Goal: Task Accomplishment & Management: Use online tool/utility

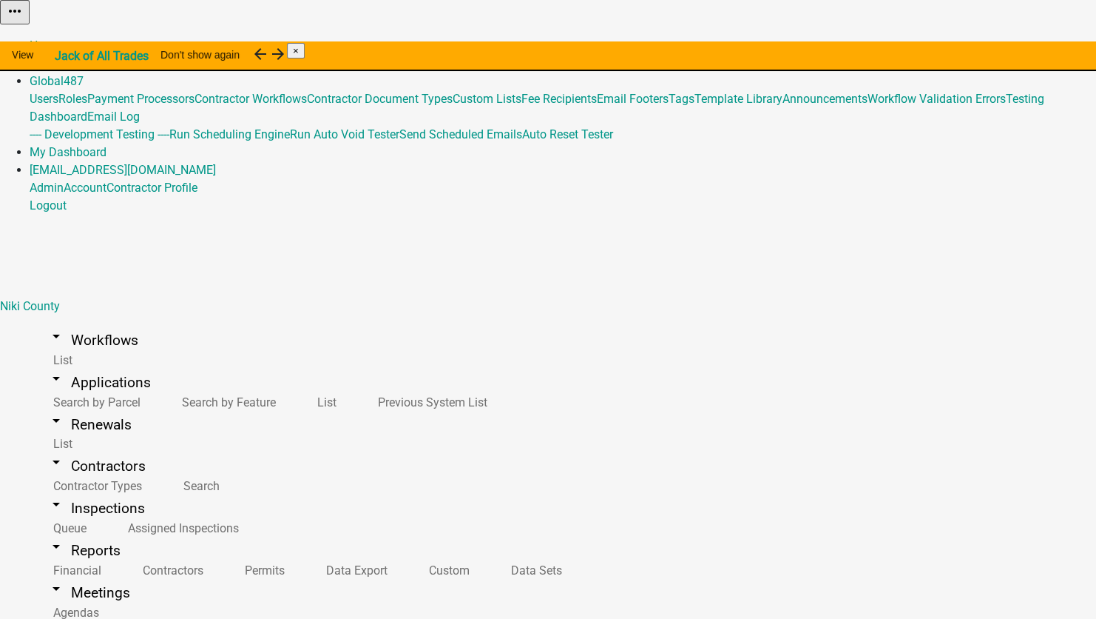
scroll to position [222, 0]
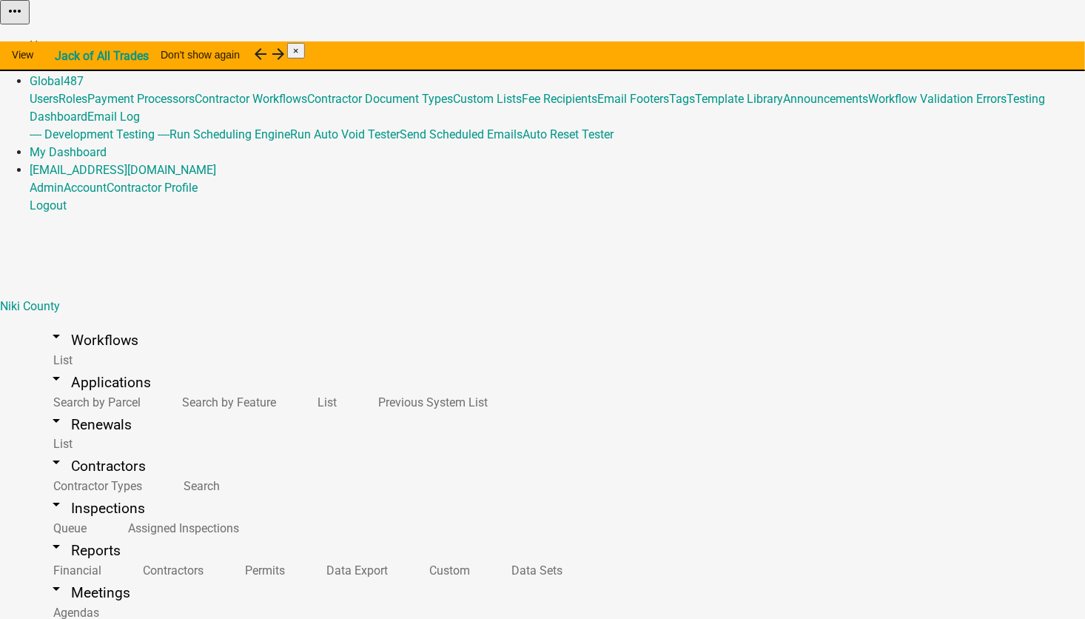
click at [61, 38] on link "Home" at bounding box center [45, 45] width 31 height 14
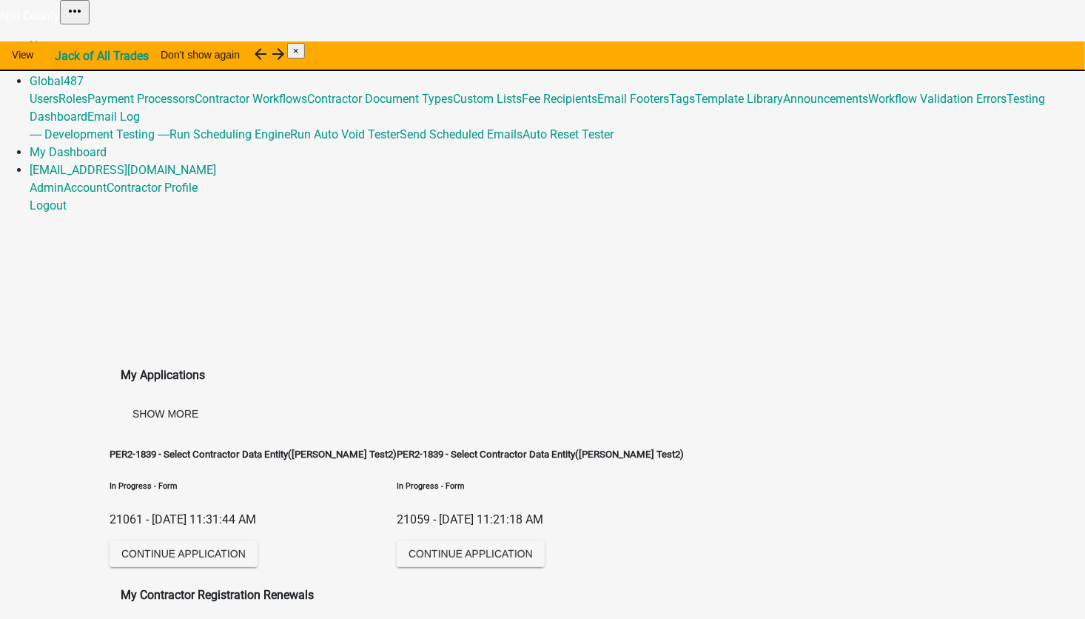
click at [64, 56] on link "Admin" at bounding box center [47, 63] width 34 height 14
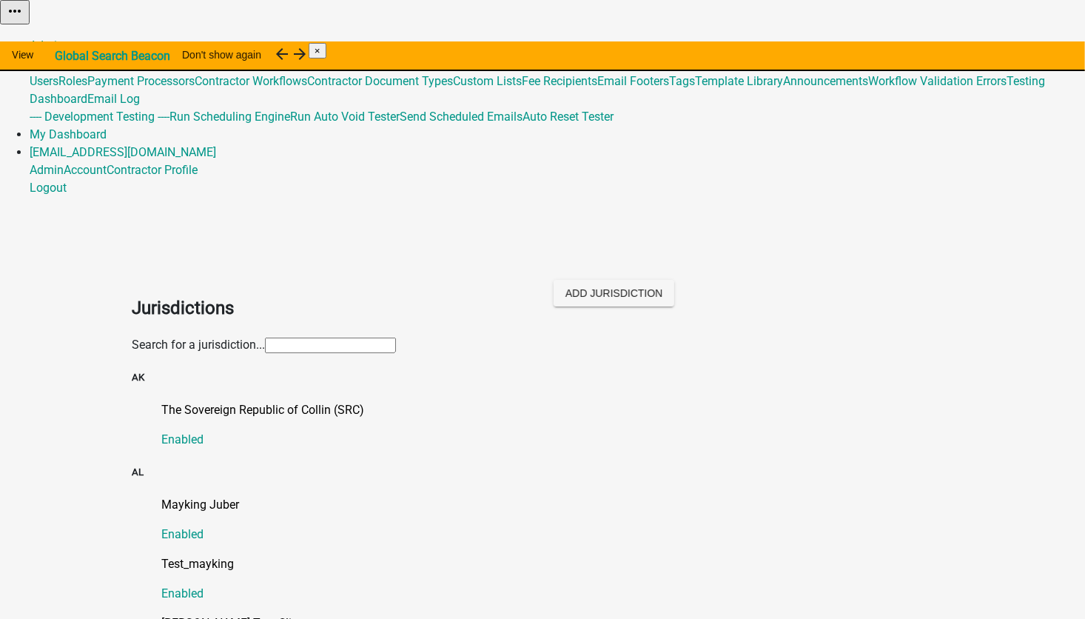
click at [84, 56] on link "Global 487" at bounding box center [57, 63] width 54 height 14
click at [695, 88] on link "Template Library" at bounding box center [739, 81] width 88 height 14
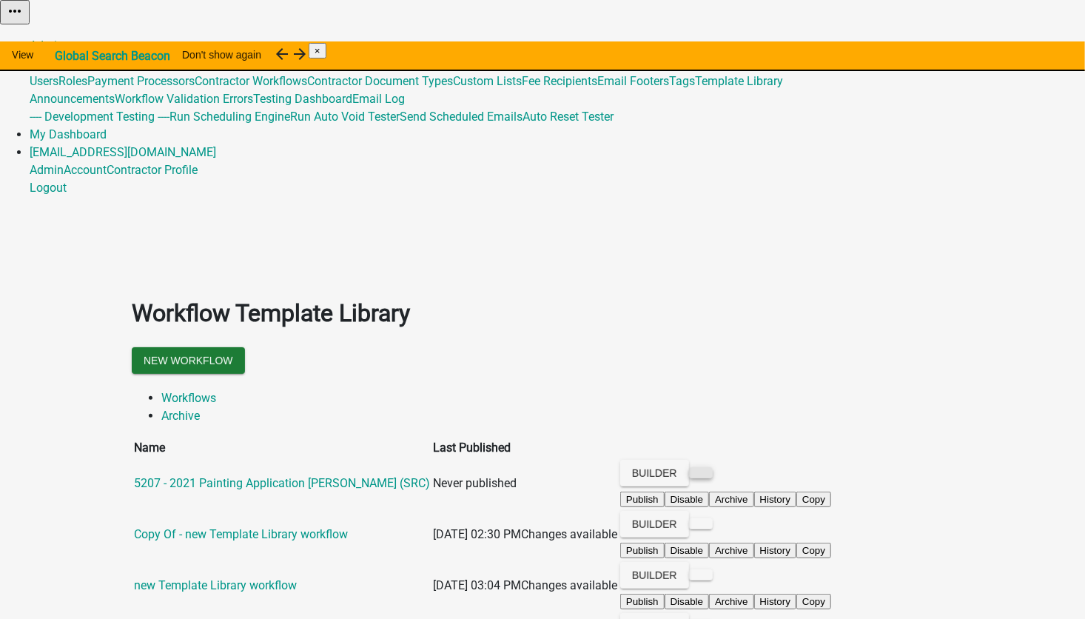
click at [712, 467] on button at bounding box center [701, 472] width 24 height 11
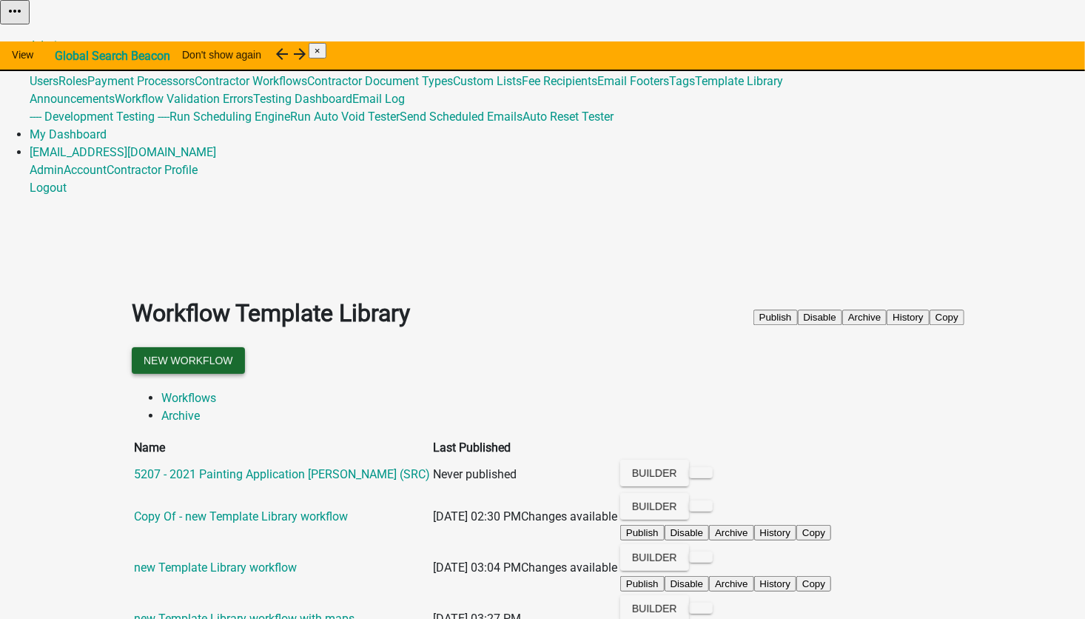
click at [245, 347] on button "New Workflow" at bounding box center [188, 360] width 113 height 27
select select "3"
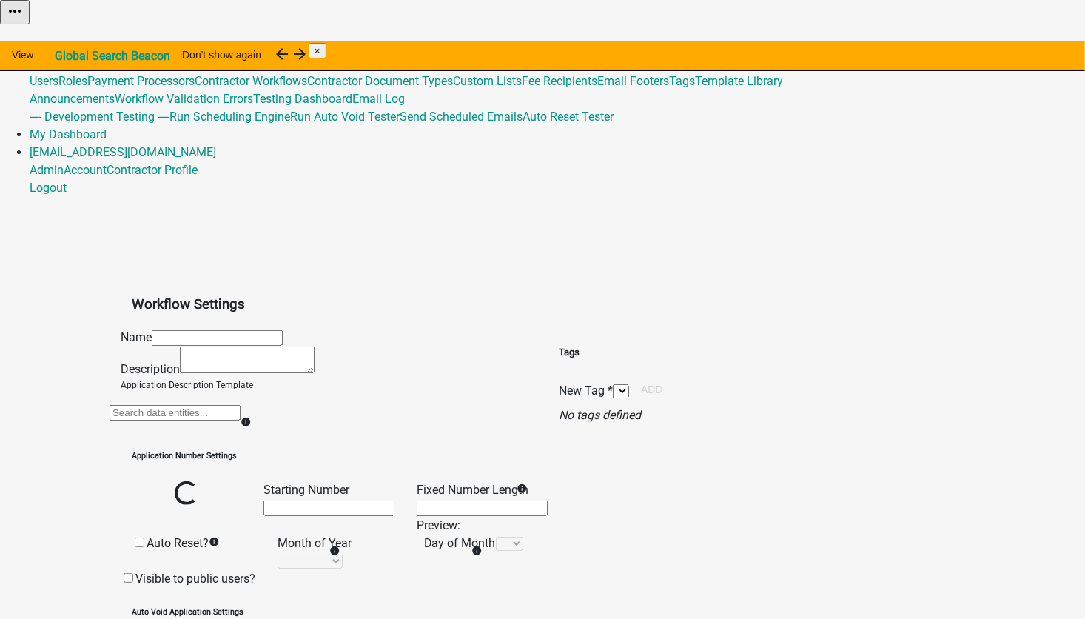
select select
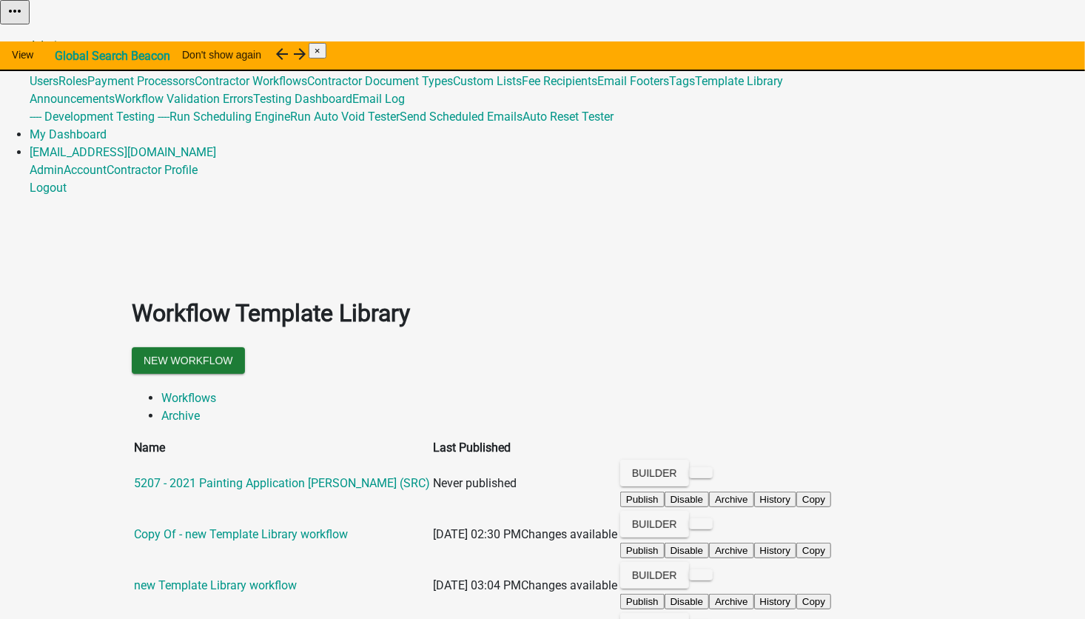
click at [64, 38] on link "Admin" at bounding box center [47, 45] width 34 height 14
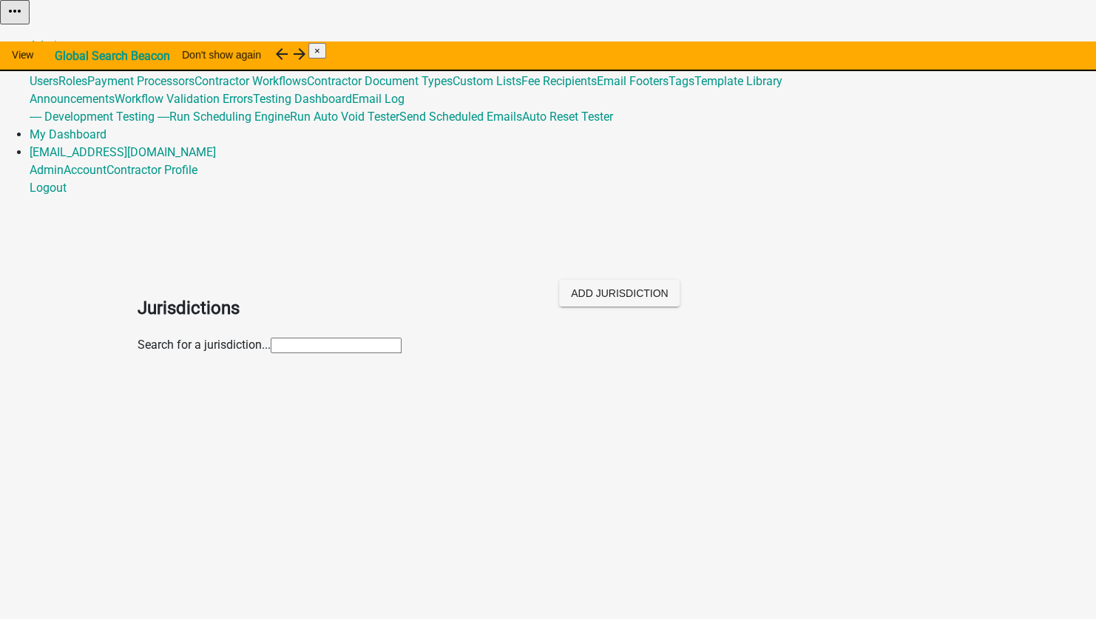
click at [84, 56] on link "Global 487" at bounding box center [57, 63] width 54 height 14
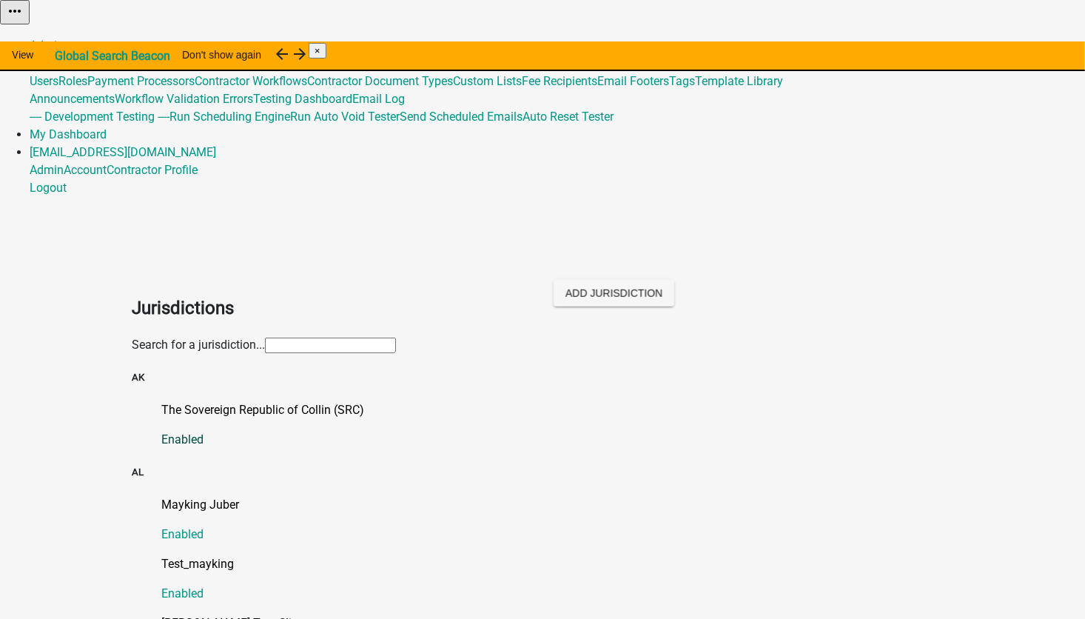
click at [284, 401] on p "The Sovereign Republic of Collin (SRC)" at bounding box center [557, 410] width 792 height 18
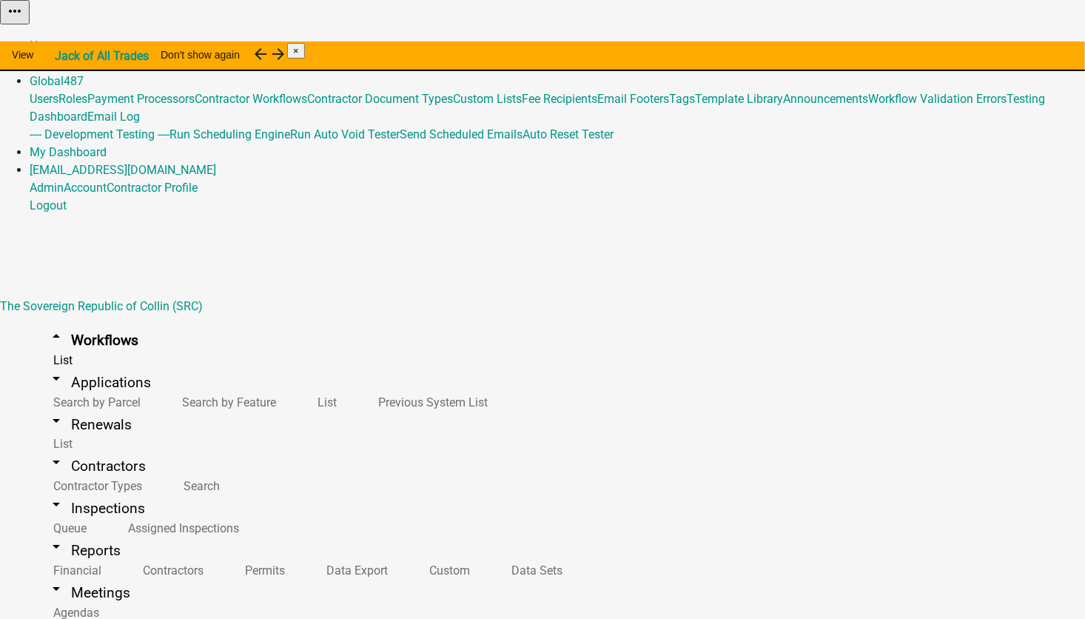
scroll to position [148, 0]
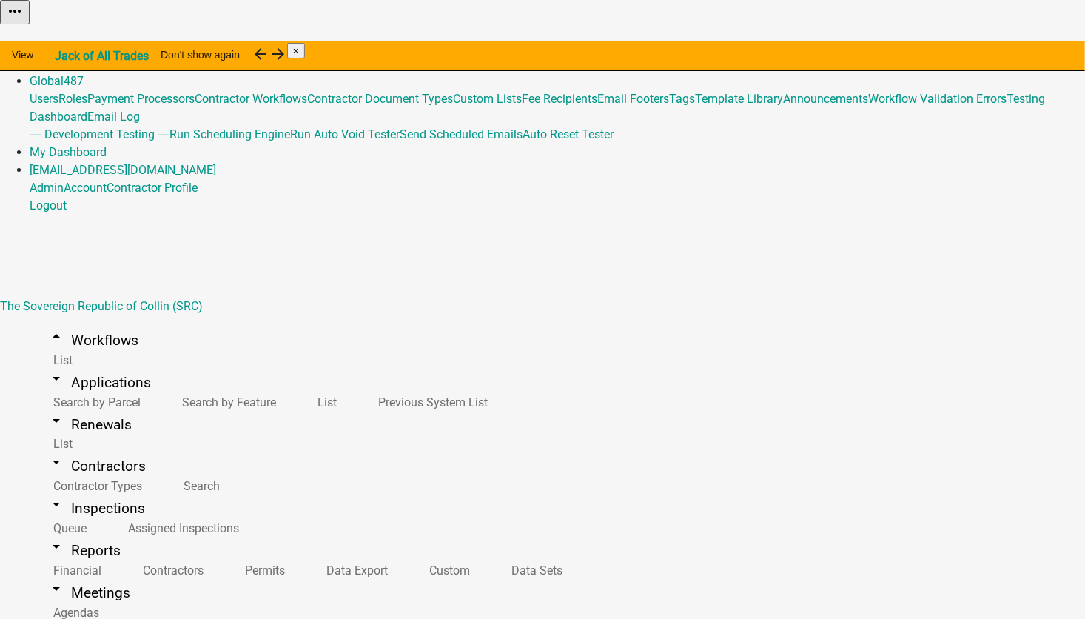
click at [84, 74] on link "Global 487" at bounding box center [57, 81] width 54 height 14
click at [696, 106] on link "Template Library" at bounding box center [739, 99] width 88 height 14
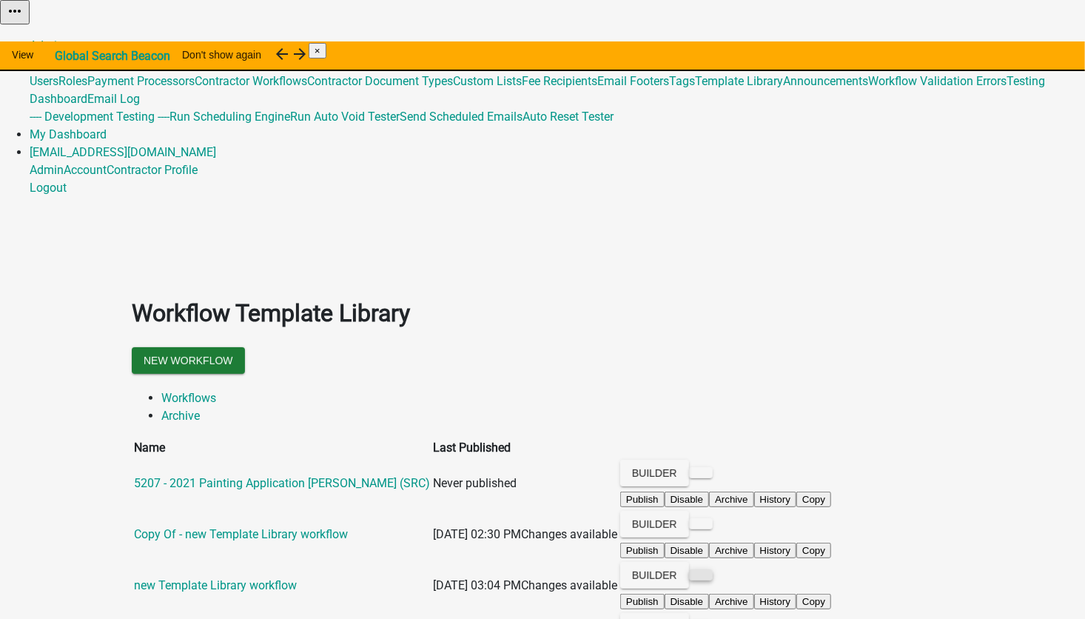
click at [712, 569] on button at bounding box center [701, 574] width 24 height 11
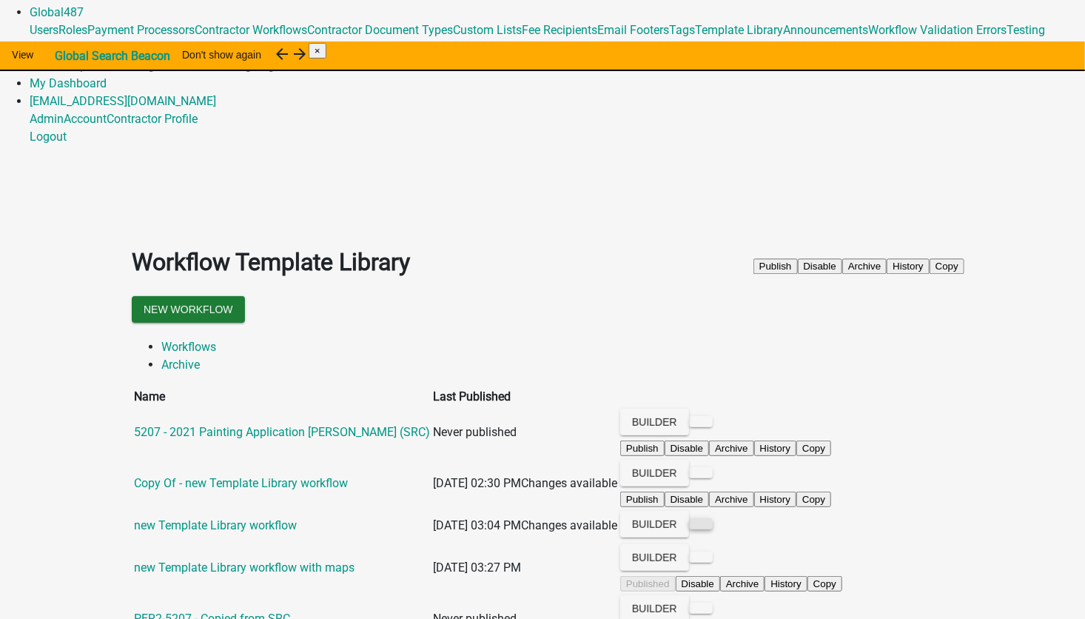
scroll to position [148, 0]
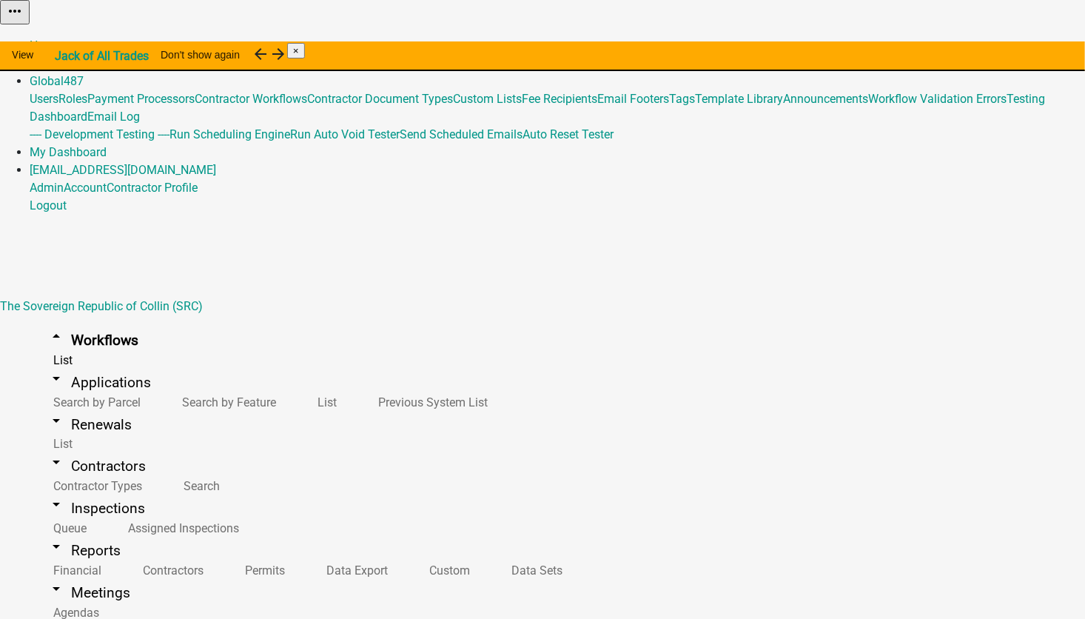
scroll to position [148, 0]
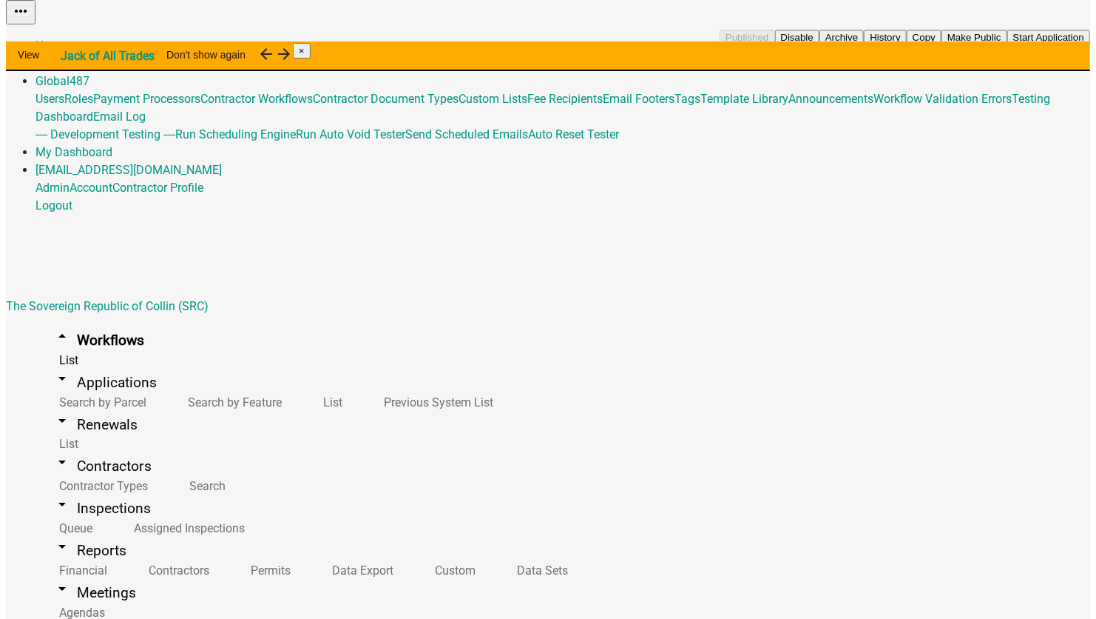
scroll to position [296, 0]
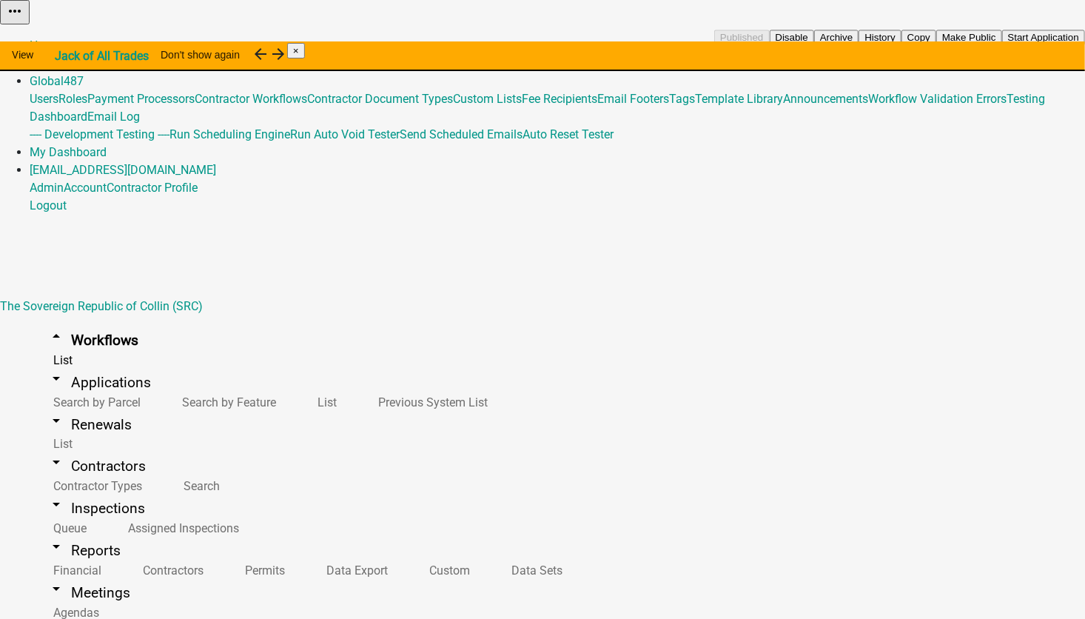
click at [936, 45] on button "Copy" at bounding box center [918, 38] width 35 height 16
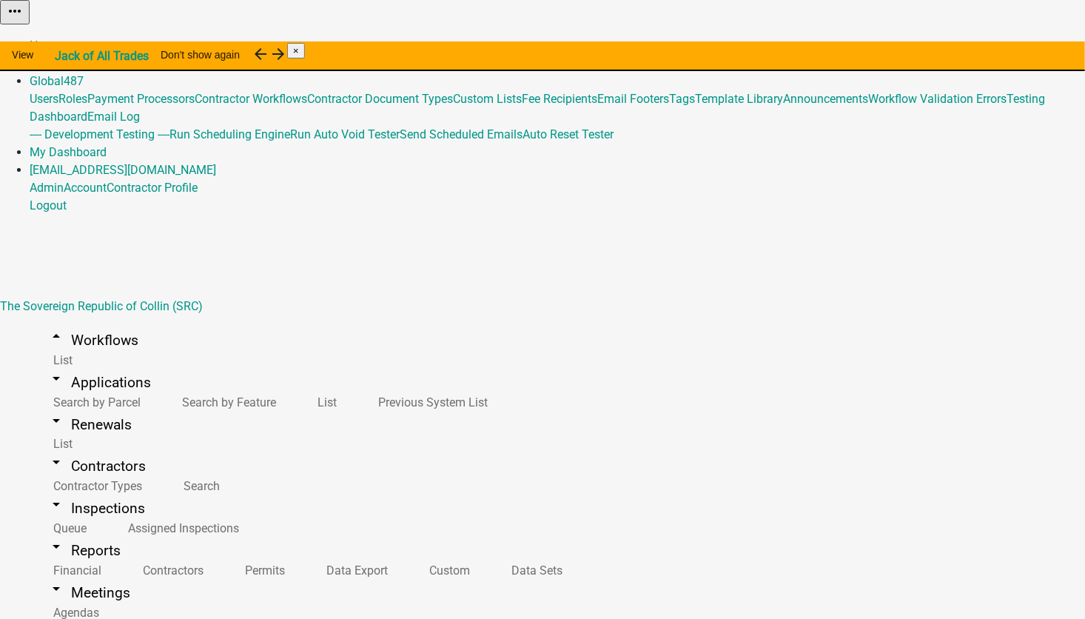
select select "0: null"
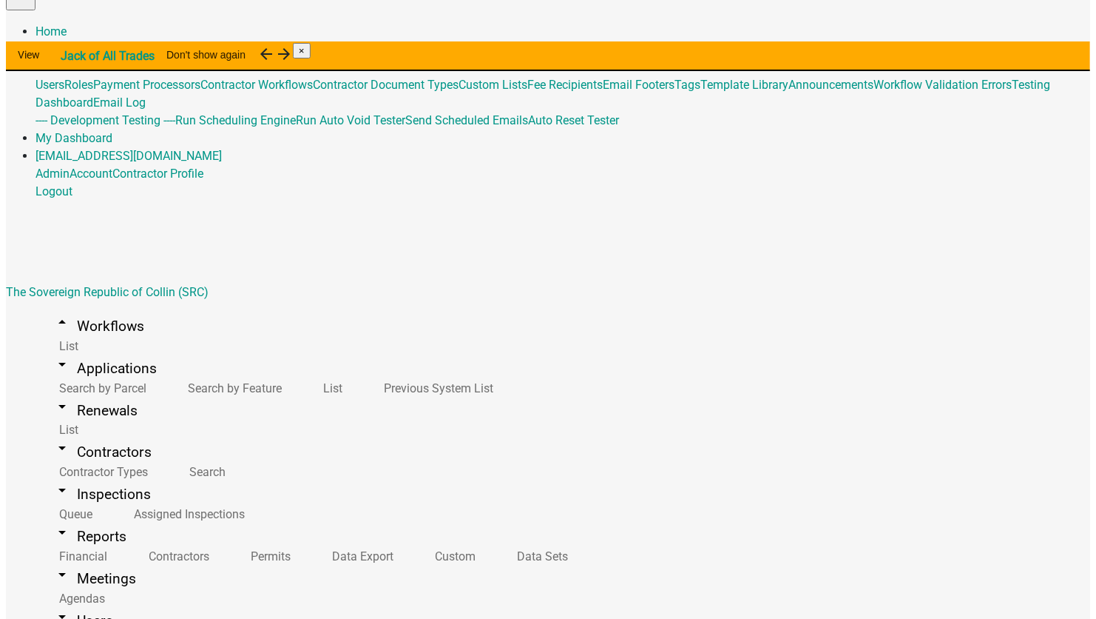
scroll to position [18, 0]
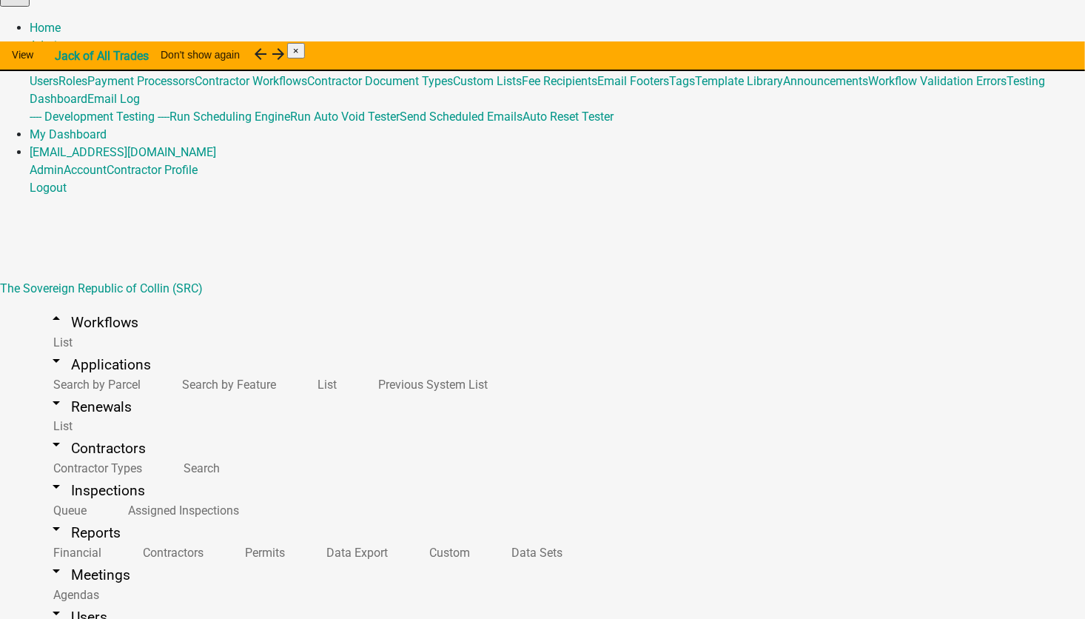
drag, startPoint x: 279, startPoint y: 333, endPoint x: 228, endPoint y: 328, distance: 51.2
type input "Basic Inspection Workflow (SRC)"
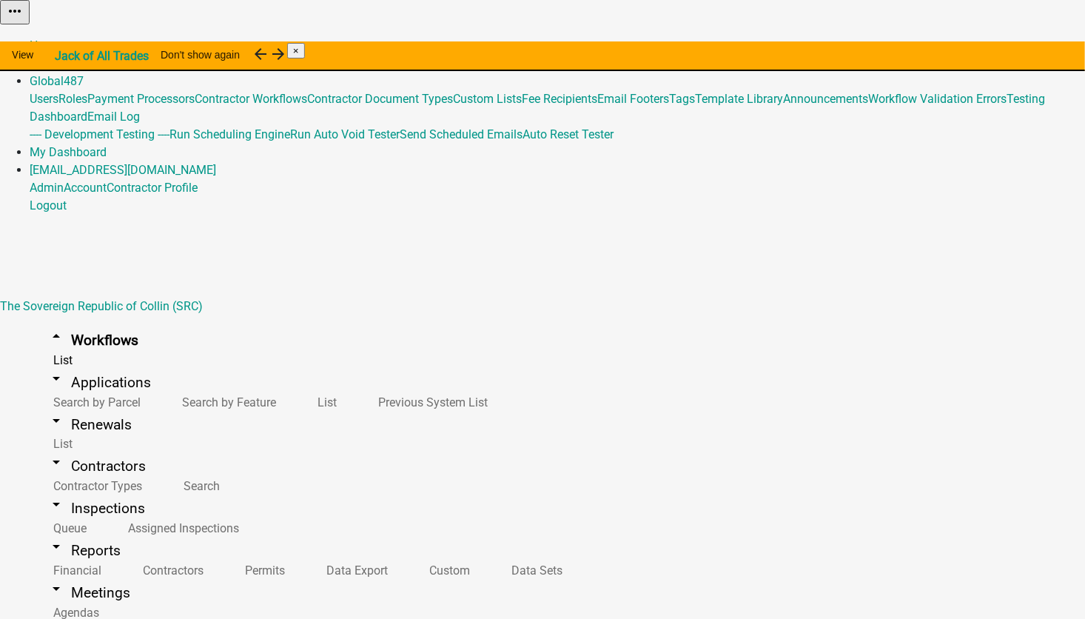
click at [64, 56] on link "Admin" at bounding box center [47, 63] width 34 height 14
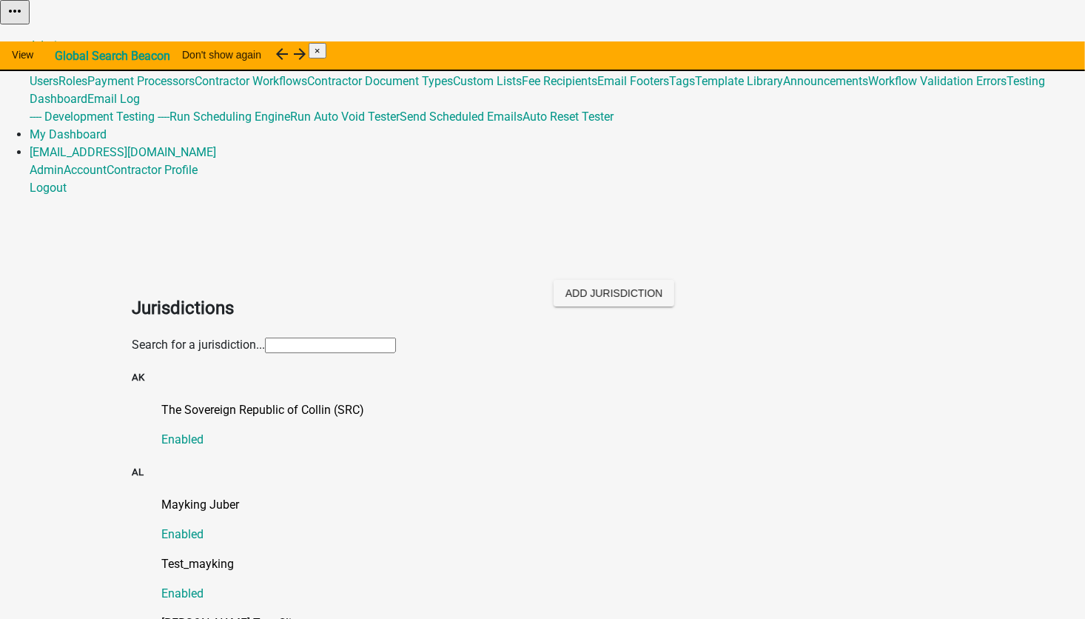
click at [265, 337] on input "text" at bounding box center [330, 345] width 131 height 16
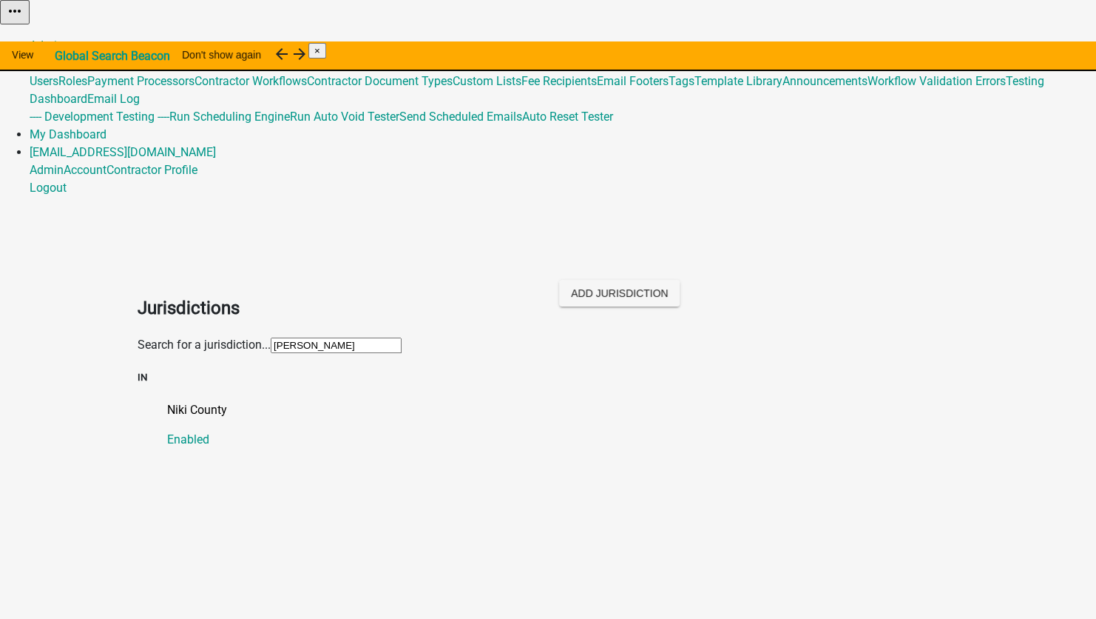
type input "NIki"
click at [189, 401] on link "Niki County Enabled" at bounding box center [563, 424] width 792 height 47
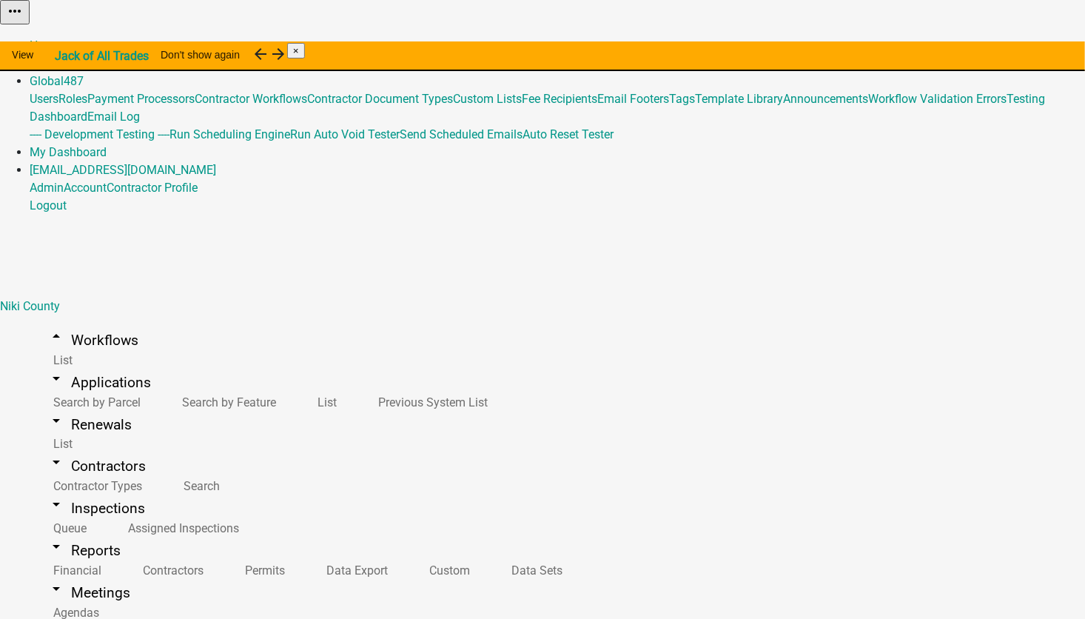
click at [1002, 45] on button "Import Workflow" at bounding box center [1043, 38] width 83 height 16
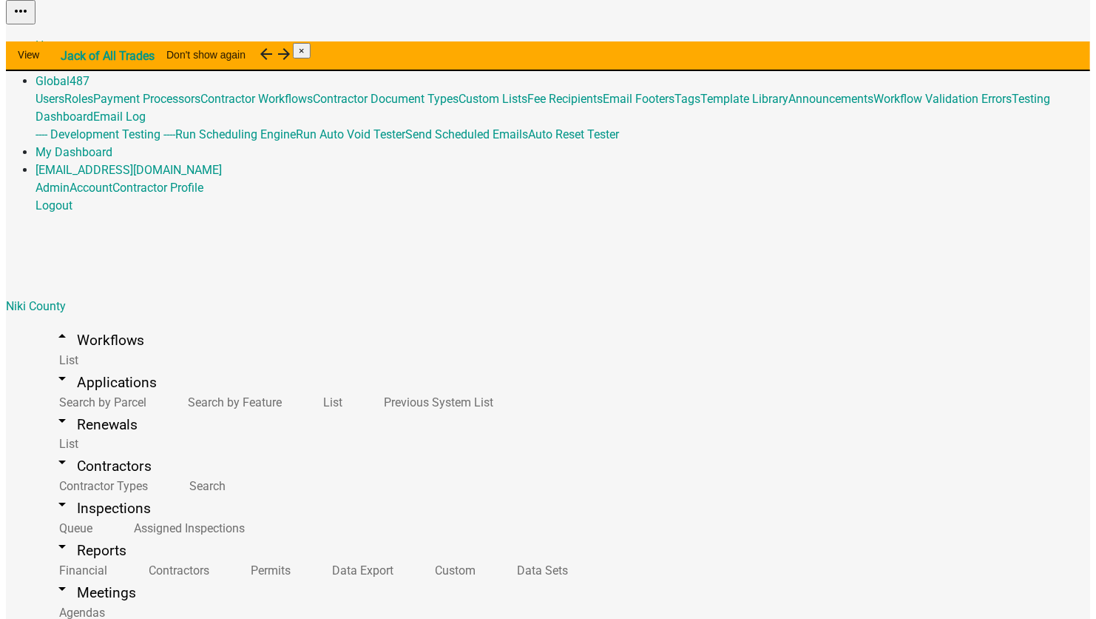
scroll to position [18, 0]
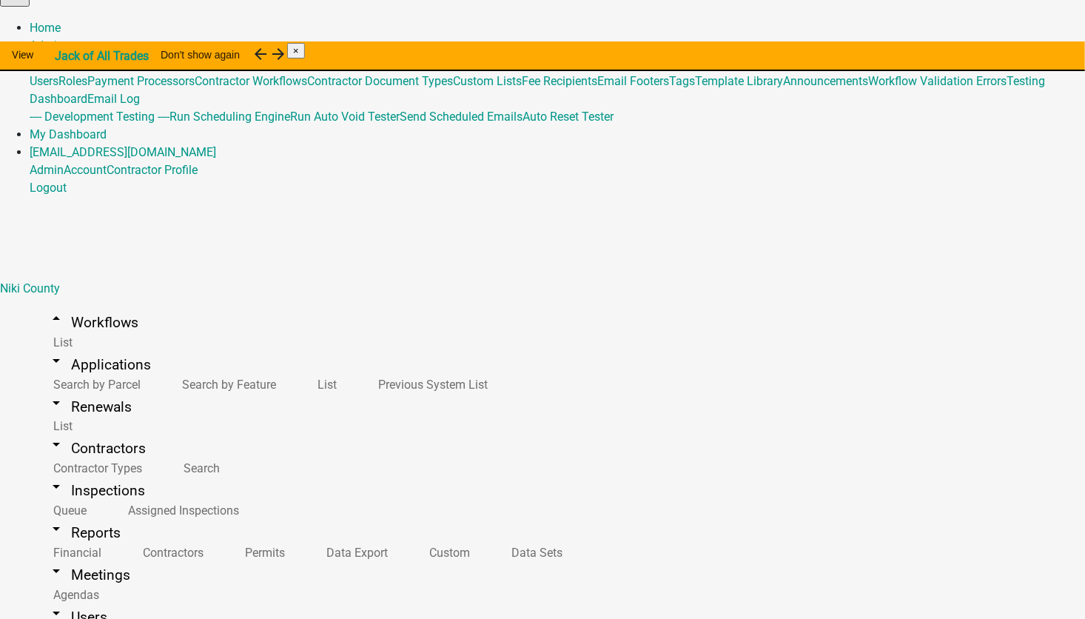
type input "Smorgasbord Workflow 2 (Template Library)"
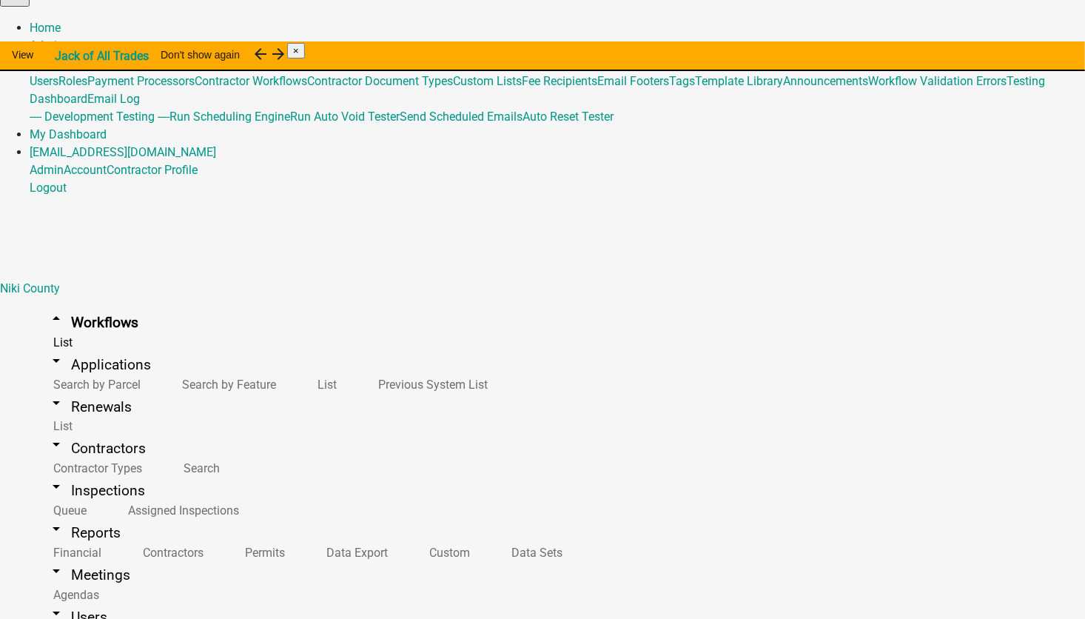
scroll to position [8212, 0]
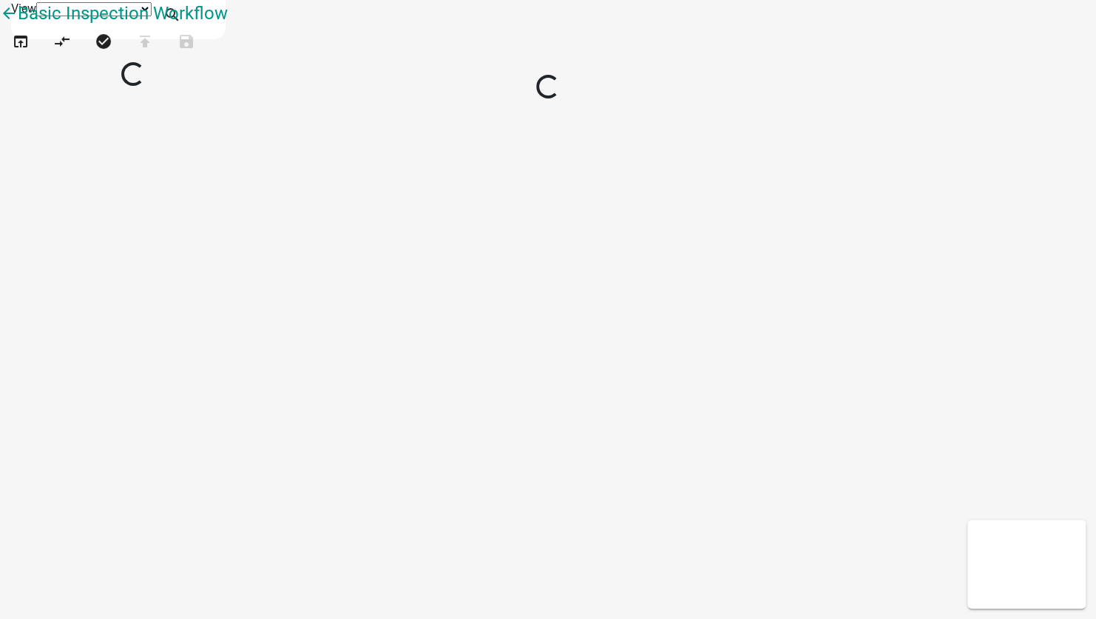
select select "1"
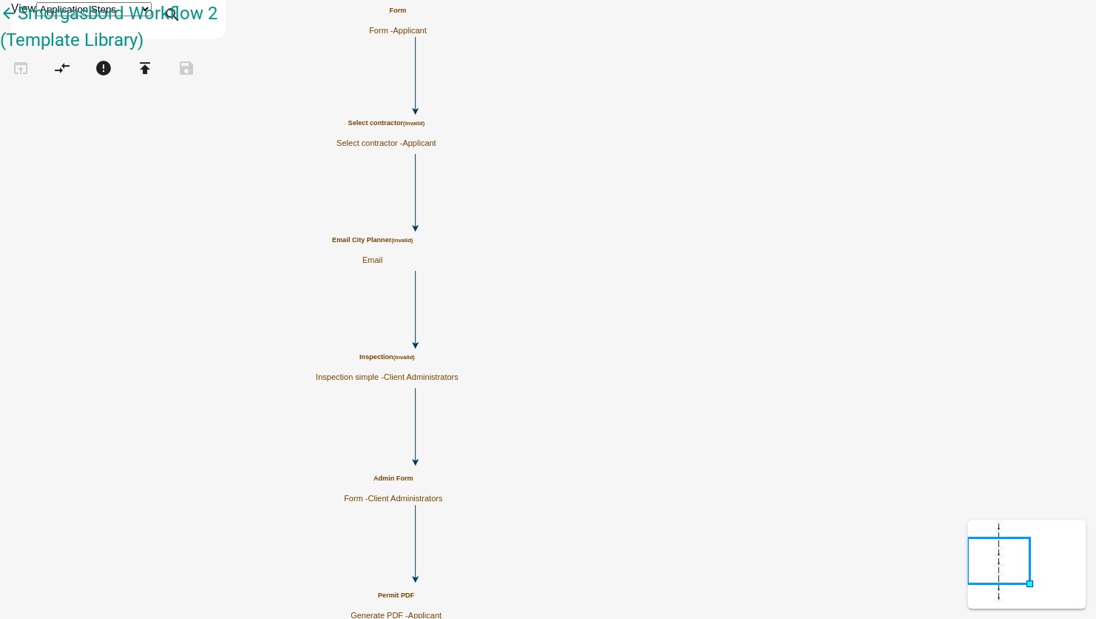
click at [892, 109] on icon "Start Start - Applicant Form Form - Applicant End End - Applicant Select contra…" at bounding box center [548, 429] width 1095 height 856
click at [18, 24] on icon "arrow_back" at bounding box center [9, 14] width 18 height 21
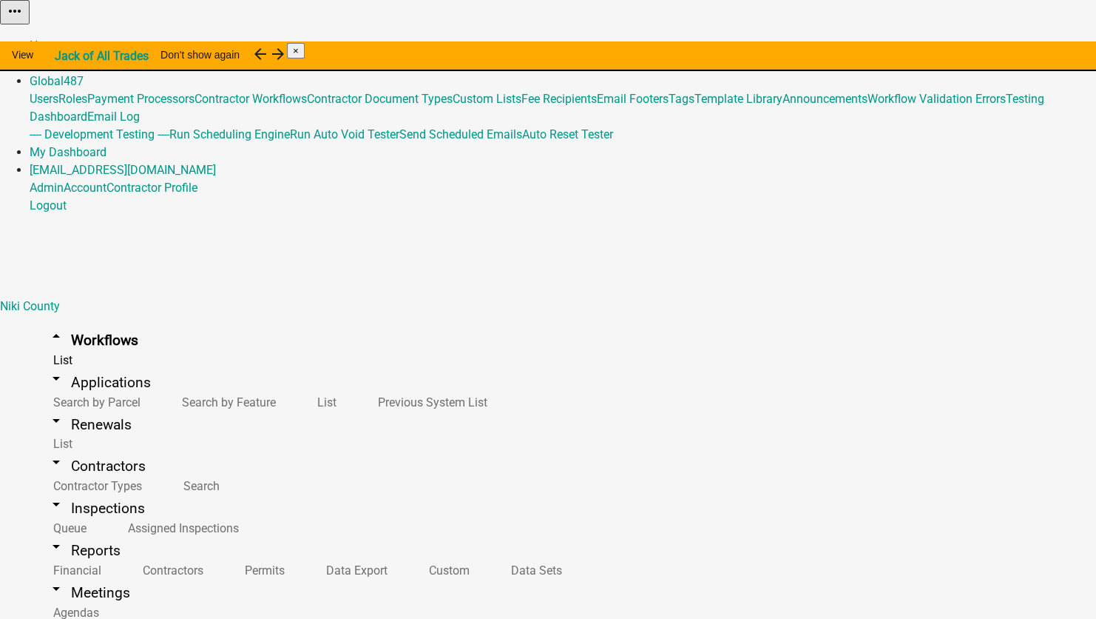
drag, startPoint x: 788, startPoint y: 123, endPoint x: 788, endPoint y: 132, distance: 9.6
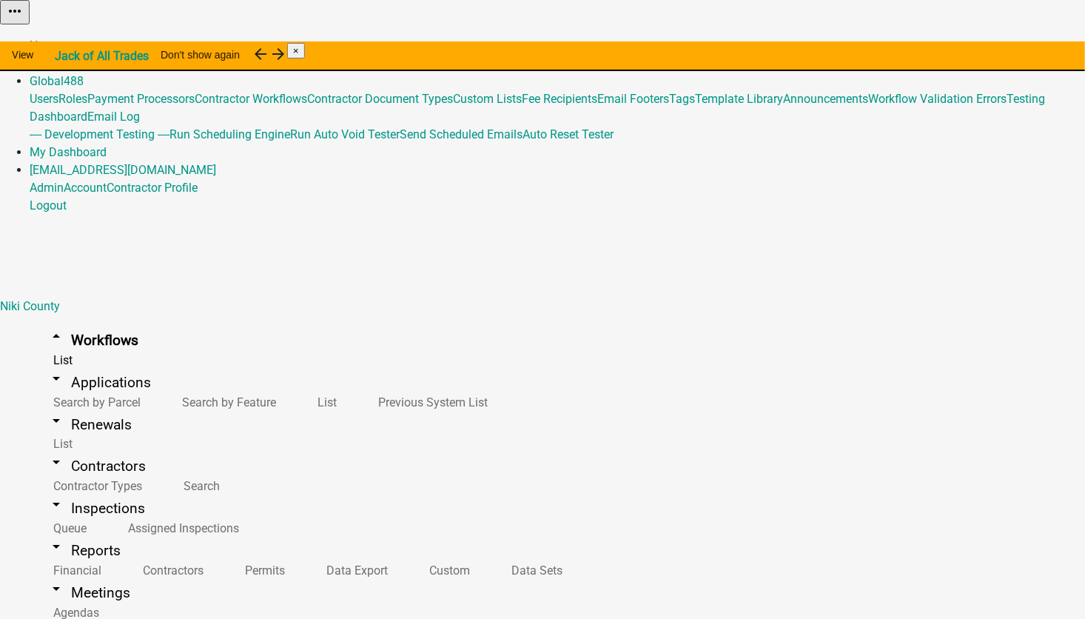
scroll to position [1332, 0]
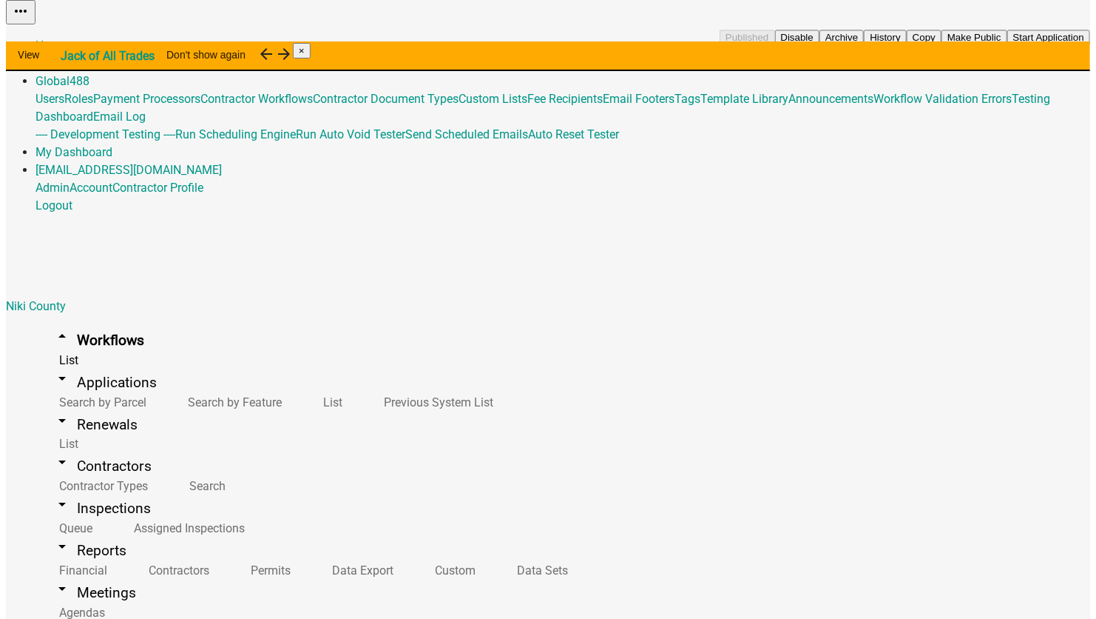
scroll to position [1480, 0]
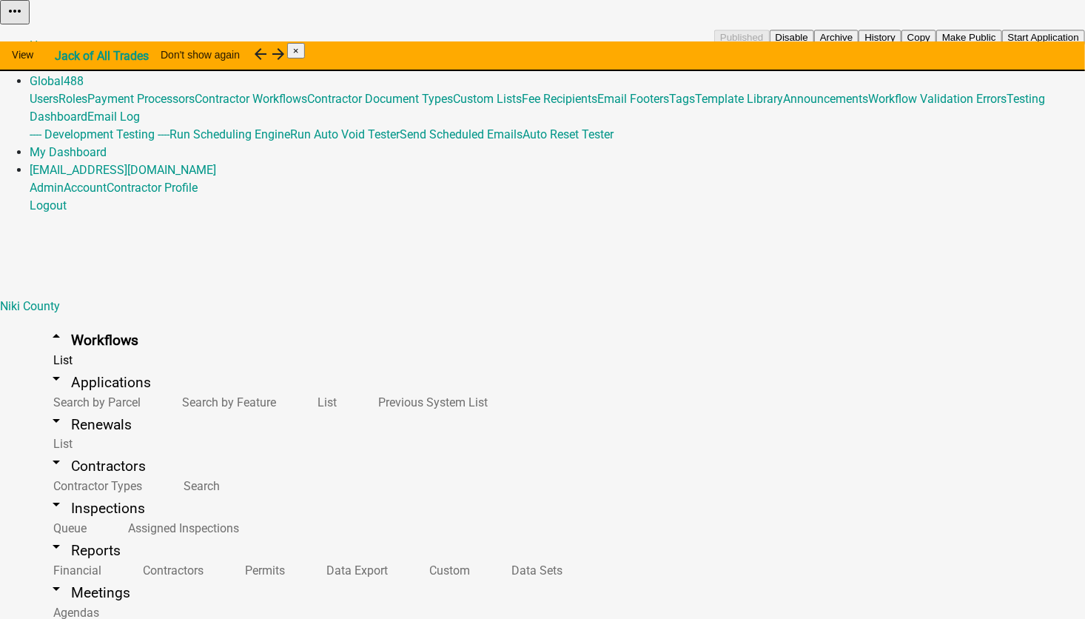
click at [936, 45] on button "Copy" at bounding box center [918, 38] width 35 height 16
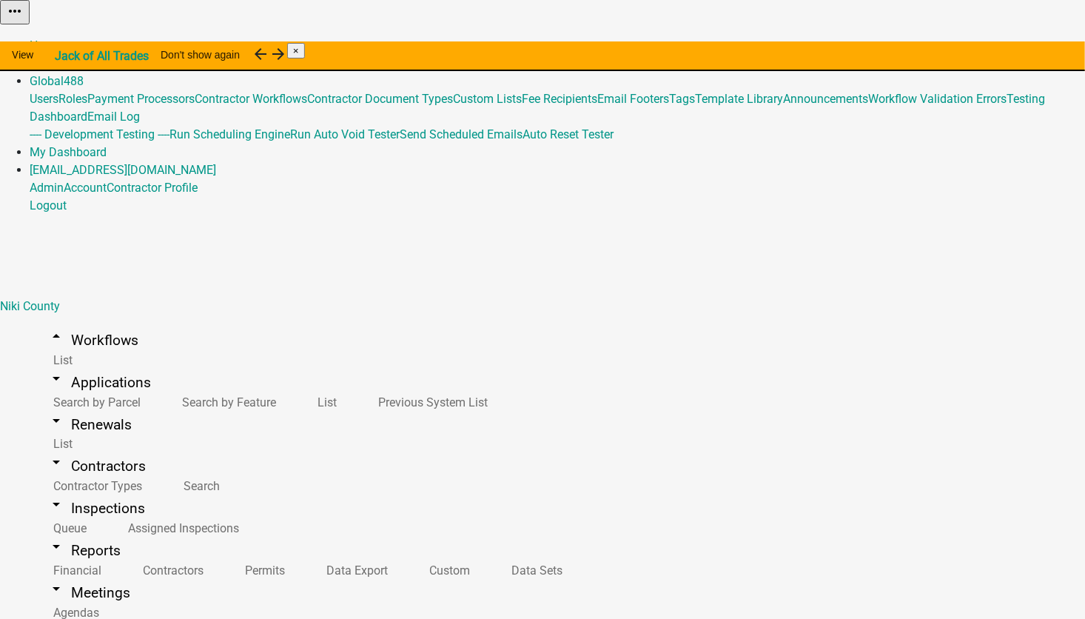
select select "0: null"
drag, startPoint x: 277, startPoint y: 351, endPoint x: 232, endPoint y: 352, distance: 44.4
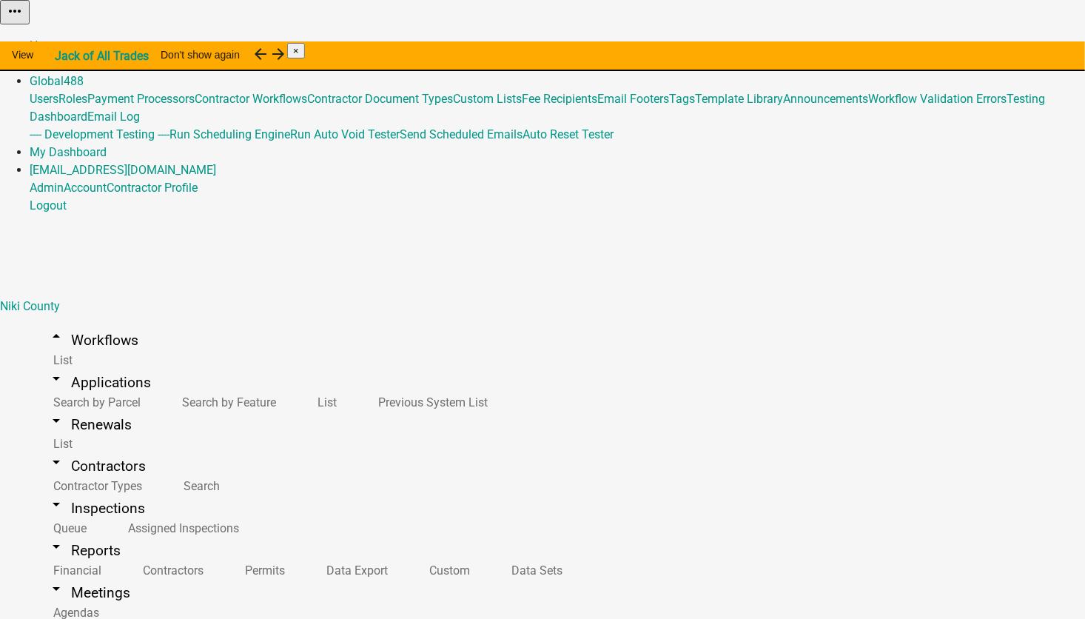
type input "4171 Testing Child (NikiCo)"
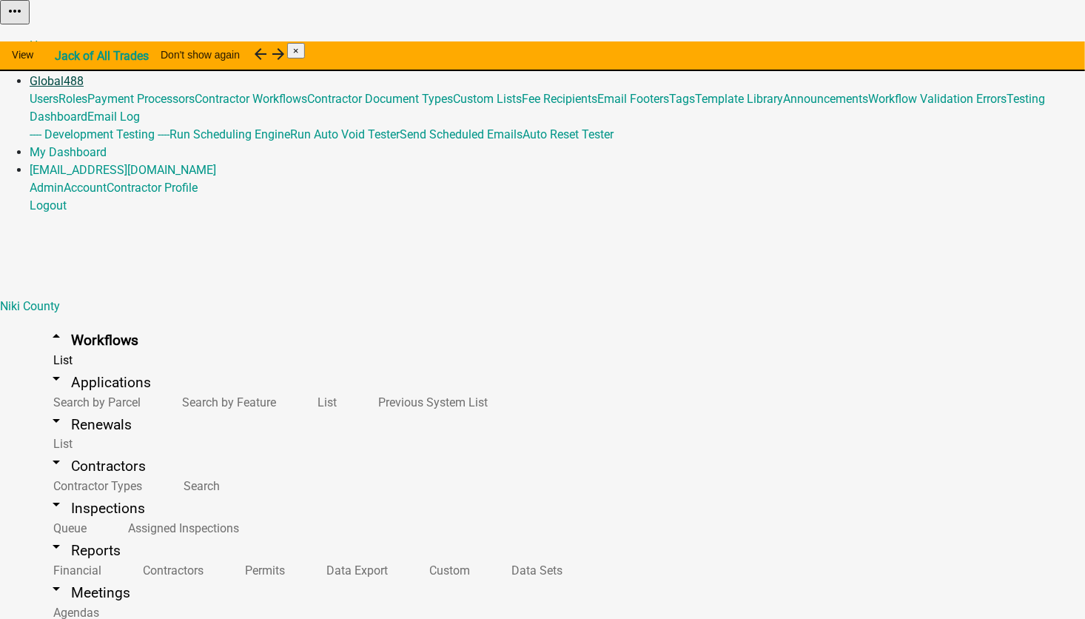
click at [84, 74] on link "Global 488" at bounding box center [57, 81] width 54 height 14
click at [695, 106] on link "Template Library" at bounding box center [739, 99] width 88 height 14
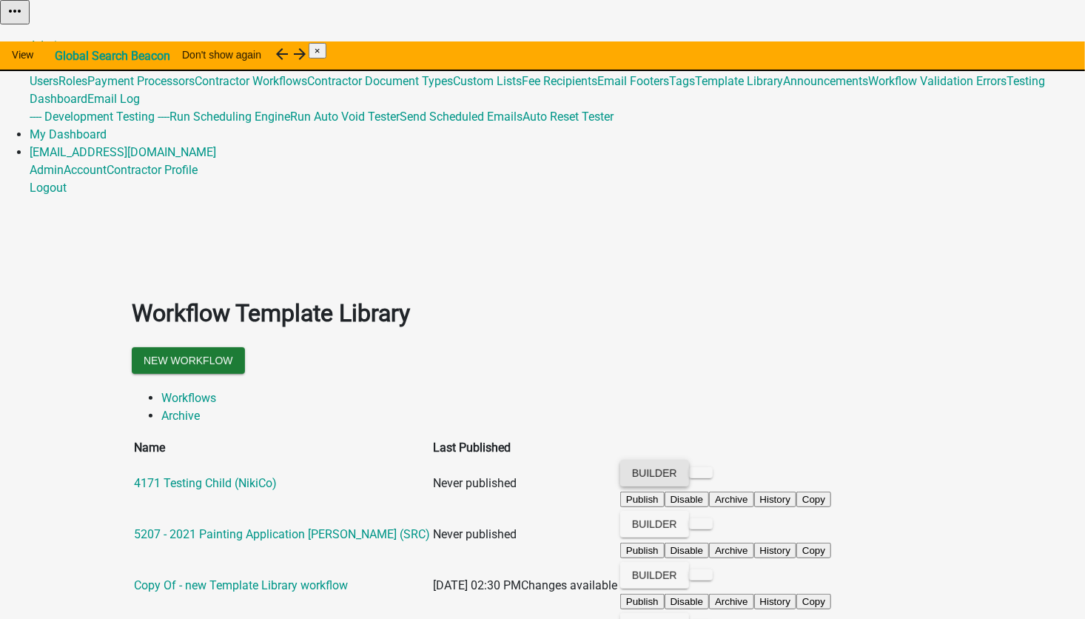
click at [689, 459] on button "Builder" at bounding box center [654, 472] width 69 height 27
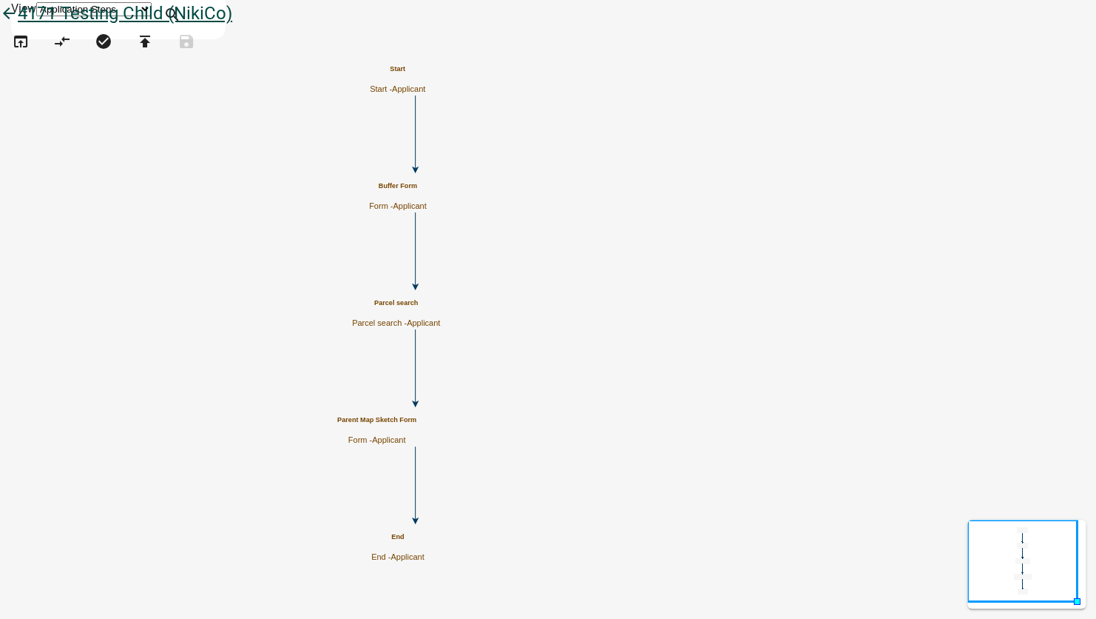
click at [18, 25] on icon "arrow_back" at bounding box center [9, 14] width 18 height 21
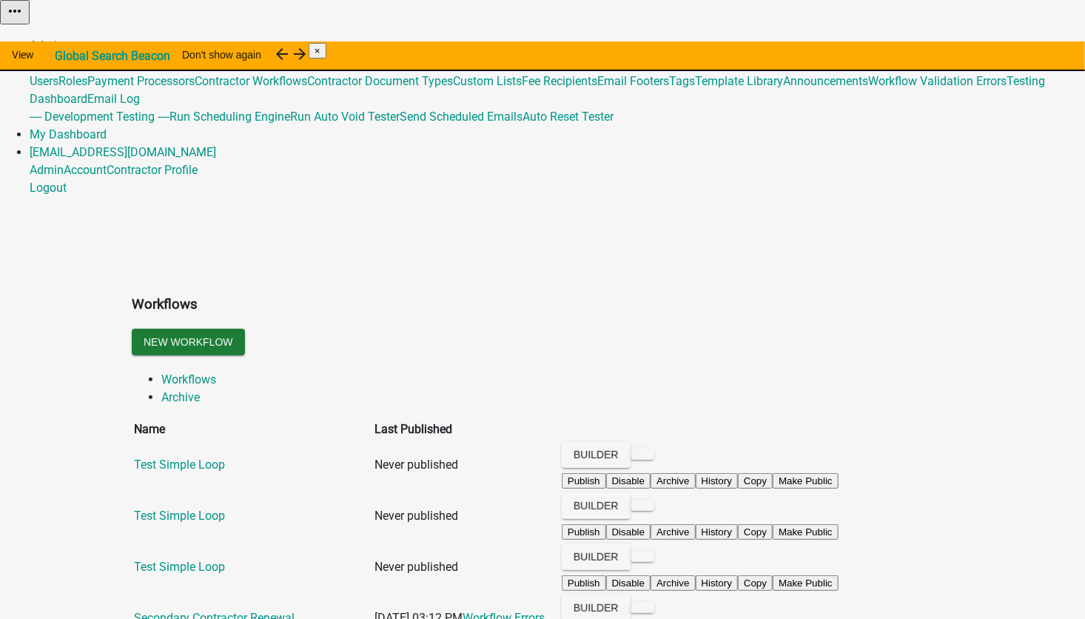
click at [64, 38] on link "Admin" at bounding box center [47, 45] width 34 height 14
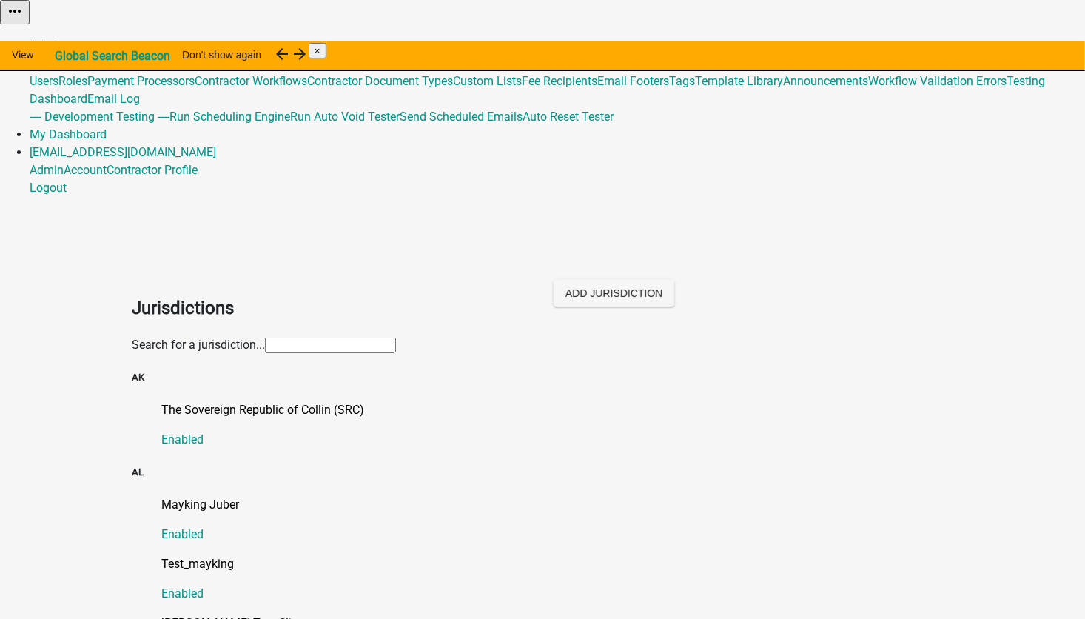
click at [291, 337] on input "text" at bounding box center [330, 345] width 131 height 16
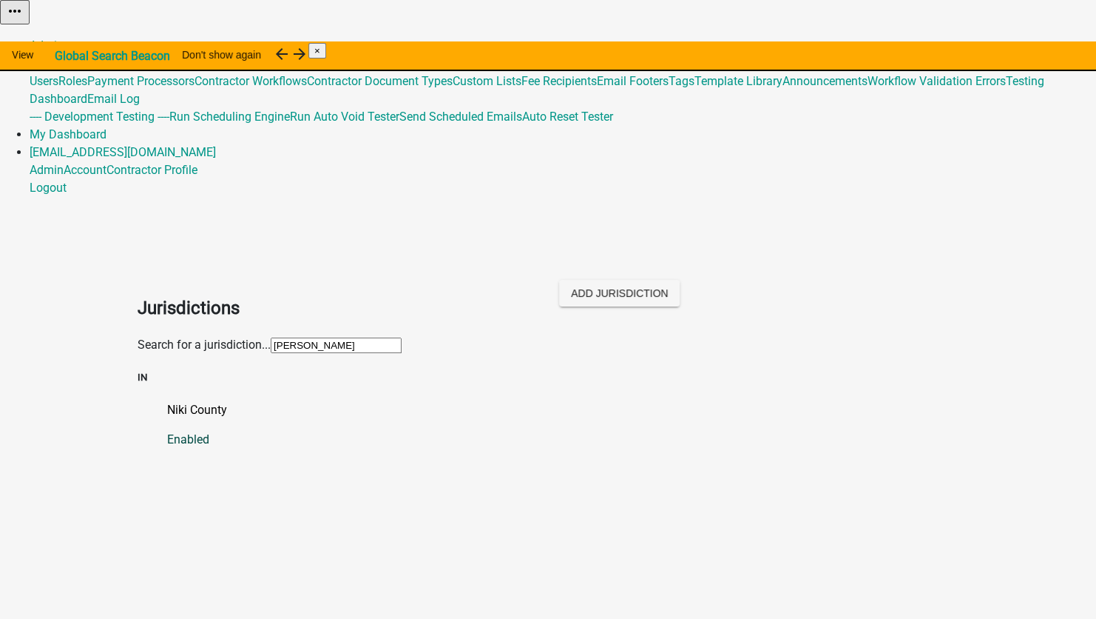
type input "[PERSON_NAME]"
click at [167, 401] on p "Niki County" at bounding box center [563, 410] width 792 height 18
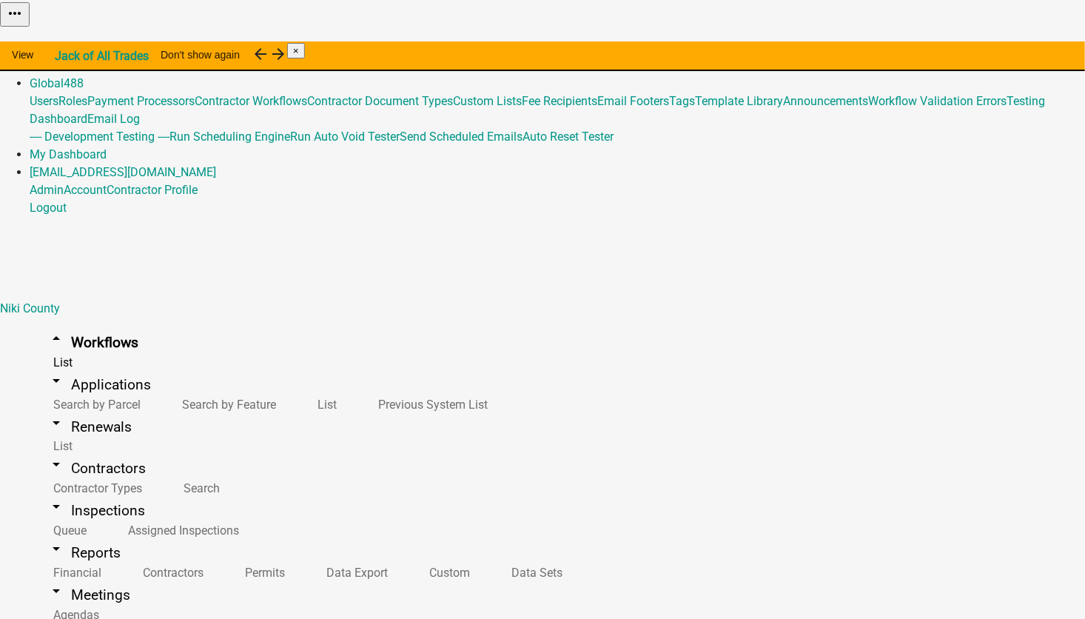
scroll to position [1258, 0]
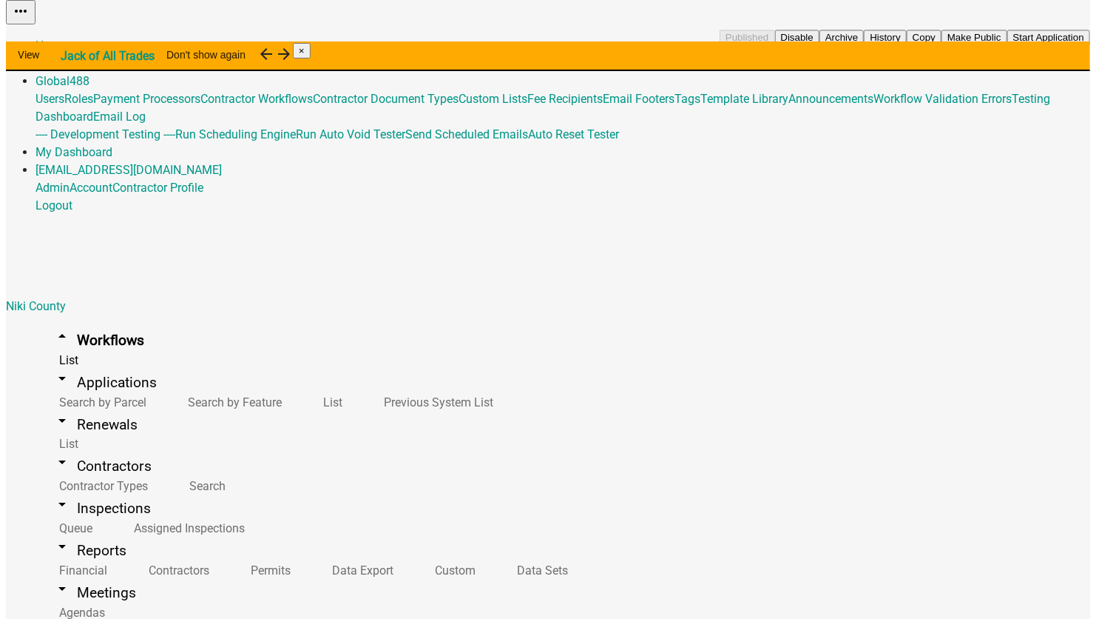
scroll to position [1406, 0]
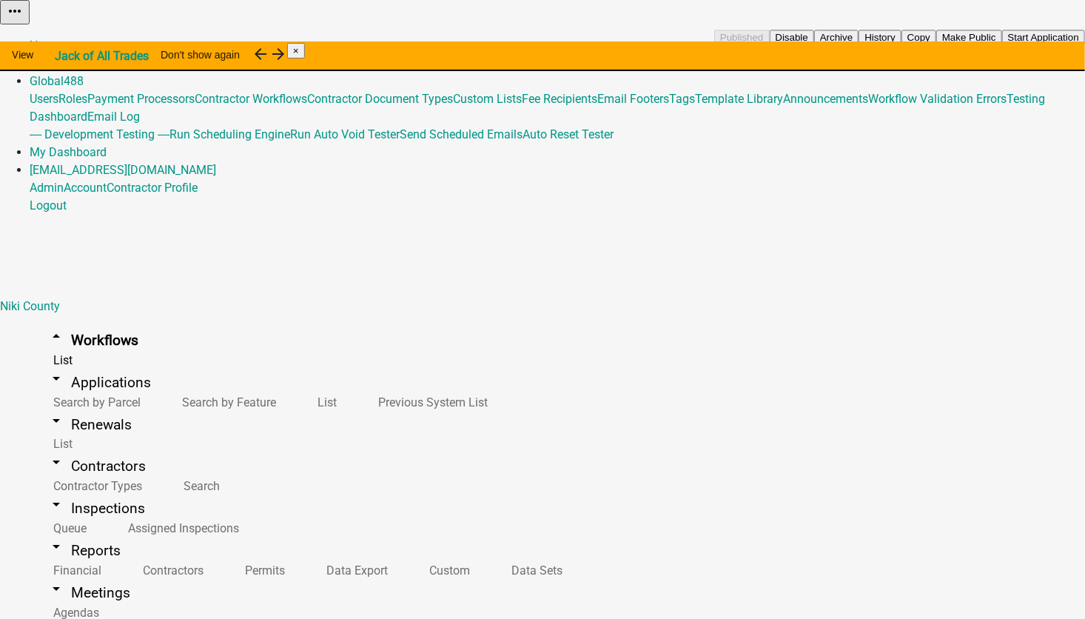
click at [936, 45] on button "Copy" at bounding box center [918, 38] width 35 height 16
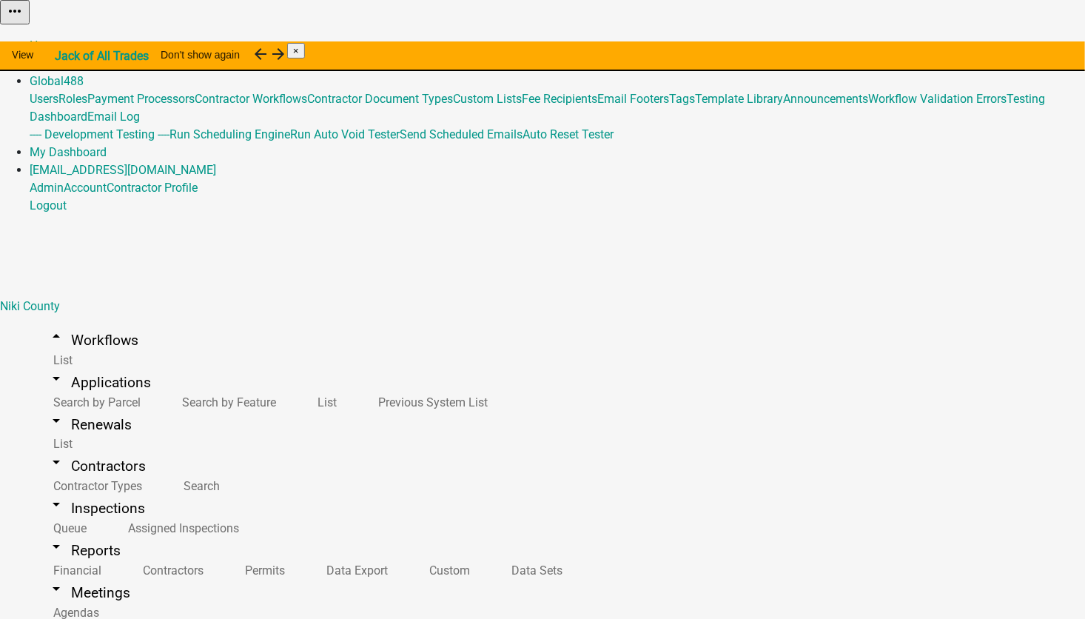
select select "0: null"
drag, startPoint x: 277, startPoint y: 351, endPoint x: 220, endPoint y: 353, distance: 57.7
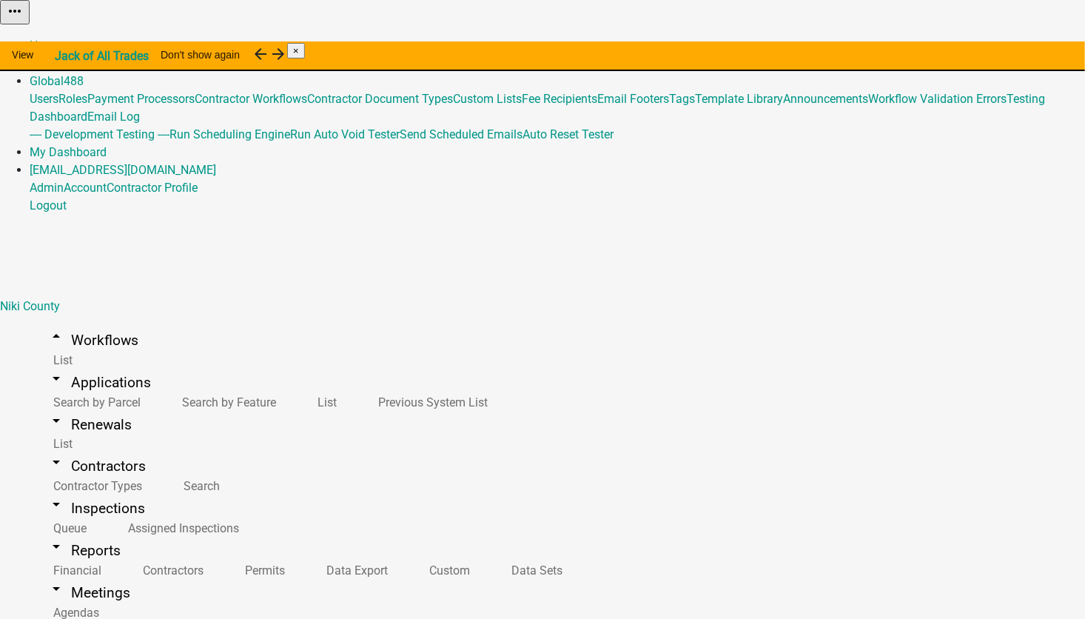
type input "4171 Testing Parent (NikiCo)"
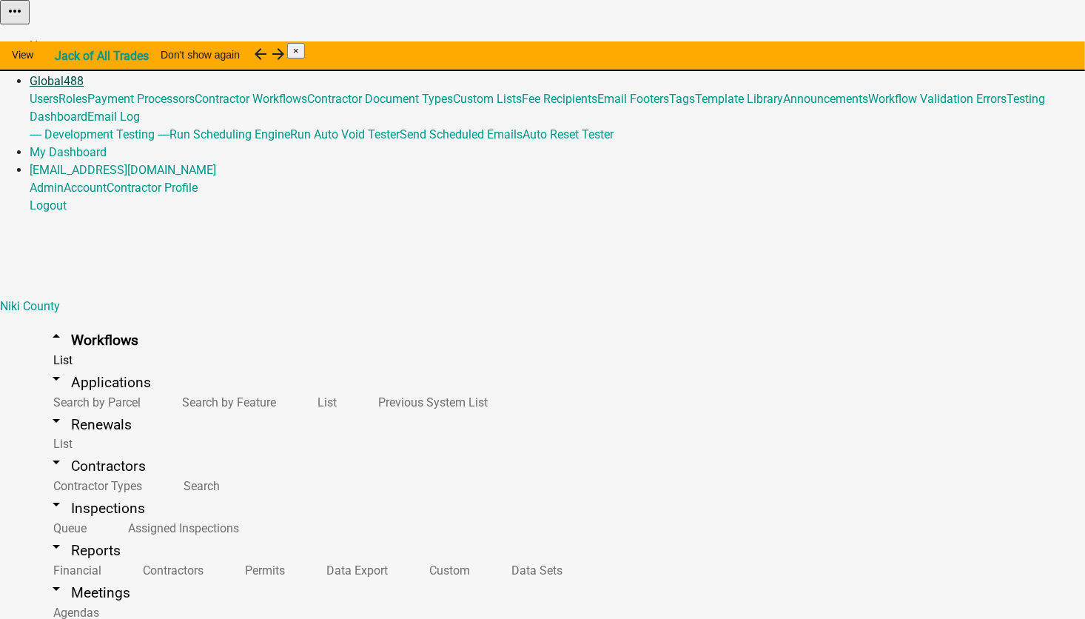
click at [84, 74] on link "Global 488" at bounding box center [57, 81] width 54 height 14
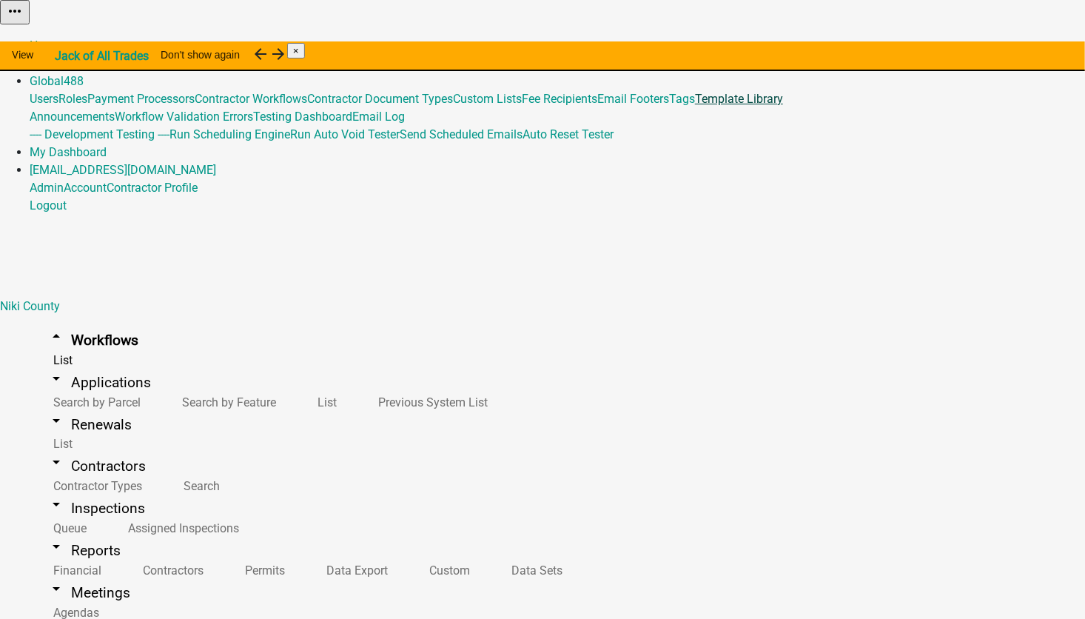
click at [695, 106] on link "Template Library" at bounding box center [739, 99] width 88 height 14
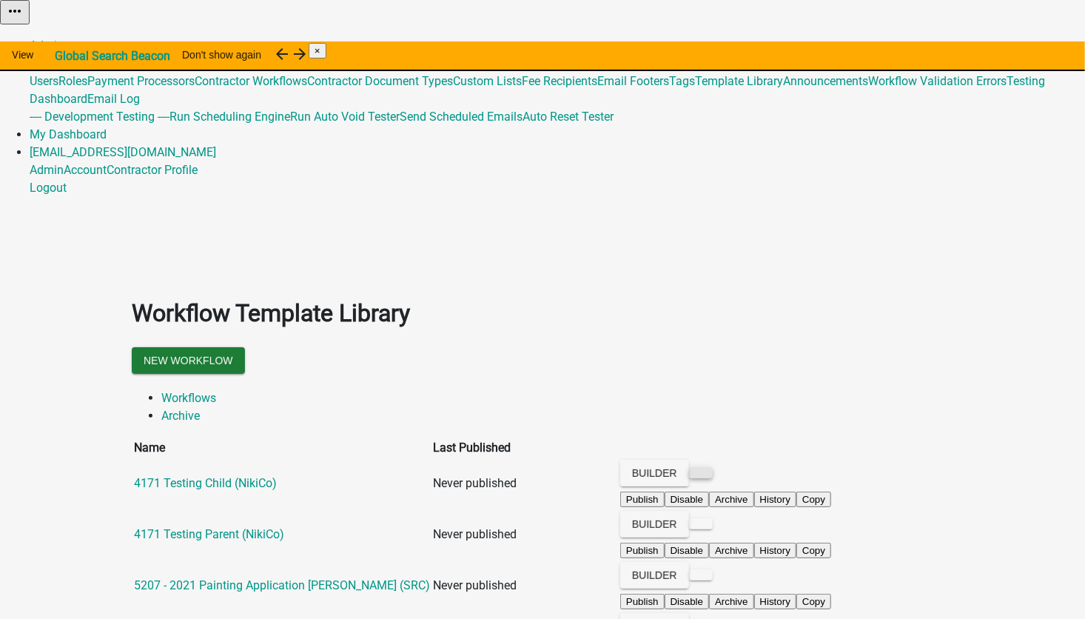
click at [712, 467] on button at bounding box center [701, 472] width 24 height 11
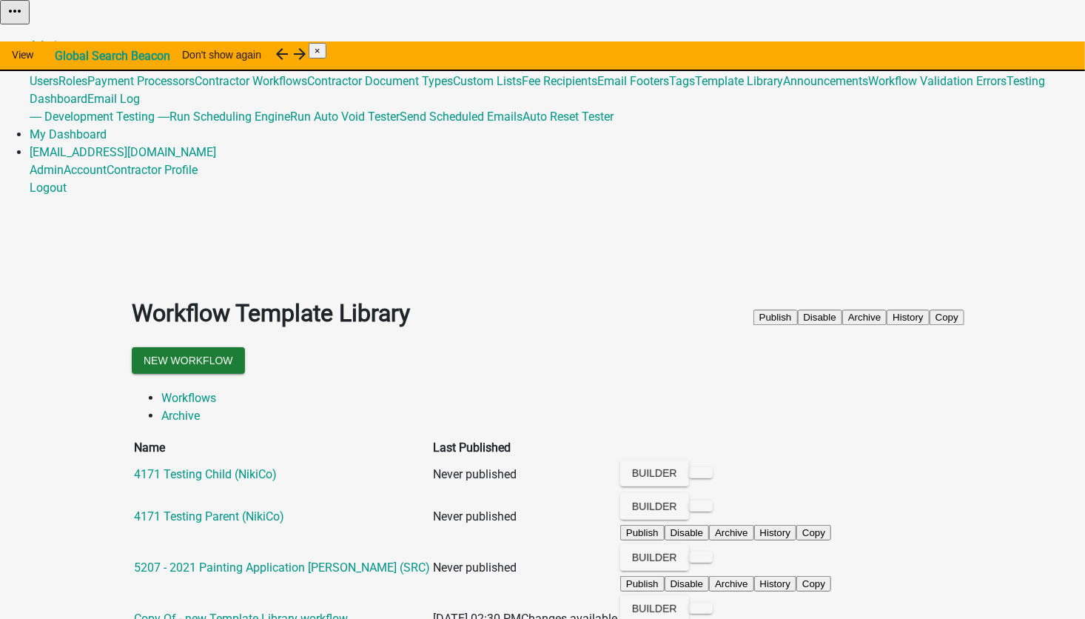
click at [618, 492] on td "Never published" at bounding box center [525, 517] width 186 height 50
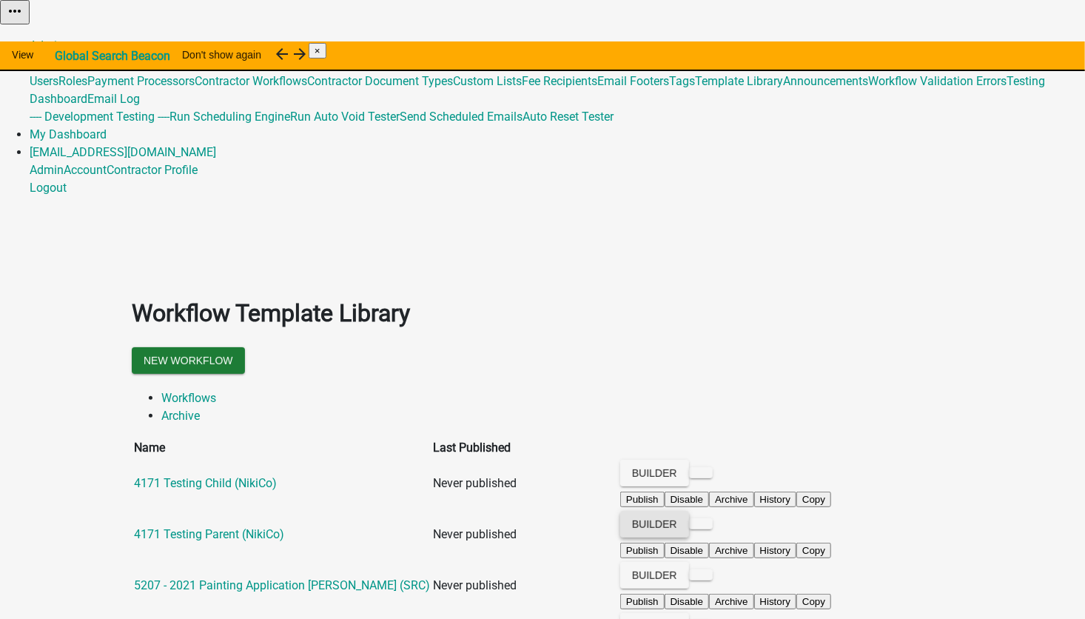
click at [689, 510] on button "Builder" at bounding box center [654, 523] width 69 height 27
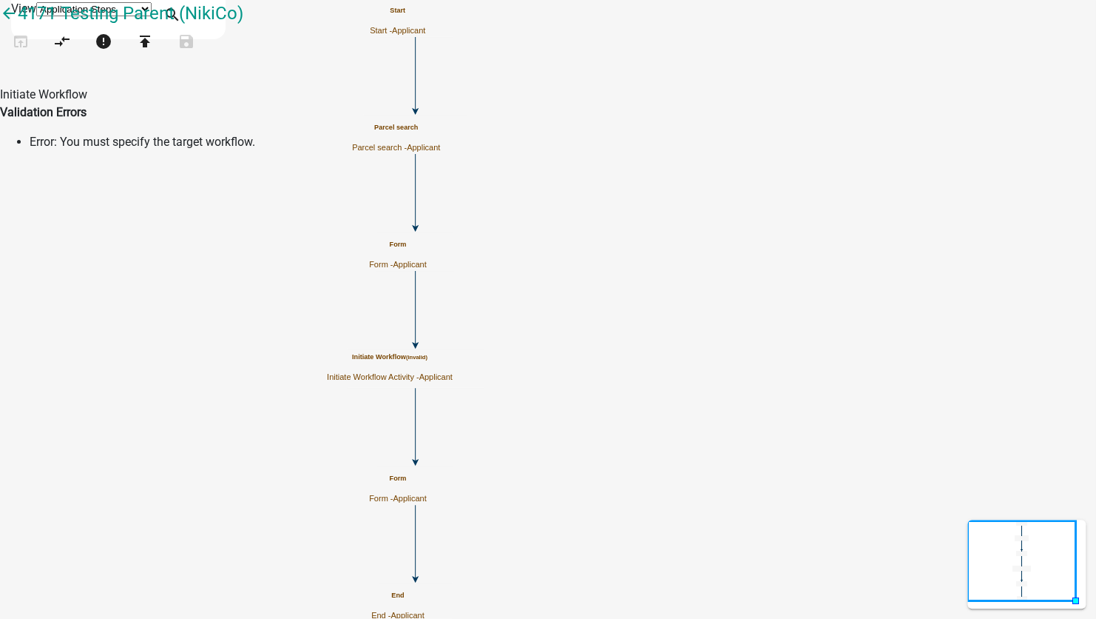
click at [453, 370] on div "Initiate Workflow (invalid) Initiate Workflow Activity - Applicant" at bounding box center [390, 367] width 126 height 29
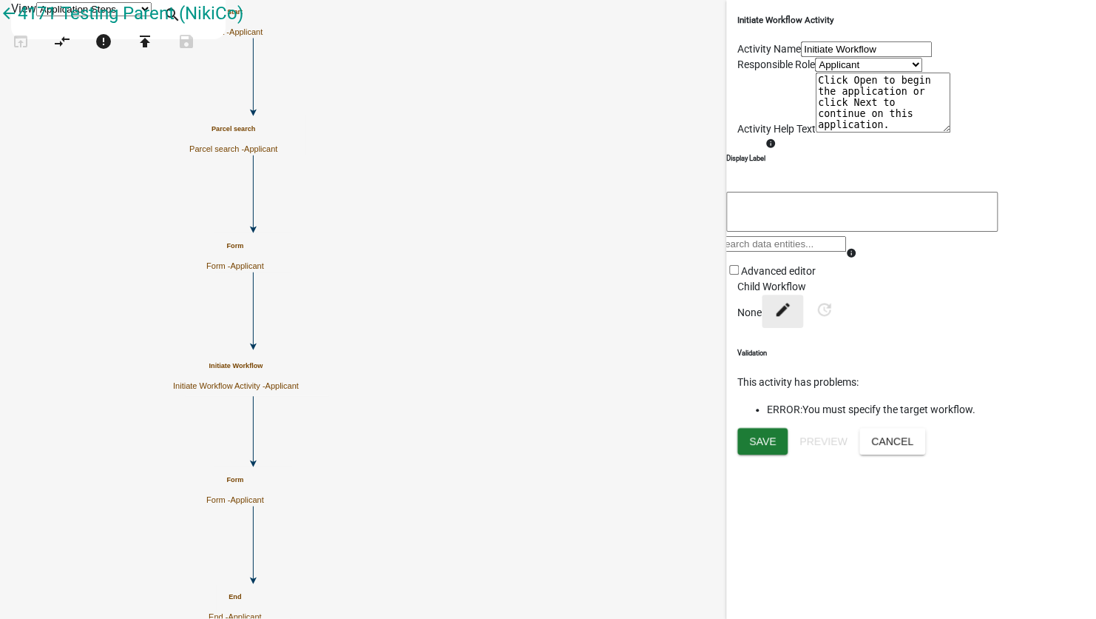
click at [780, 317] on icon "edit" at bounding box center [783, 309] width 18 height 18
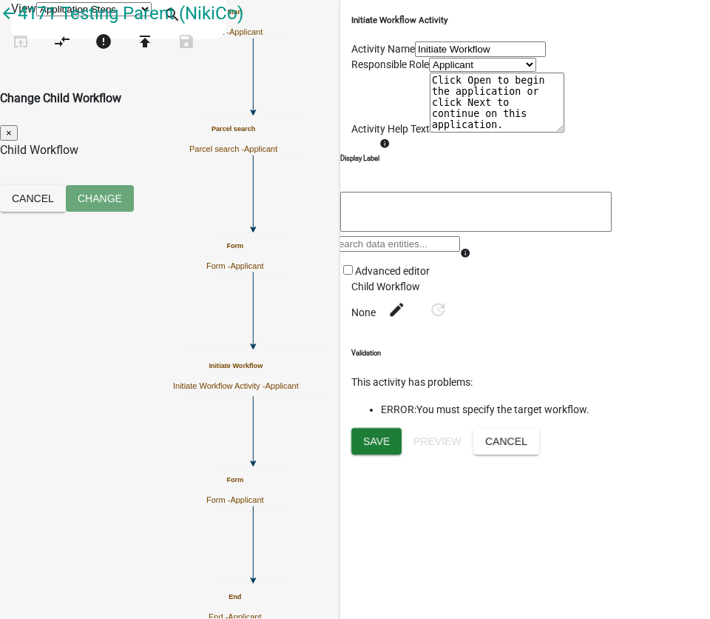
click at [12, 127] on span "×" at bounding box center [9, 132] width 6 height 11
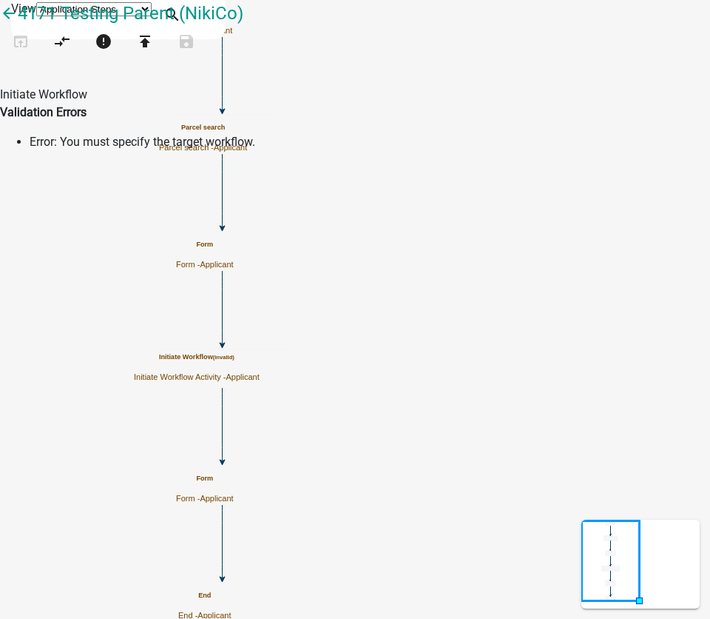
click at [260, 372] on span "Applicant" at bounding box center [242, 376] width 33 height 9
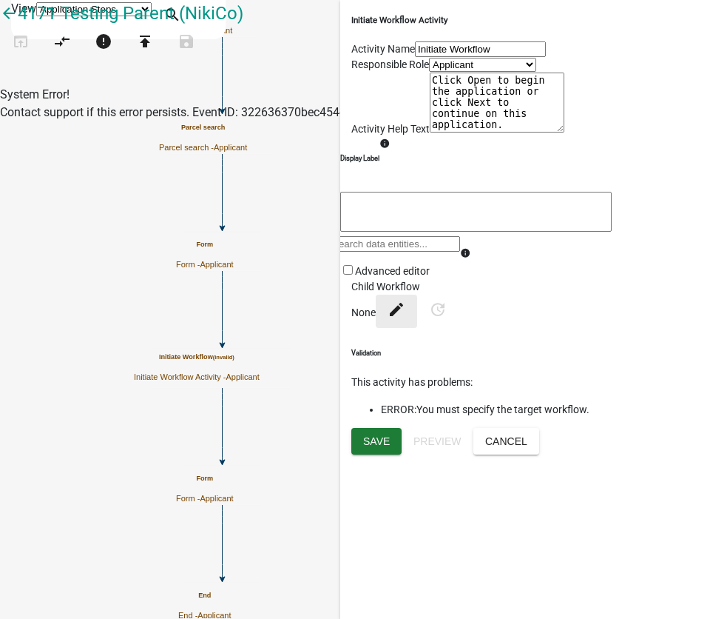
click at [391, 317] on icon "edit" at bounding box center [397, 309] width 18 height 18
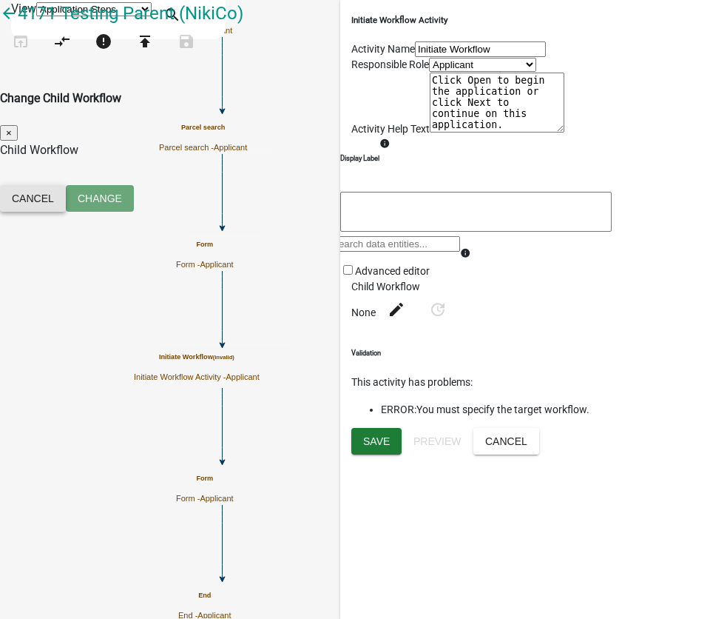
click at [66, 185] on button "Cancel" at bounding box center [33, 198] width 66 height 27
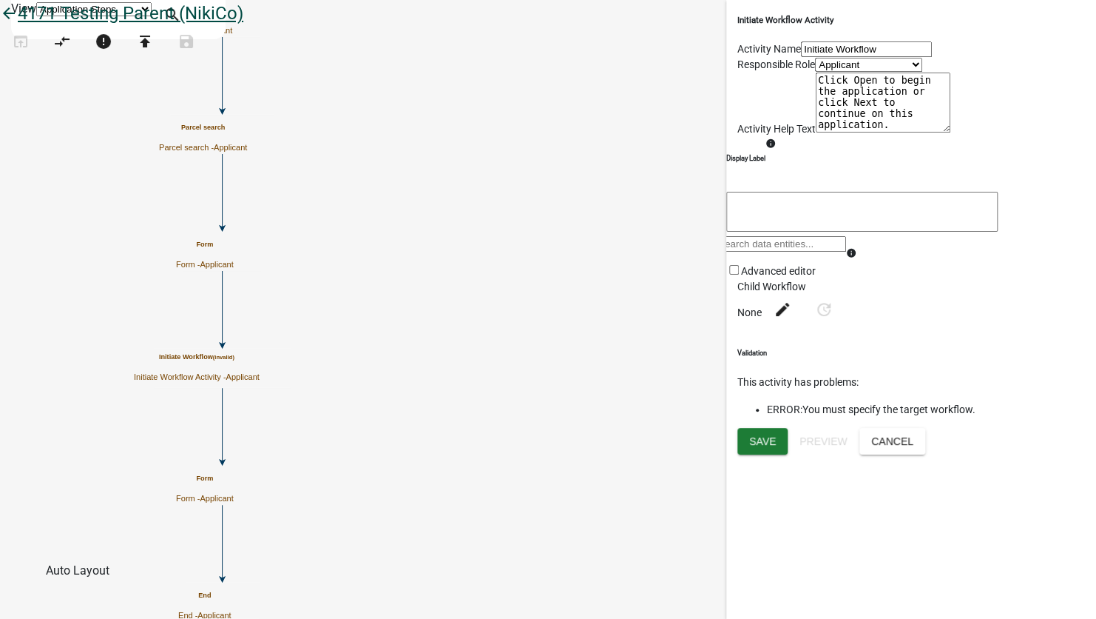
click at [18, 25] on icon "arrow_back" at bounding box center [9, 14] width 18 height 21
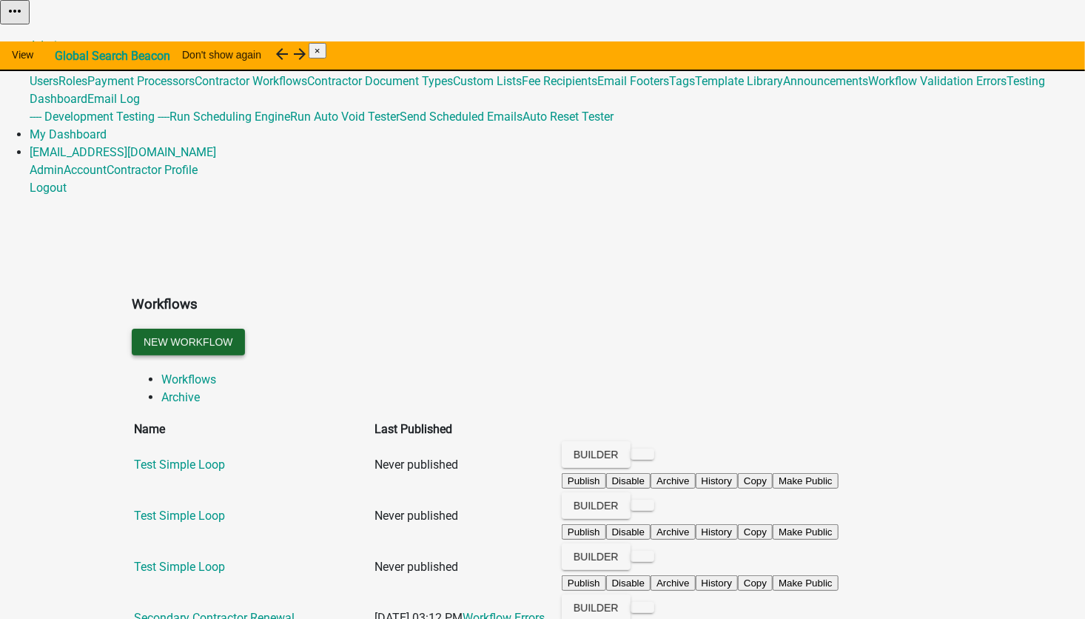
click at [245, 328] on button "New Workflow" at bounding box center [188, 341] width 113 height 27
click at [654, 448] on button at bounding box center [642, 453] width 24 height 11
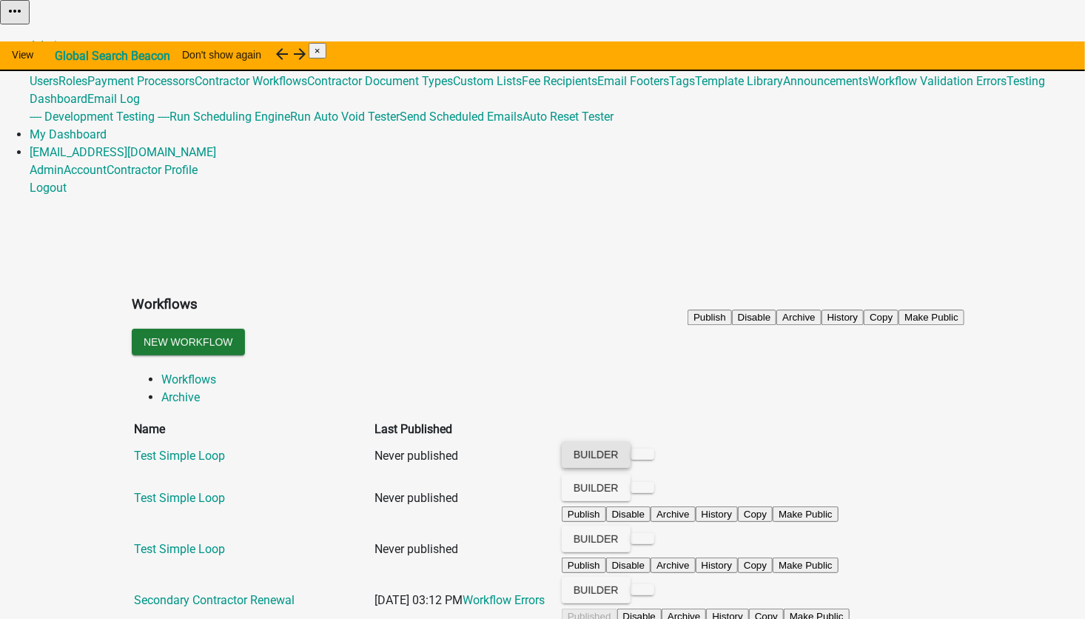
click at [630, 441] on button "Builder" at bounding box center [596, 454] width 69 height 27
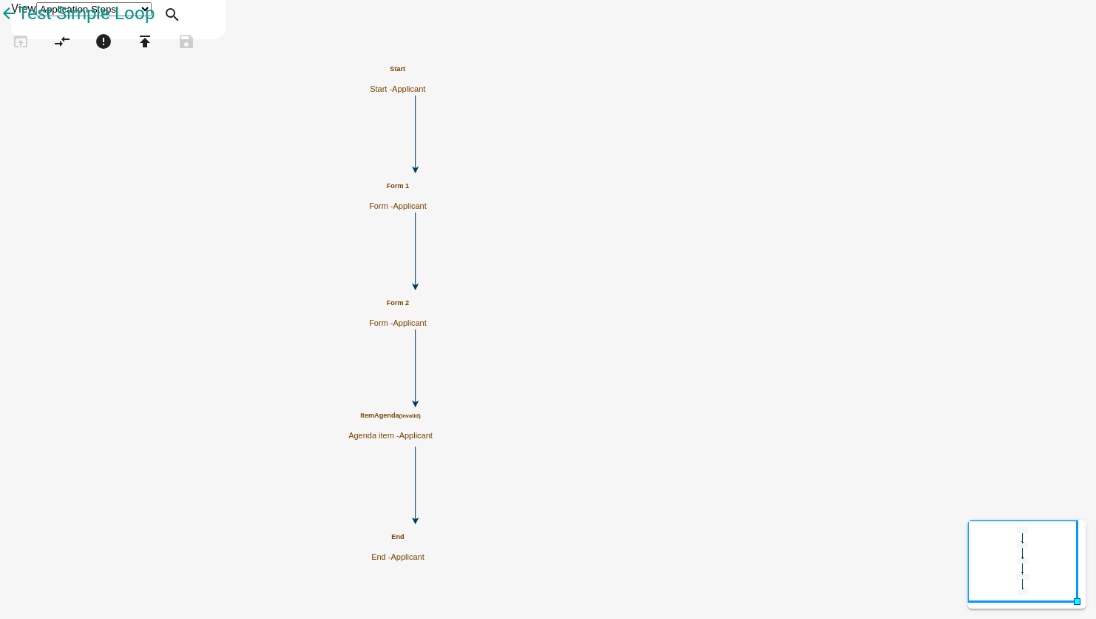
click at [433, 419] on h5 "ItemAgenda (invalid)" at bounding box center [390, 415] width 84 height 8
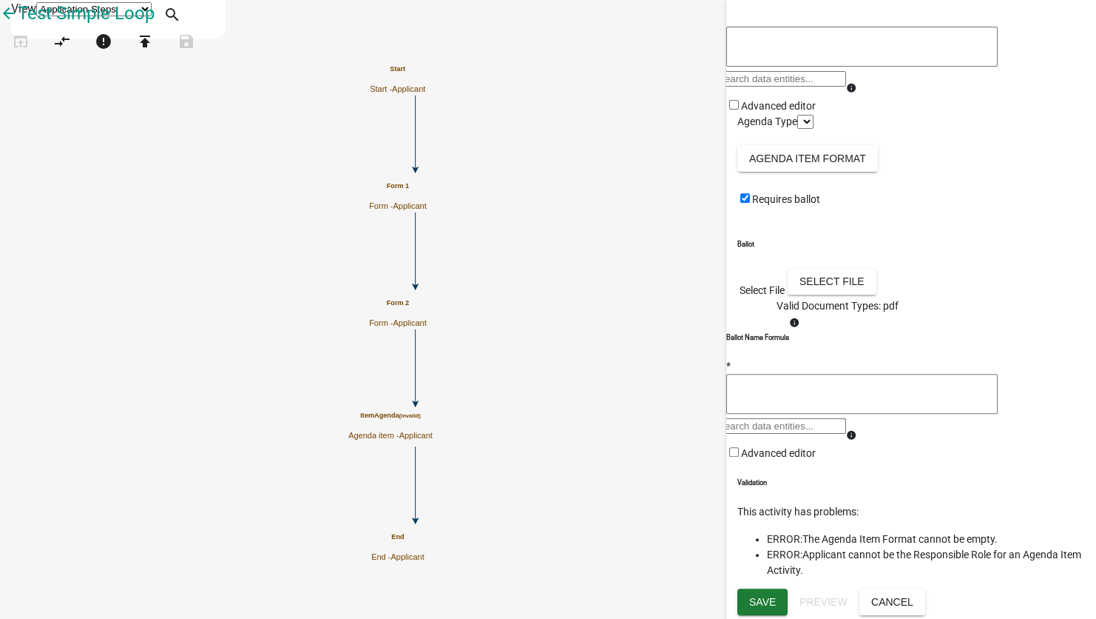
scroll to position [435, 0]
click at [710, 268] on button "Select file" at bounding box center [832, 281] width 89 height 27
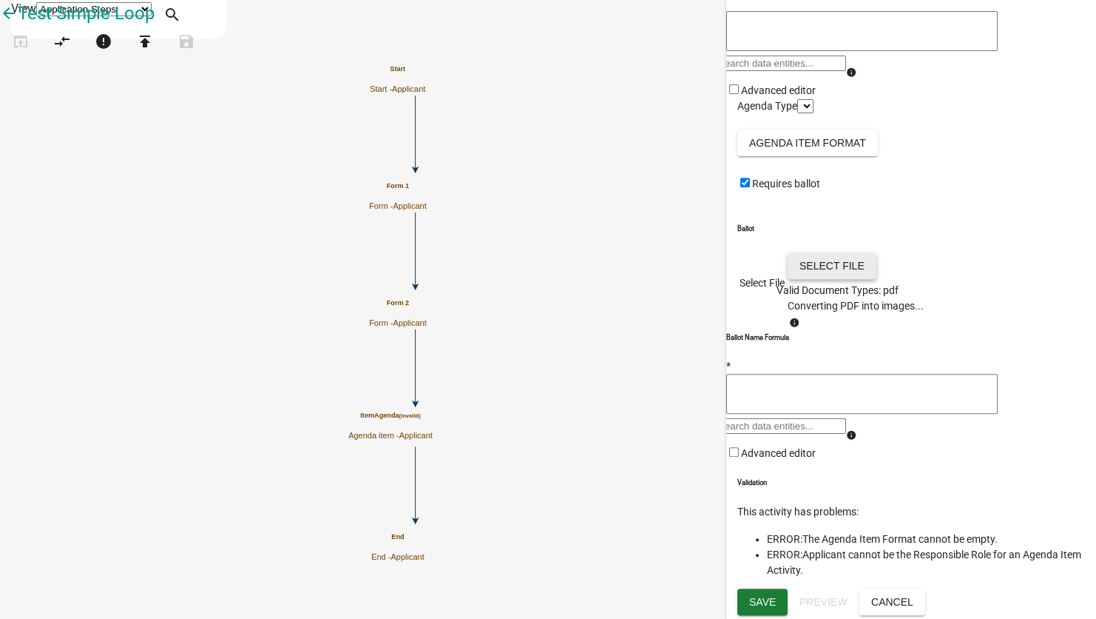
scroll to position [419, 0]
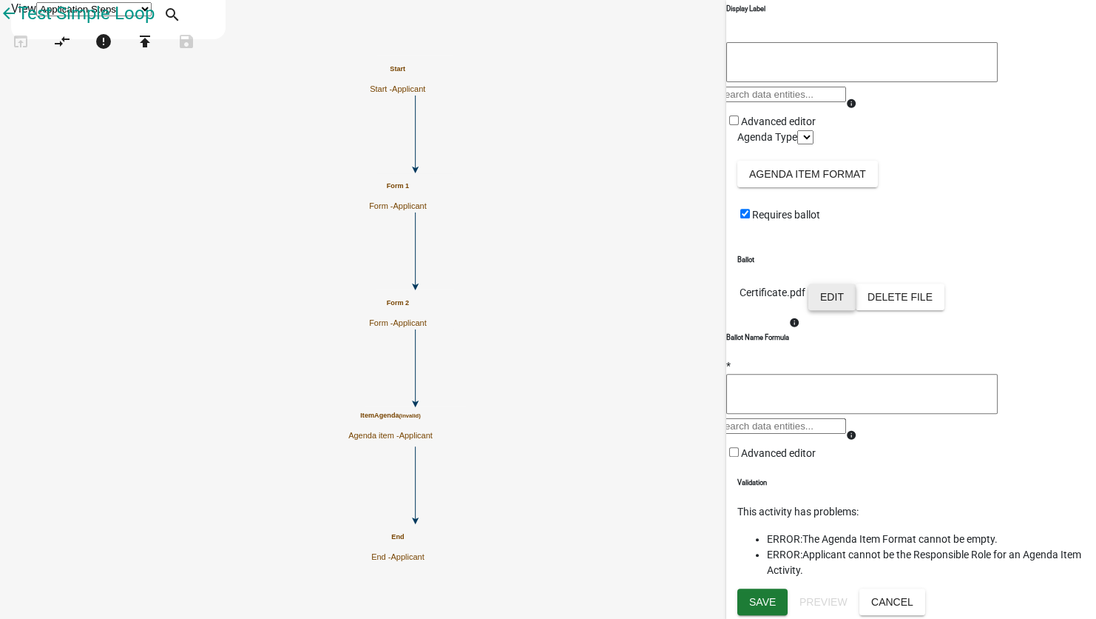
click at [710, 283] on button "Edit" at bounding box center [832, 296] width 47 height 27
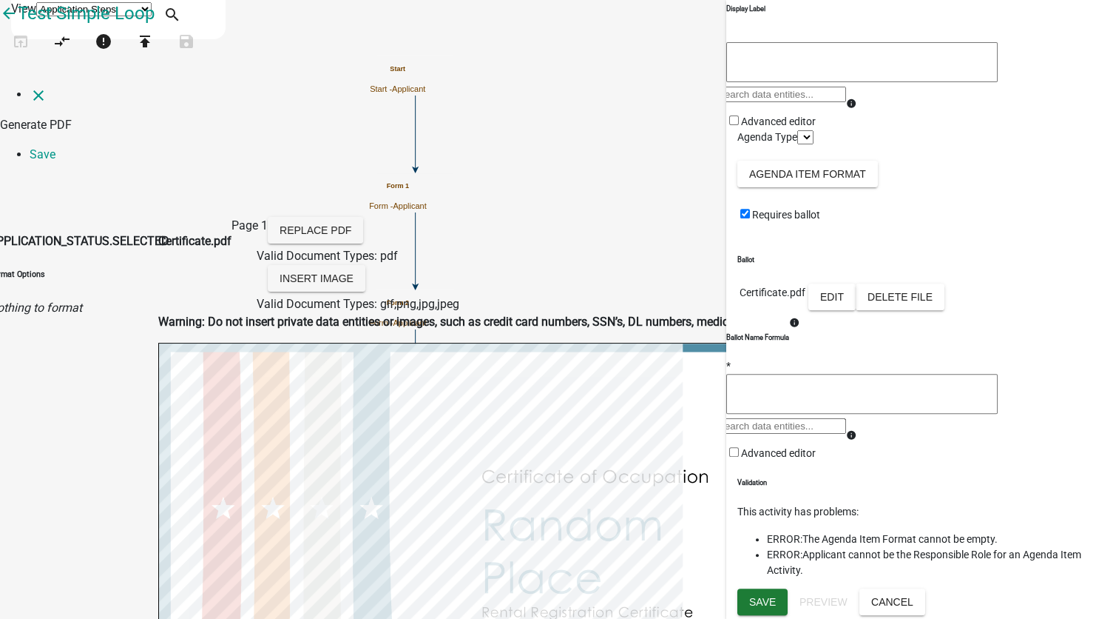
select select
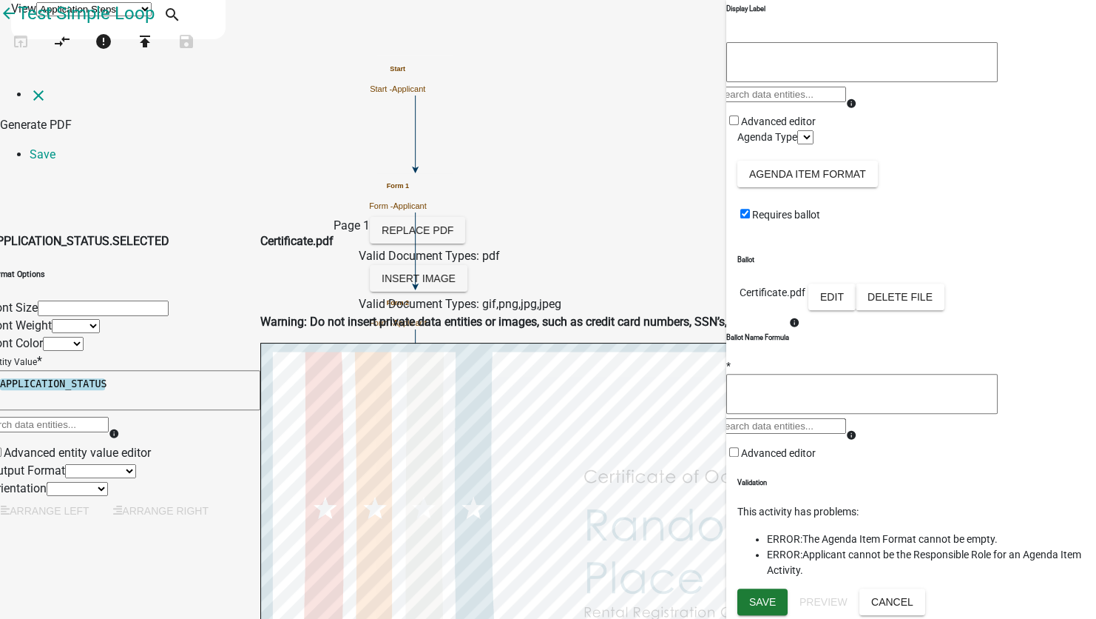
select select
click at [55, 147] on link "Save" at bounding box center [43, 154] width 26 height 14
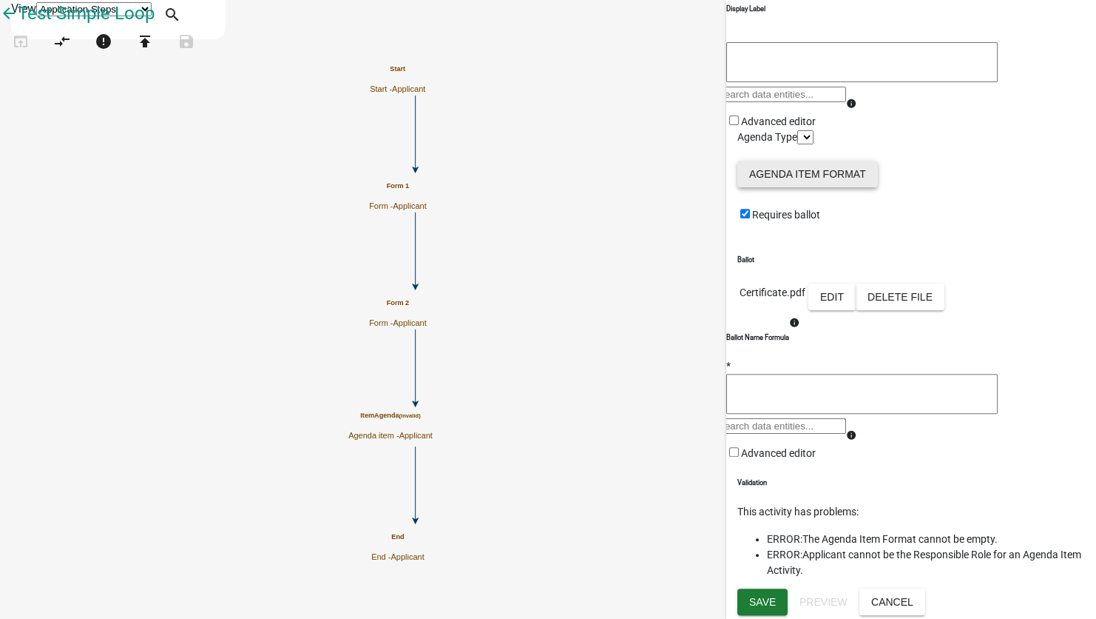
click at [710, 161] on button "Agenda Item Format" at bounding box center [808, 174] width 141 height 27
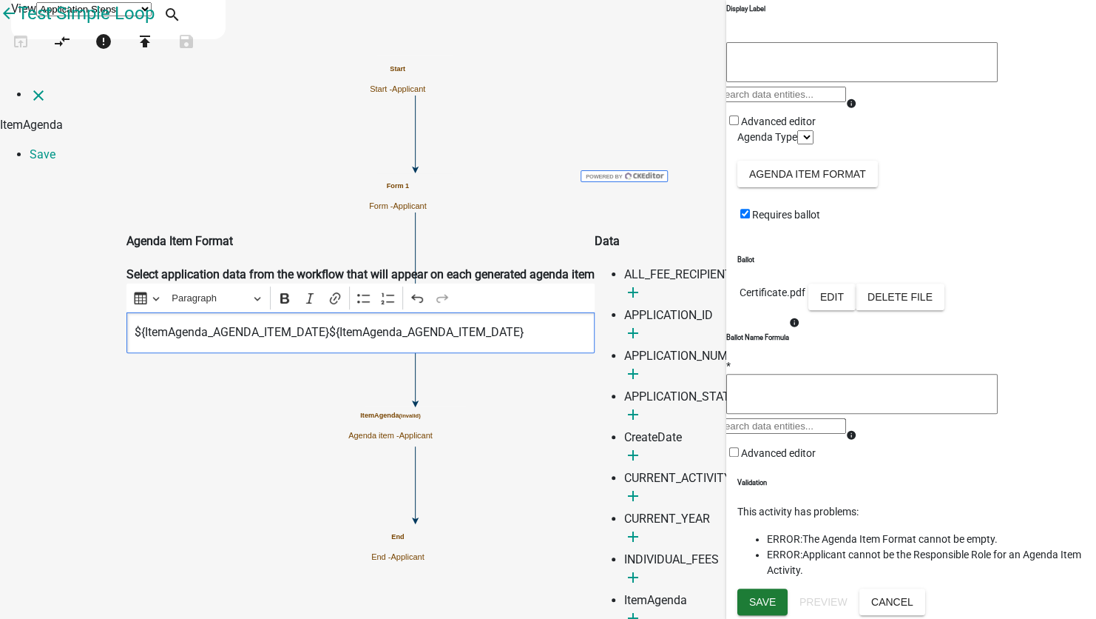
click at [575, 323] on p "${ItemAgenda_AGENDA_ITEM_DATE}${ItemAgenda_AGENDA_ITEM_DATE}" at bounding box center [361, 332] width 453 height 18
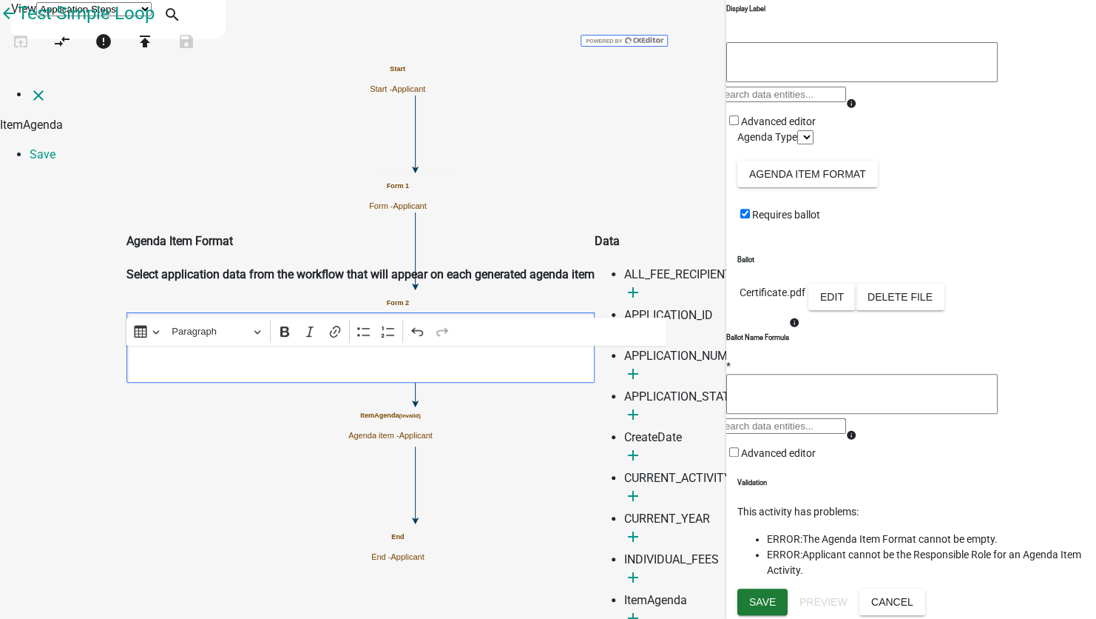
scroll to position [165, 0]
click at [642, 609] on icon "add" at bounding box center [633, 618] width 18 height 18
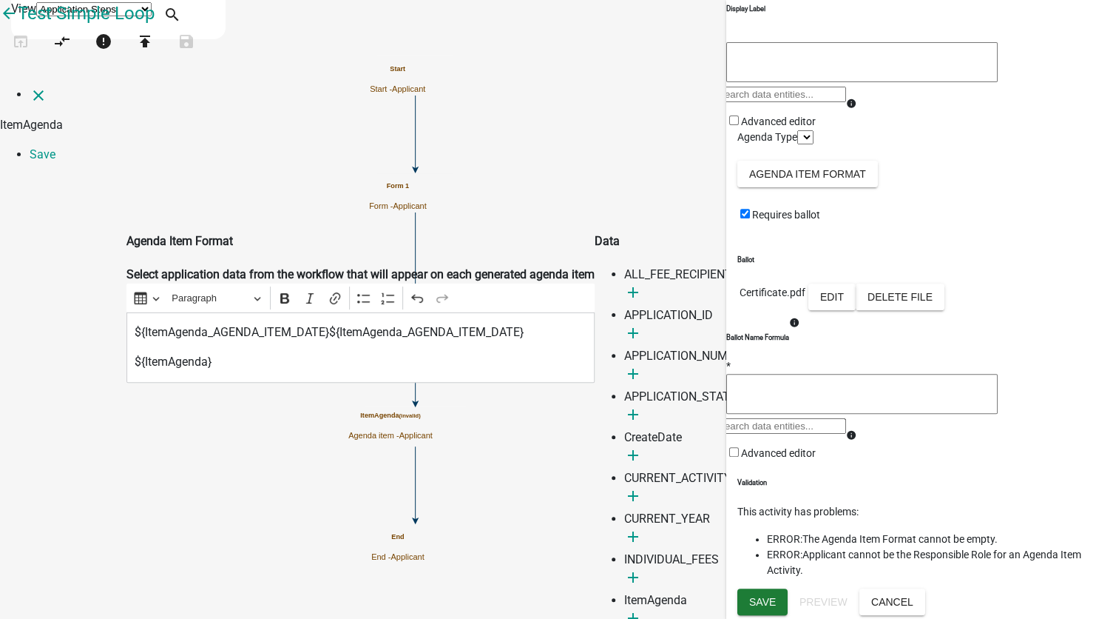
scroll to position [17, 0]
click at [55, 147] on link "Save" at bounding box center [43, 154] width 26 height 14
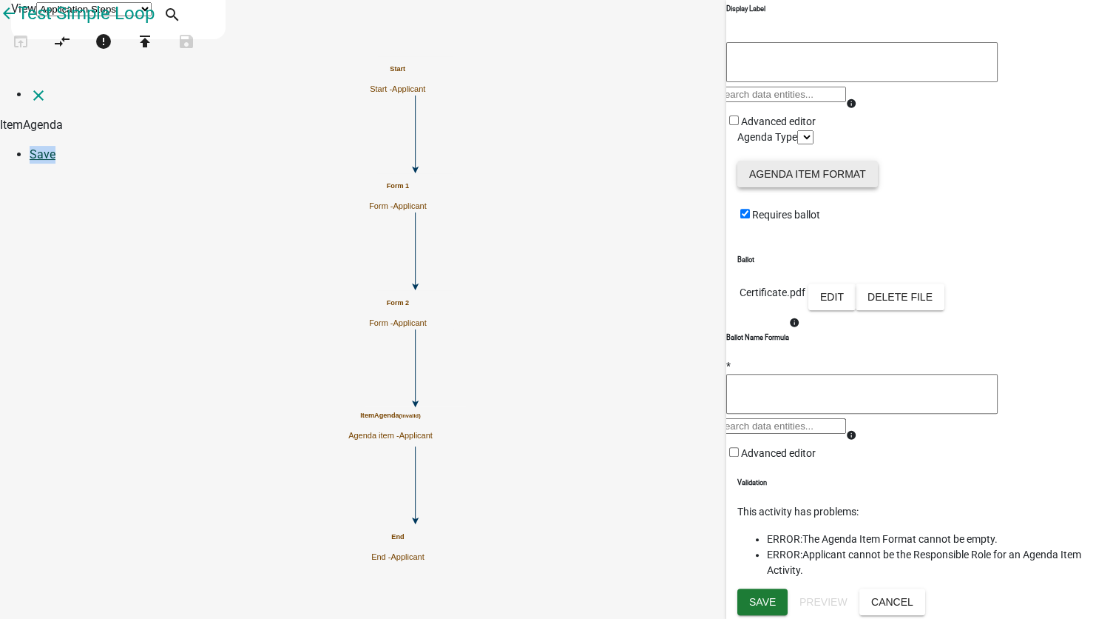
scroll to position [0, 0]
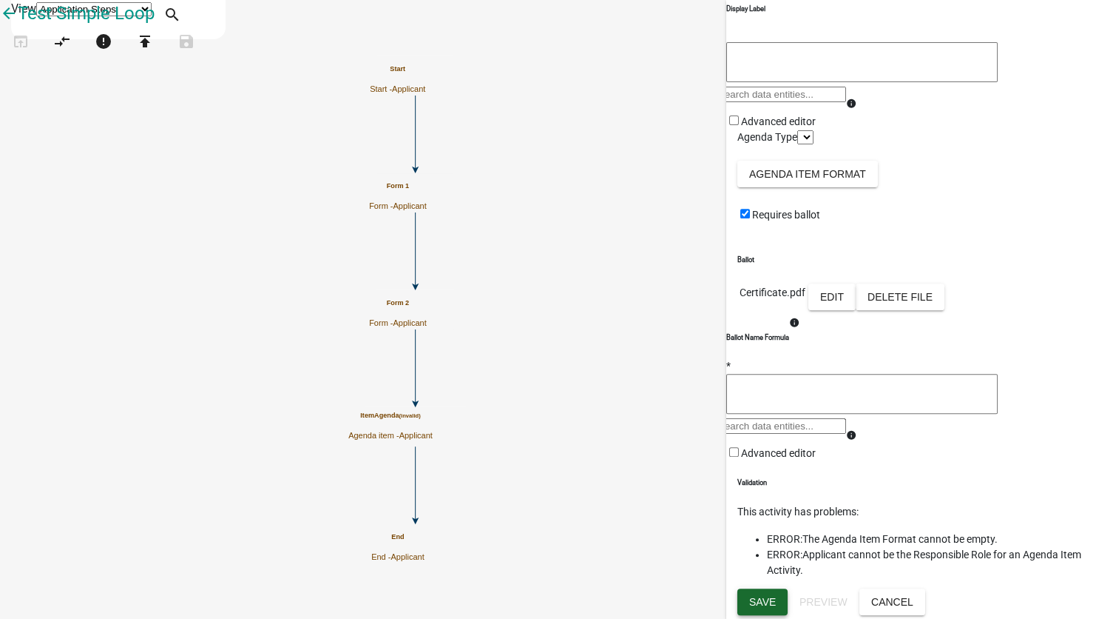
click at [710, 598] on span "Save" at bounding box center [762, 602] width 27 height 12
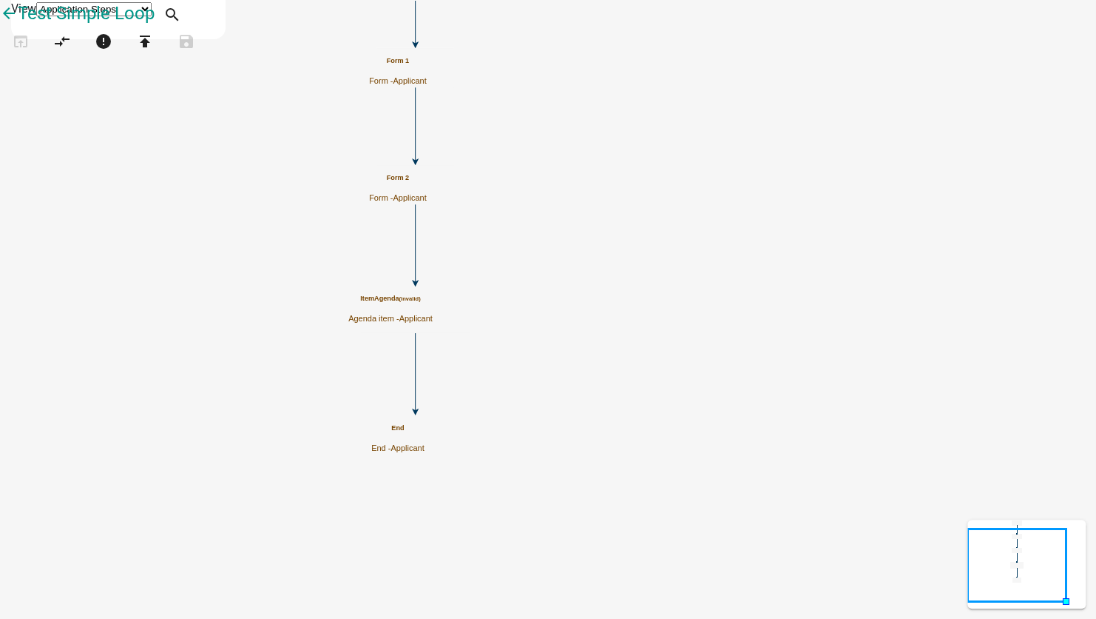
click at [432, 317] on span "Applicant" at bounding box center [415, 318] width 33 height 9
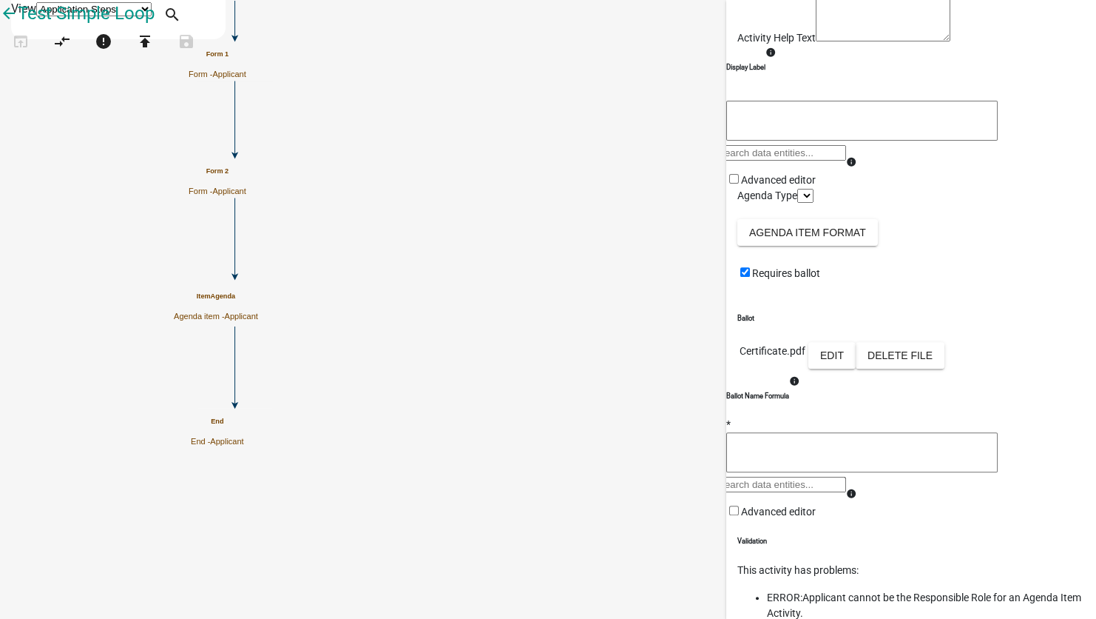
scroll to position [89, 0]
select select "9777ECC7-B107-4EAB-BE14-6FF999E4A3F2"
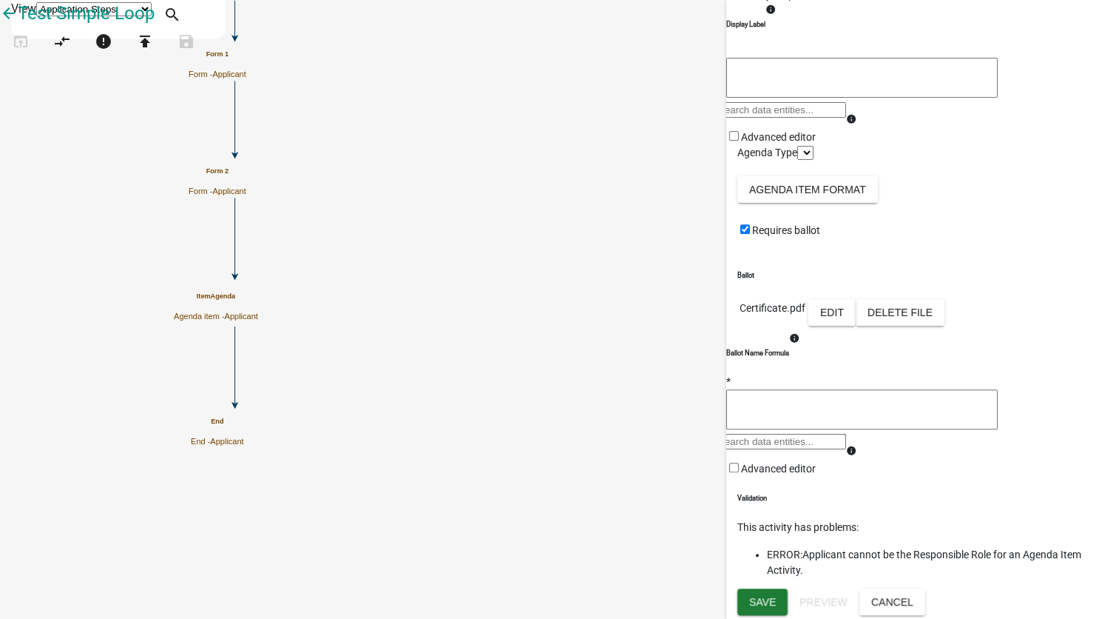
scroll to position [385, 0]
click at [710, 607] on button "Save" at bounding box center [763, 601] width 50 height 27
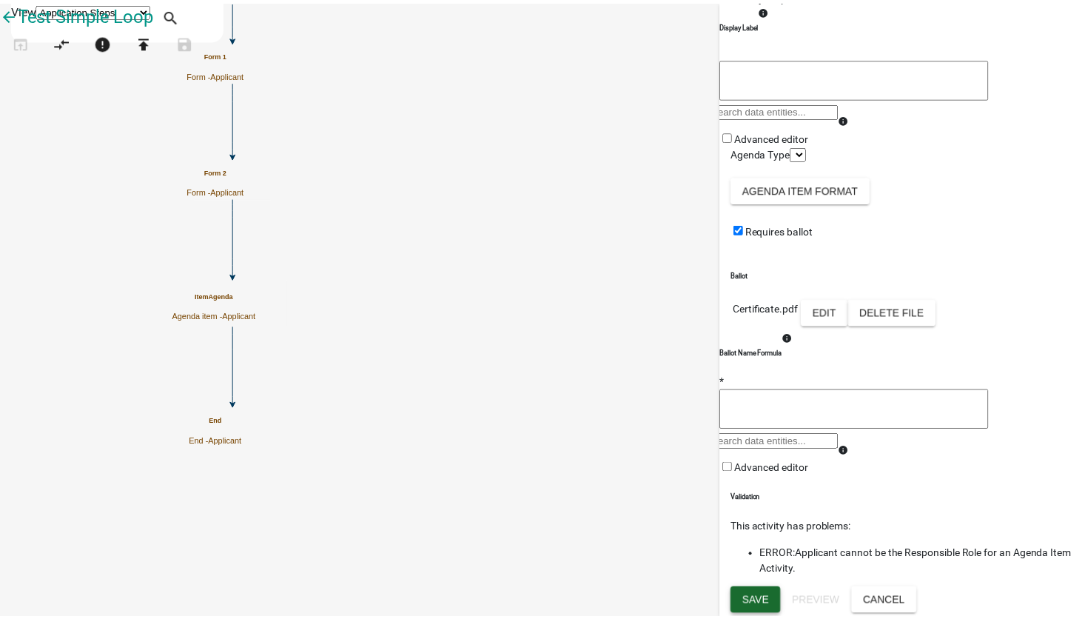
scroll to position [0, 0]
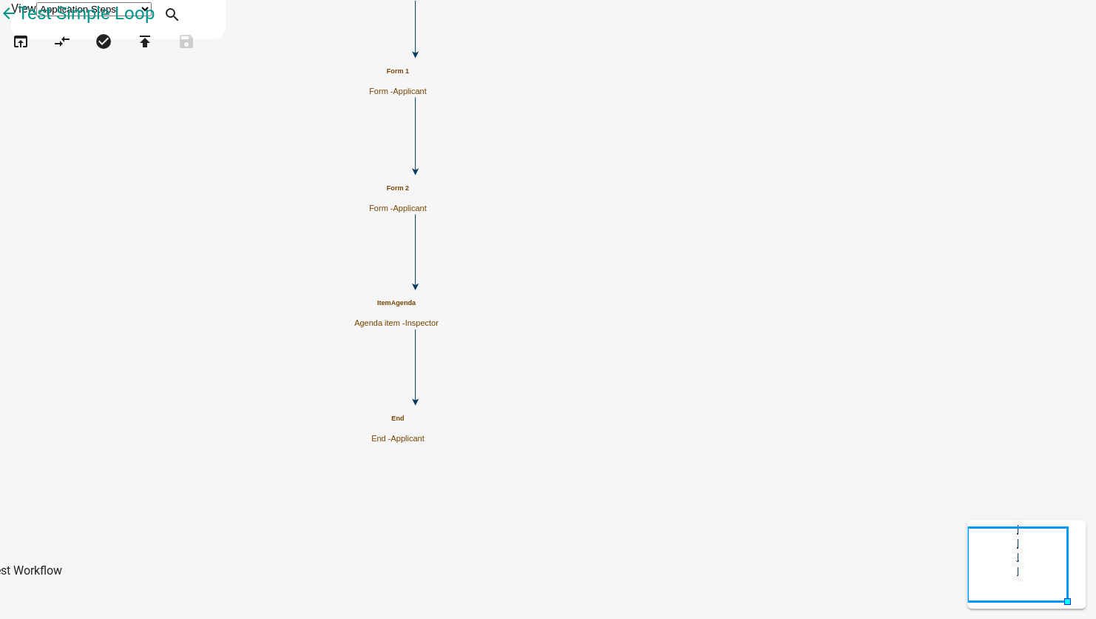
click at [380, 138] on icon "Start Start - Applicant Form 1 Form - Applicant Form 2 Form - Applicant ItemAge…" at bounding box center [548, 309] width 1095 height 617
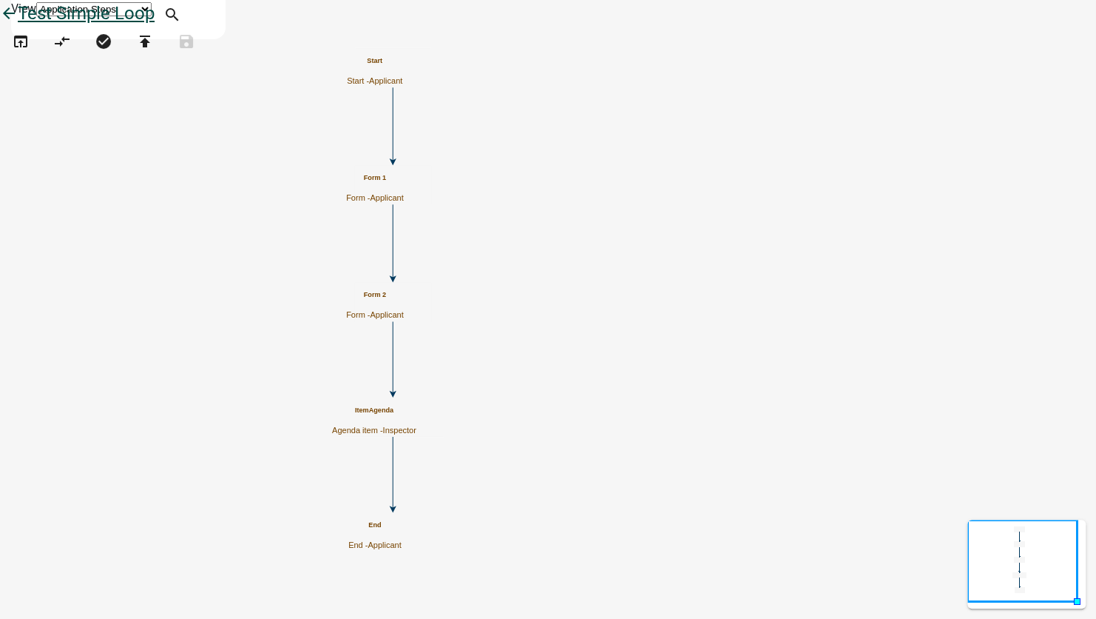
click at [18, 25] on icon "arrow_back" at bounding box center [9, 14] width 18 height 21
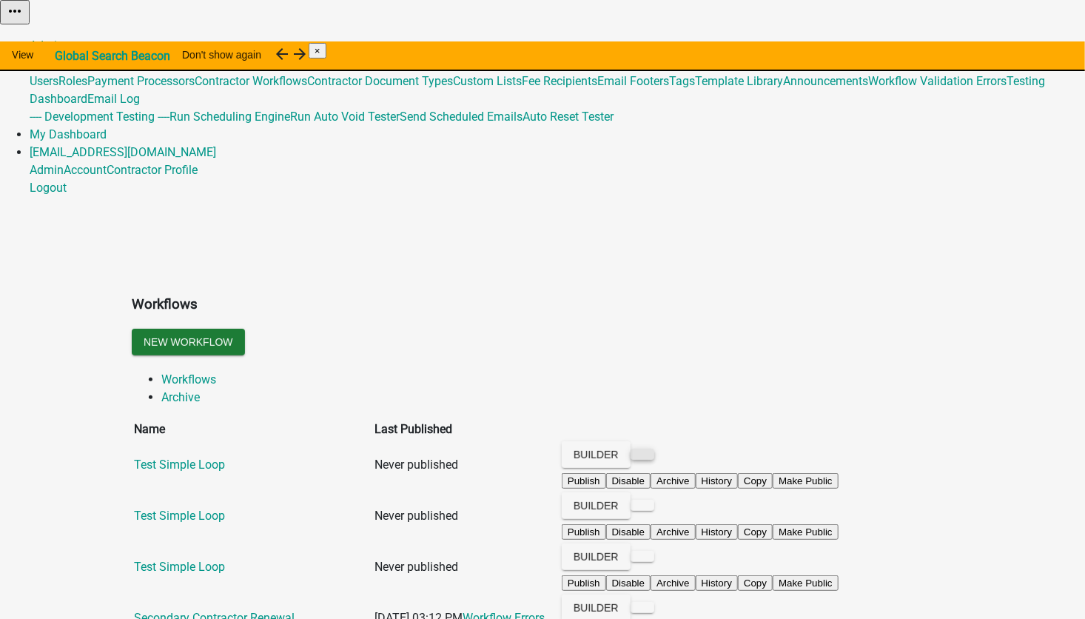
click at [654, 448] on button at bounding box center [642, 453] width 24 height 11
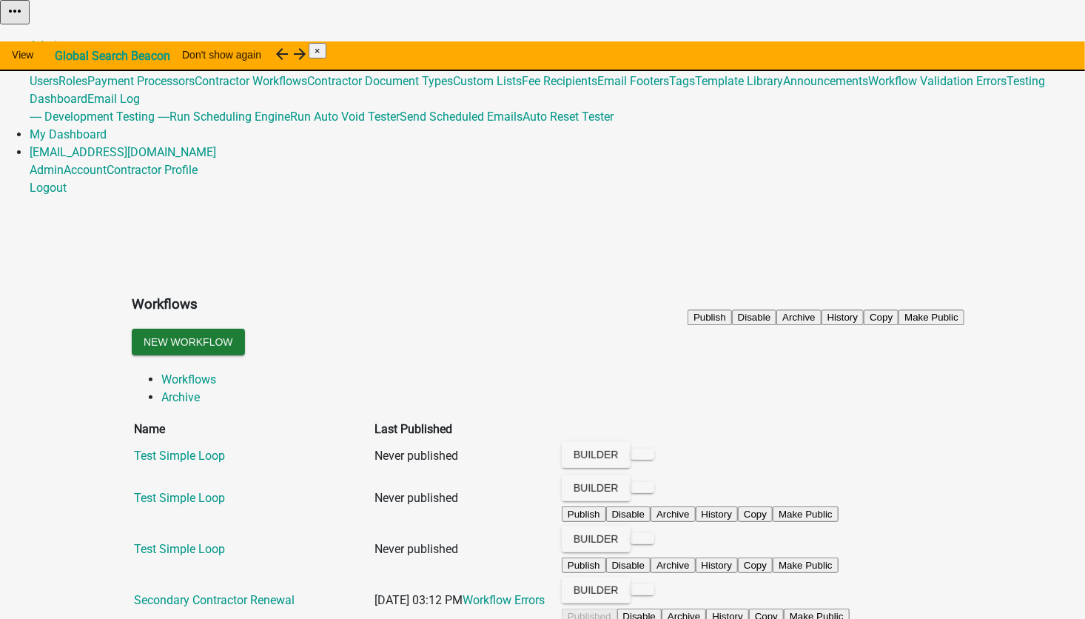
click at [661, 328] on div "New Workflow" at bounding box center [542, 343] width 843 height 30
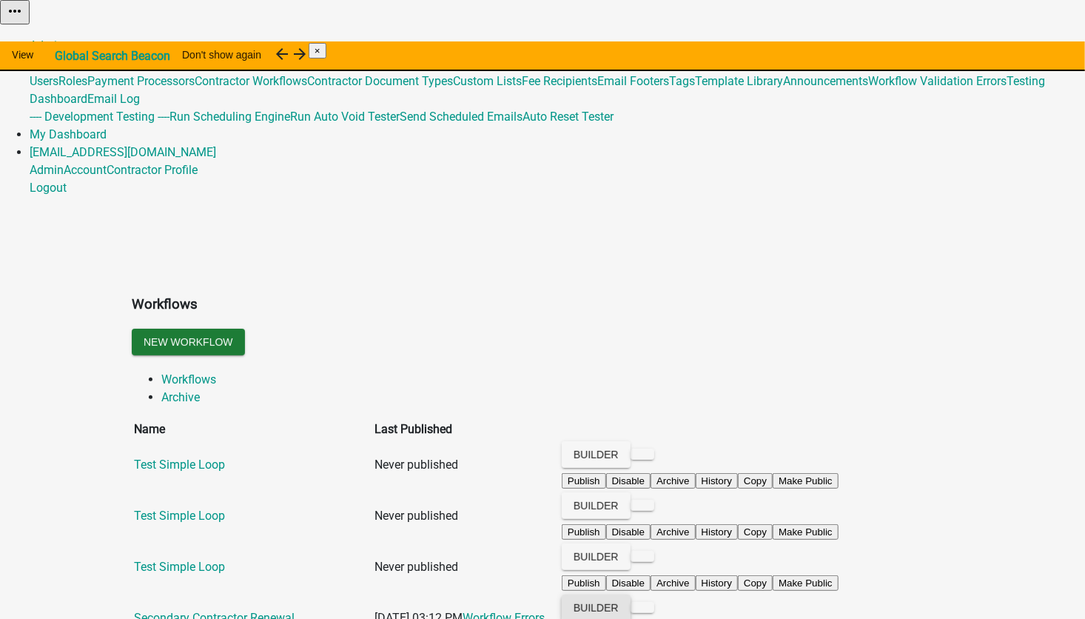
click at [630, 594] on button "Builder" at bounding box center [596, 607] width 69 height 27
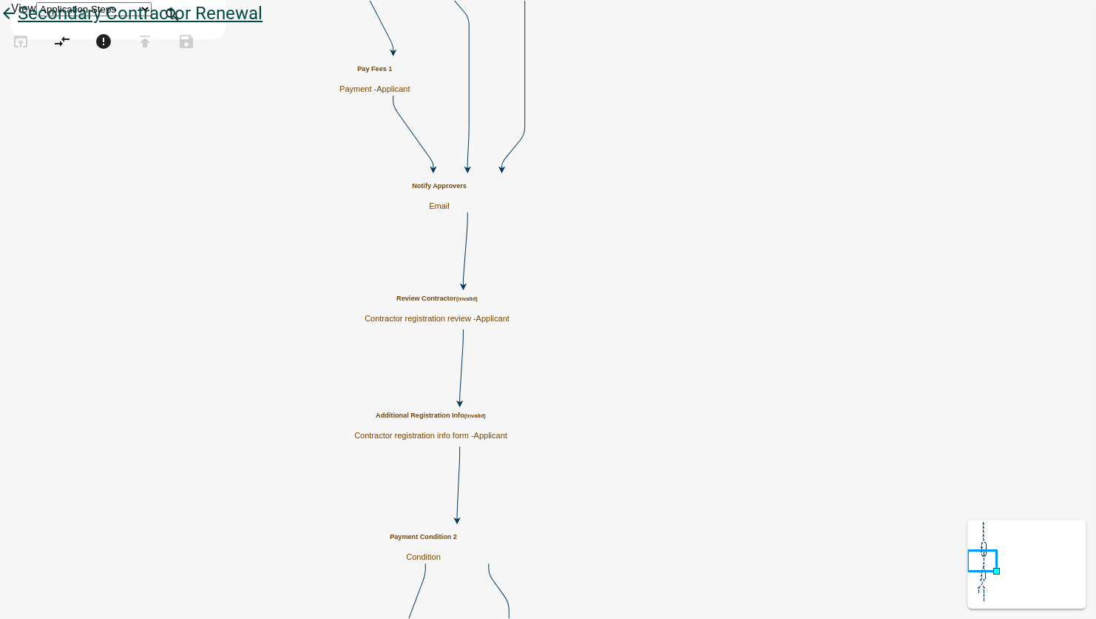
click at [18, 25] on icon "arrow_back" at bounding box center [9, 14] width 18 height 21
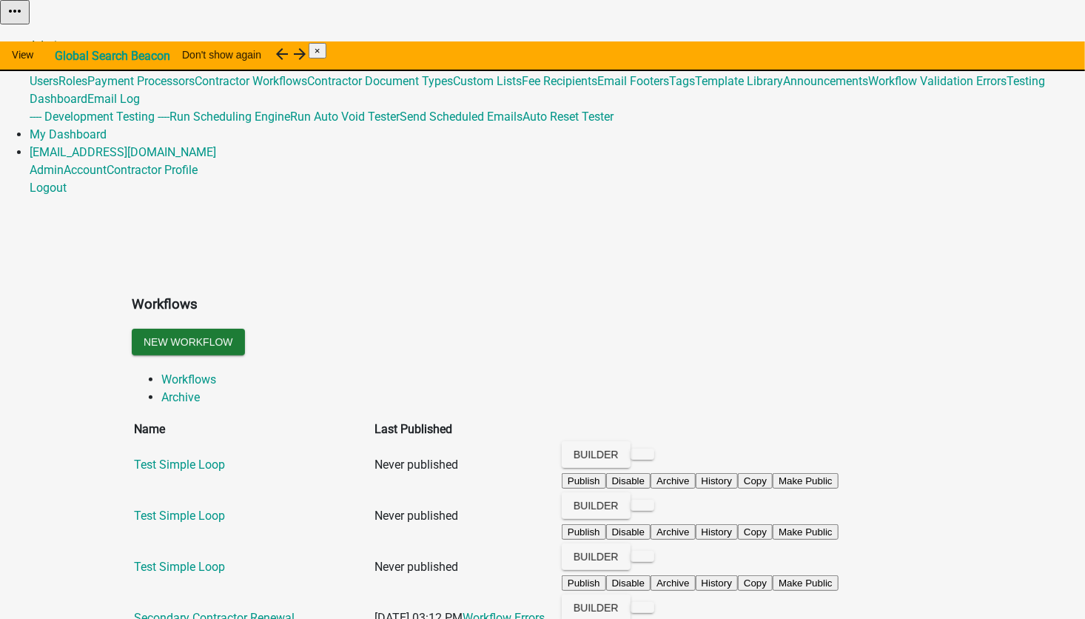
click at [64, 38] on link "Admin" at bounding box center [47, 45] width 34 height 14
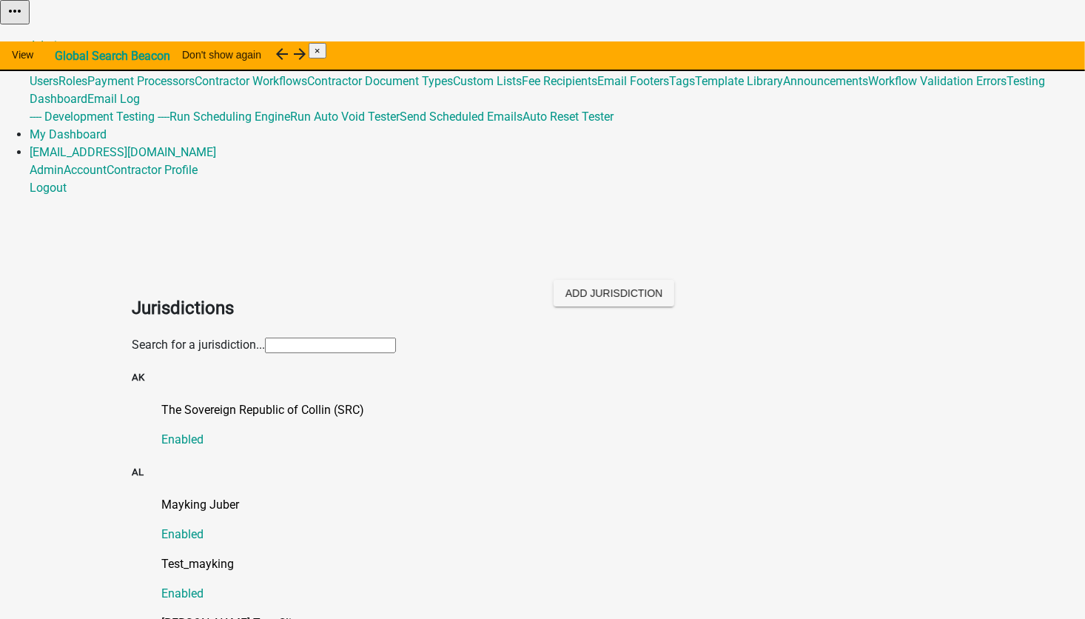
click at [265, 337] on input "text" at bounding box center [330, 345] width 131 height 16
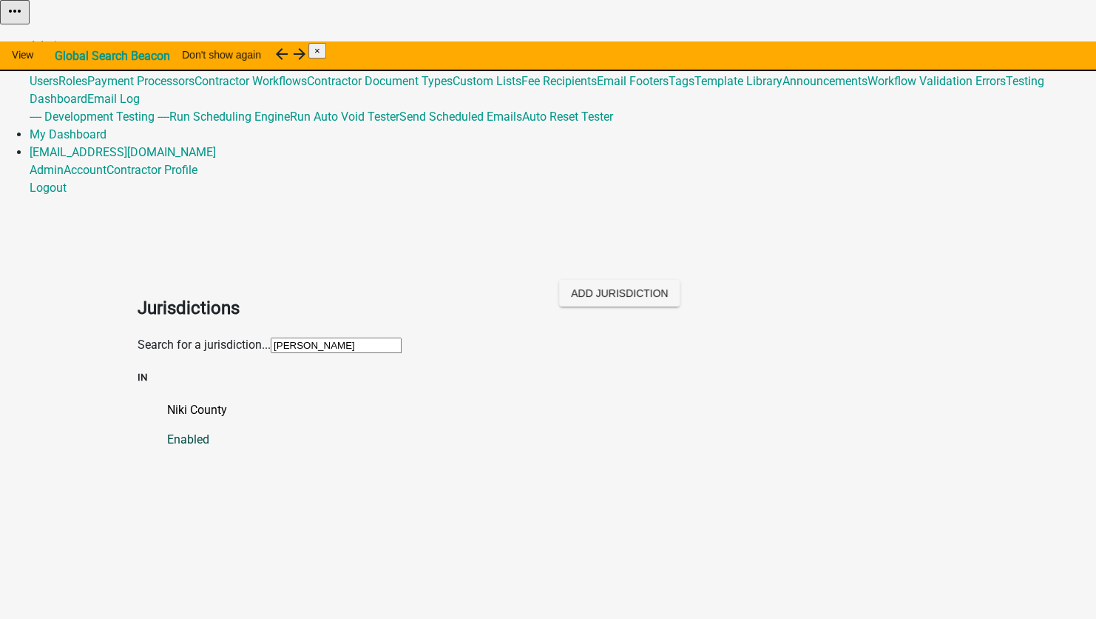
type input "[PERSON_NAME]"
click at [167, 401] on p "Niki County" at bounding box center [563, 410] width 792 height 18
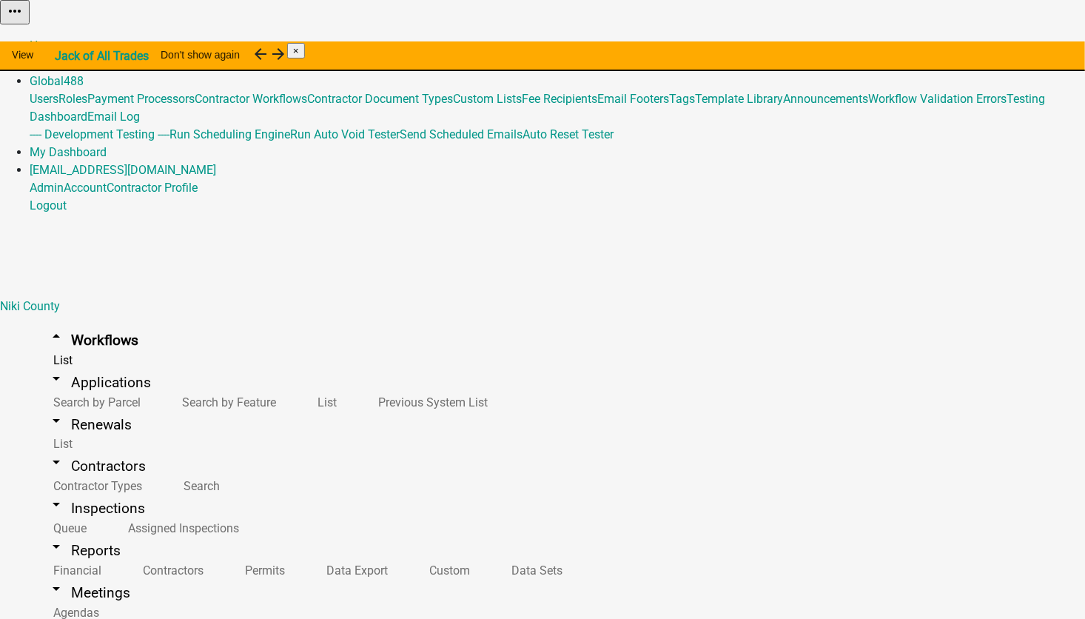
click at [936, 45] on button "Copy" at bounding box center [918, 38] width 35 height 16
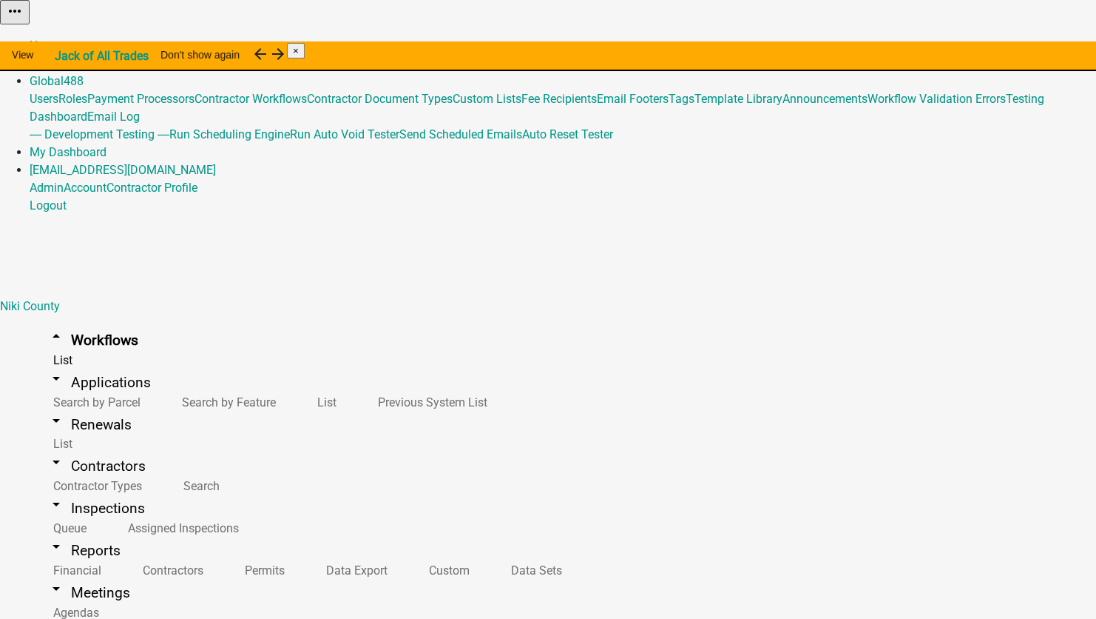
drag, startPoint x: 320, startPoint y: 111, endPoint x: 269, endPoint y: 109, distance: 51.1
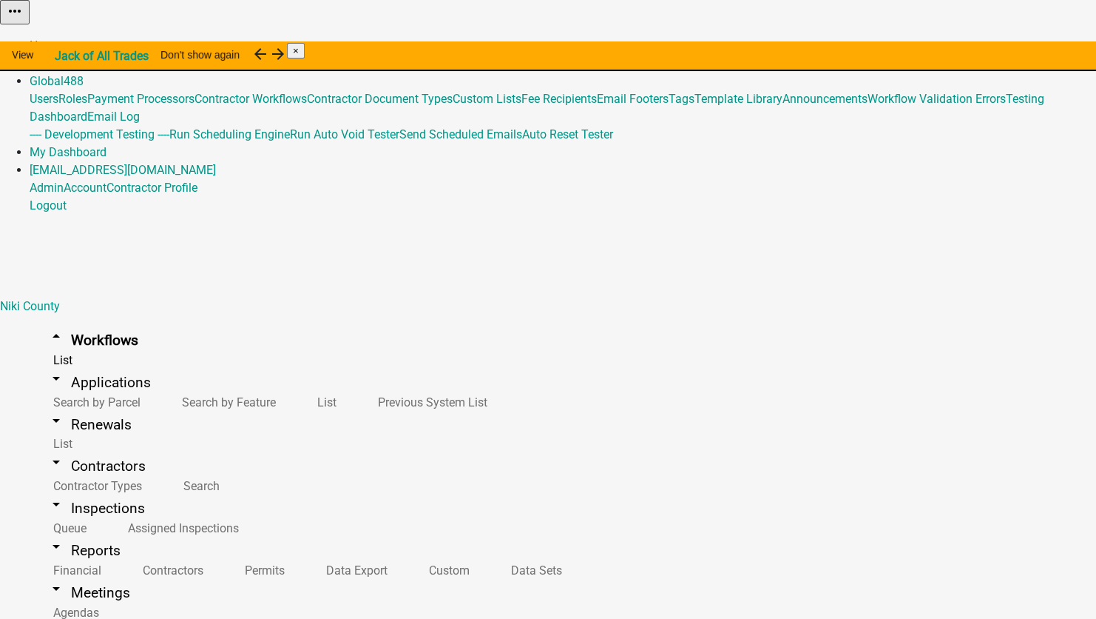
type input "5207 - 2532 Notes v4 (NikiCo)"
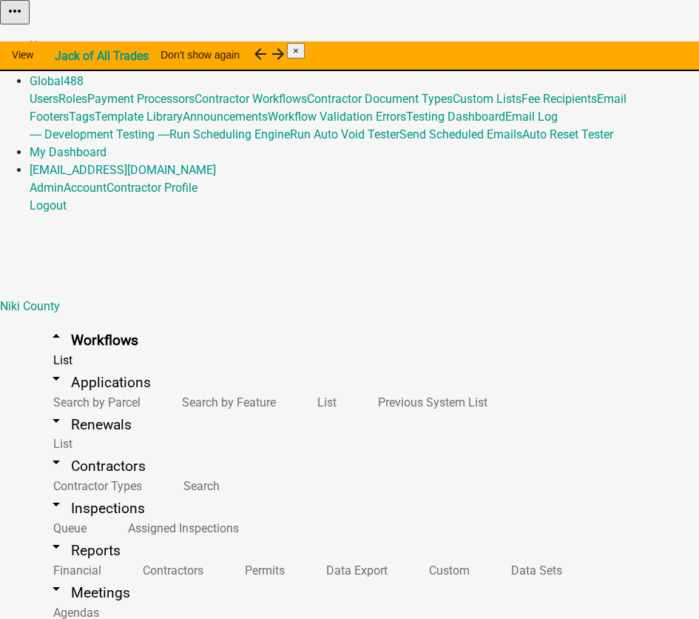
click at [550, 45] on button "Copy" at bounding box center [533, 38] width 35 height 16
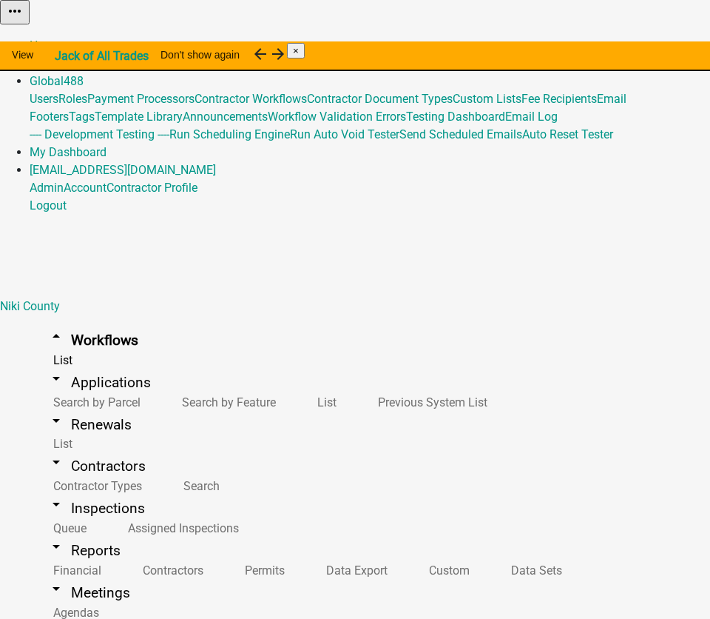
drag, startPoint x: 240, startPoint y: 118, endPoint x: 182, endPoint y: 118, distance: 57.7
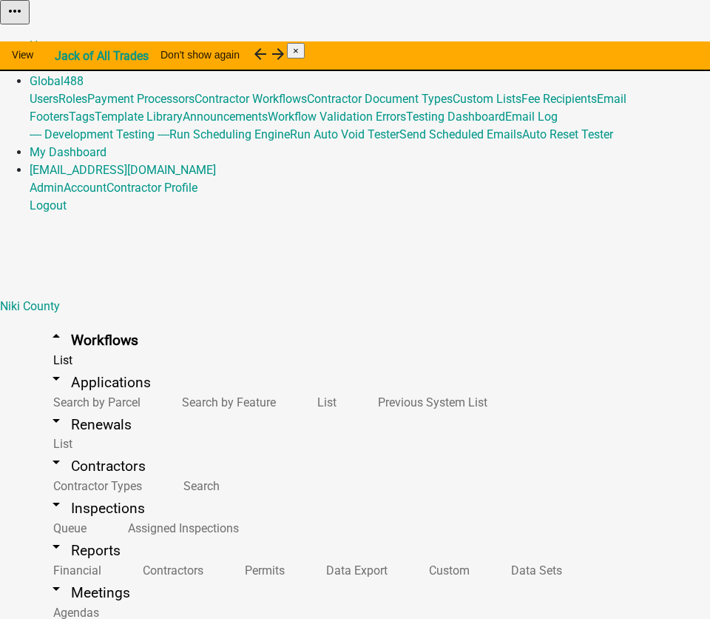
type input "5207 - 2532 Notes v4 (NikiCo)"
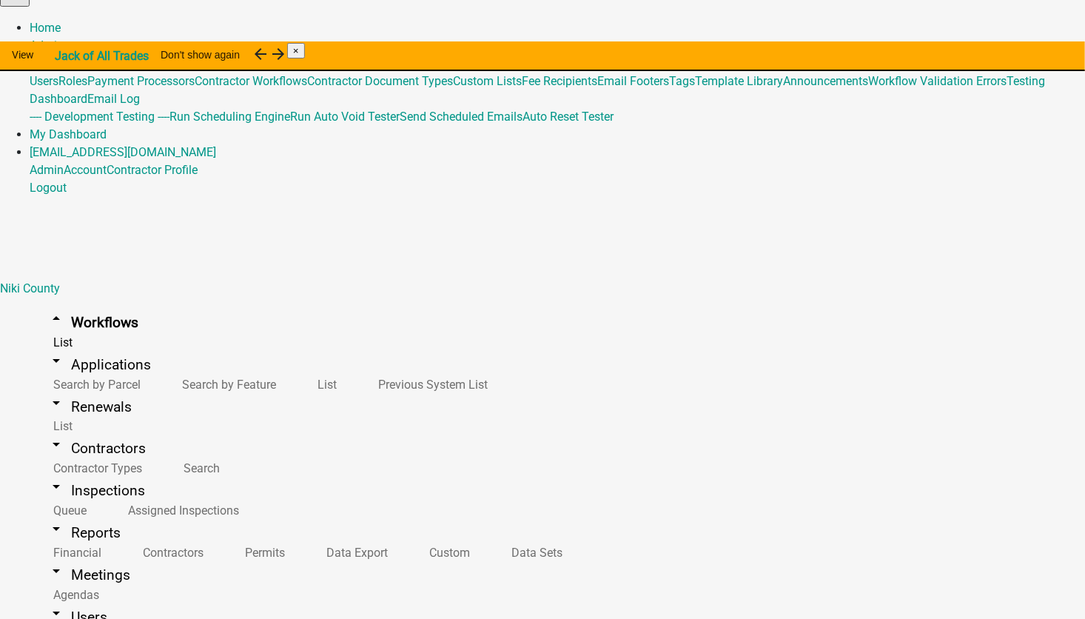
scroll to position [0, 0]
click at [64, 38] on link "Admin" at bounding box center [47, 45] width 34 height 14
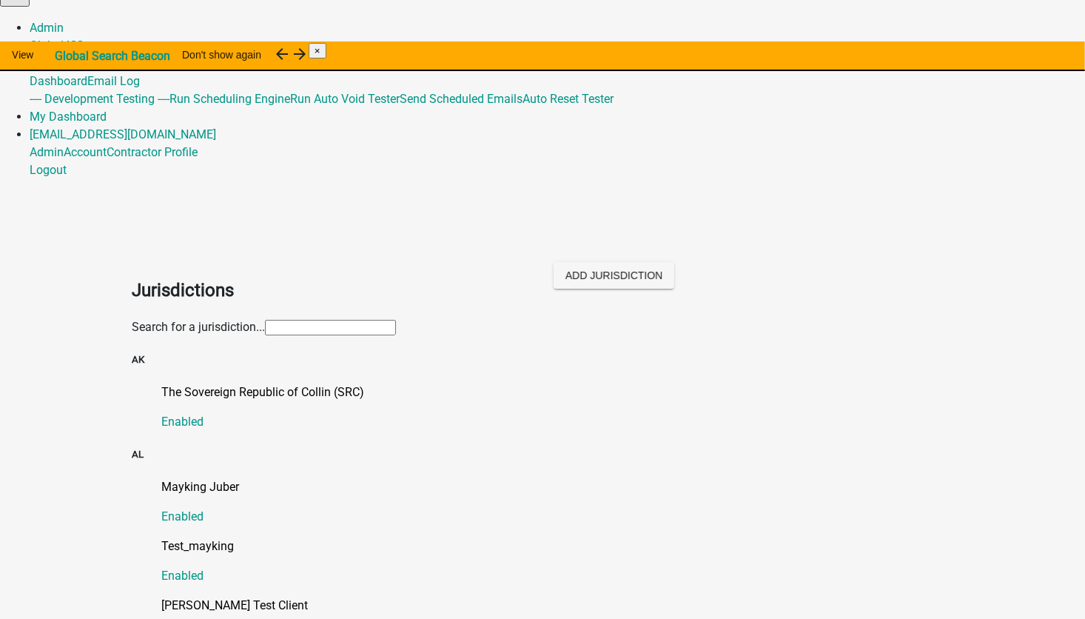
click at [391, 320] on input "text" at bounding box center [330, 328] width 131 height 16
click at [354, 318] on div "Search for a jurisdiction..." at bounding box center [542, 327] width 821 height 18
click at [84, 38] on link "Global 488" at bounding box center [57, 45] width 54 height 14
click at [695, 70] on link "Template Library" at bounding box center [739, 63] width 88 height 14
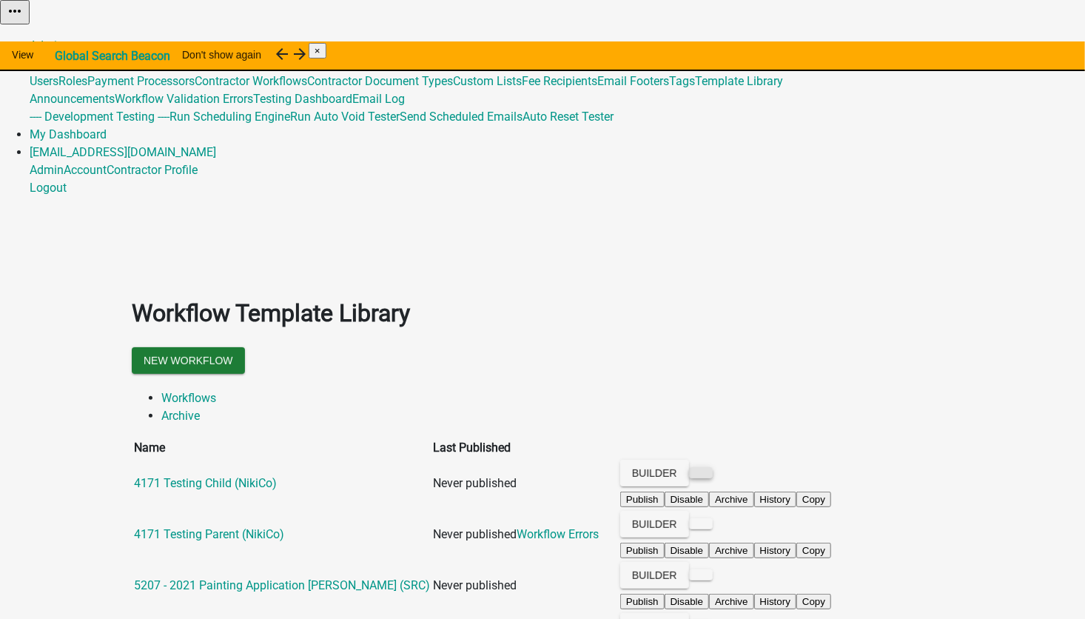
click at [712, 467] on button at bounding box center [701, 472] width 24 height 11
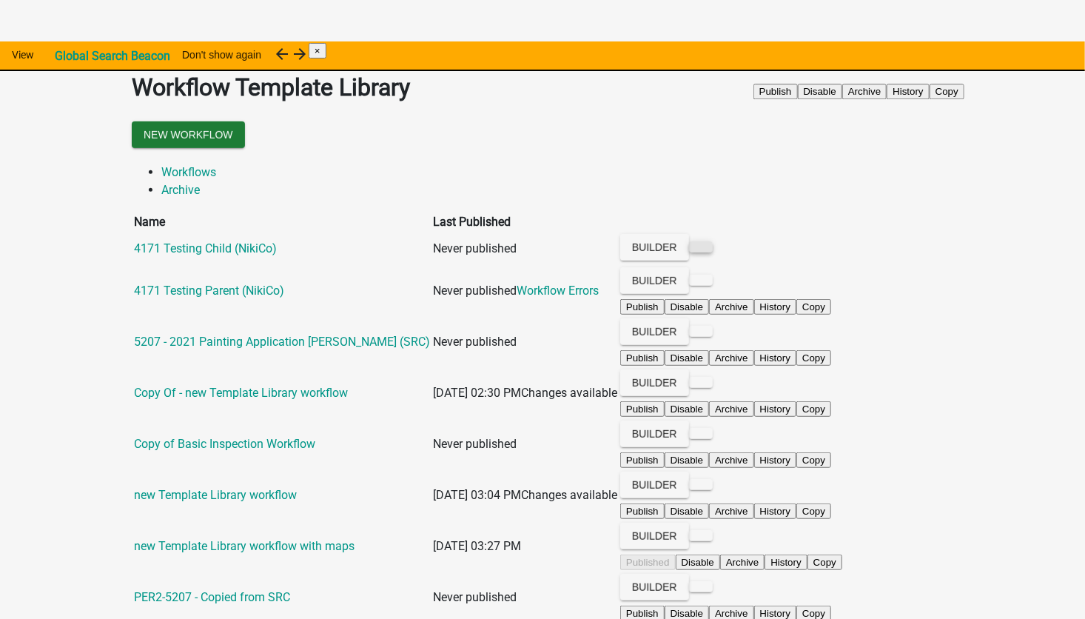
scroll to position [296, 0]
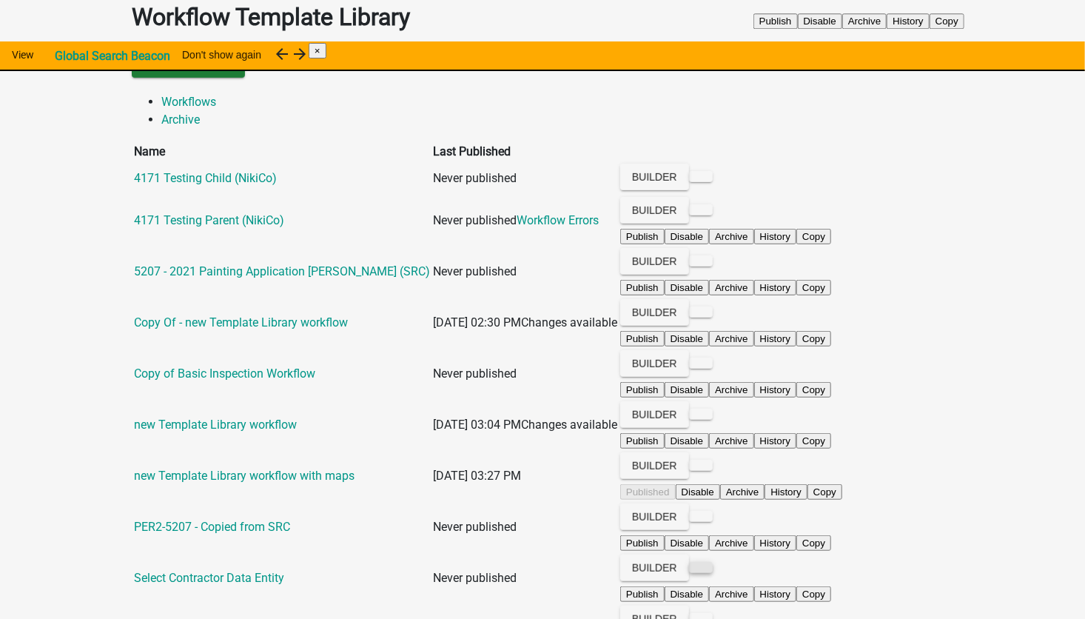
click at [712, 562] on button at bounding box center [701, 567] width 24 height 11
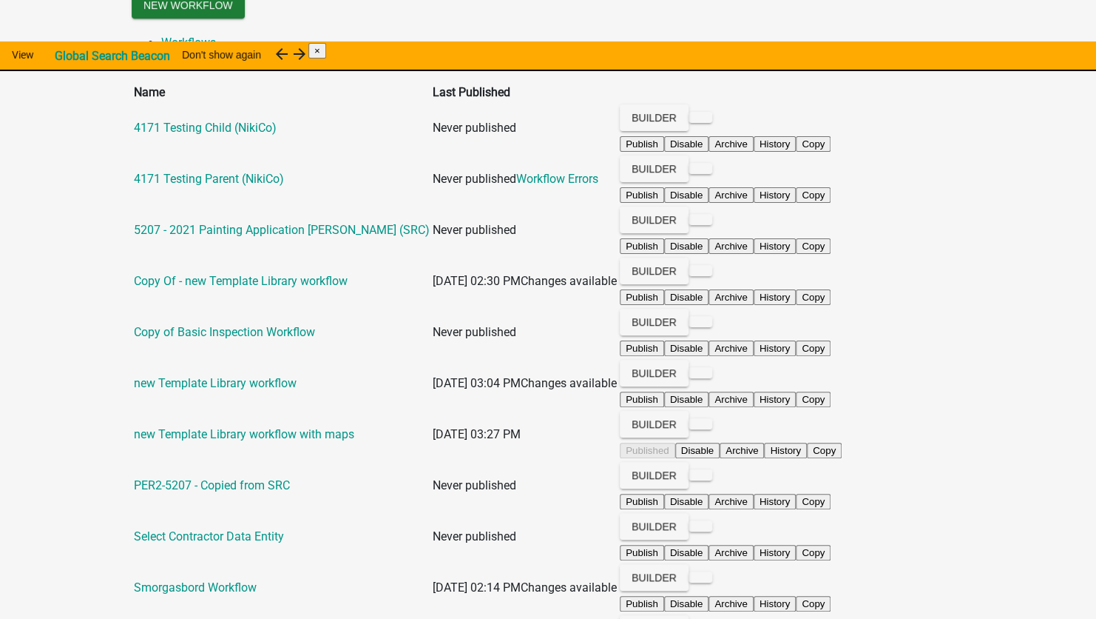
drag, startPoint x: 324, startPoint y: 115, endPoint x: 237, endPoint y: 117, distance: 87.3
type input "Select Contractor Data Entity (TL2TL)"
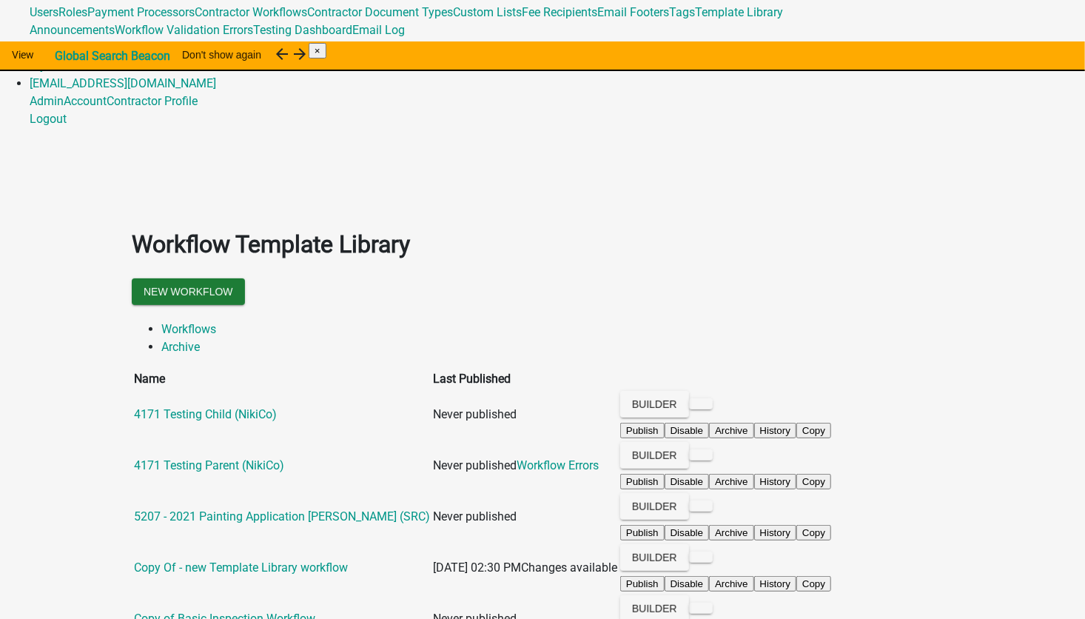
scroll to position [0, 0]
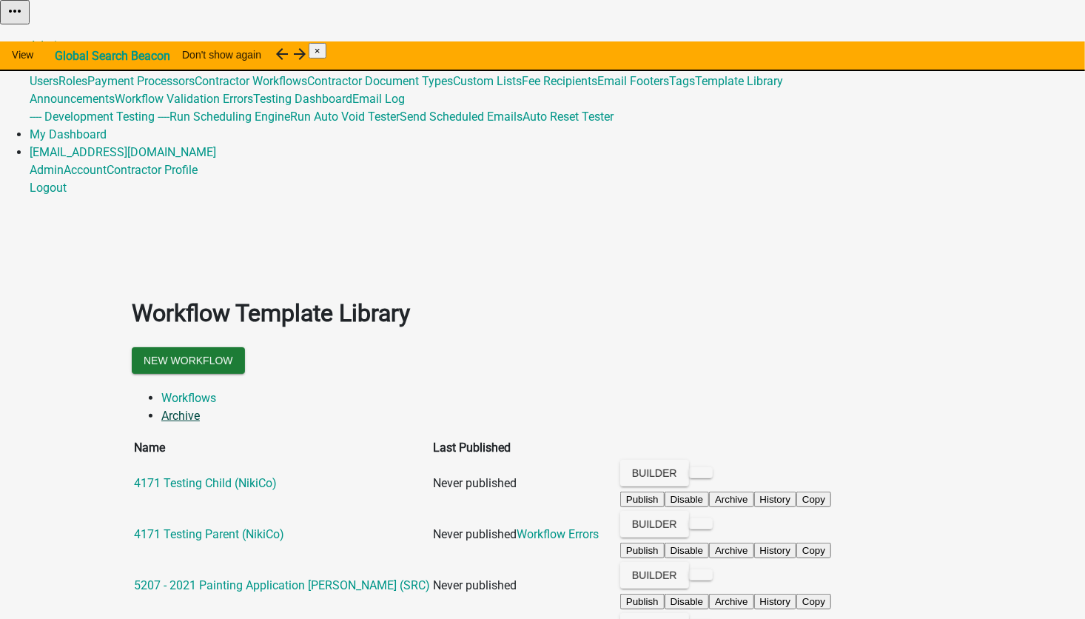
click at [200, 408] on link "Archive" at bounding box center [180, 415] width 38 height 14
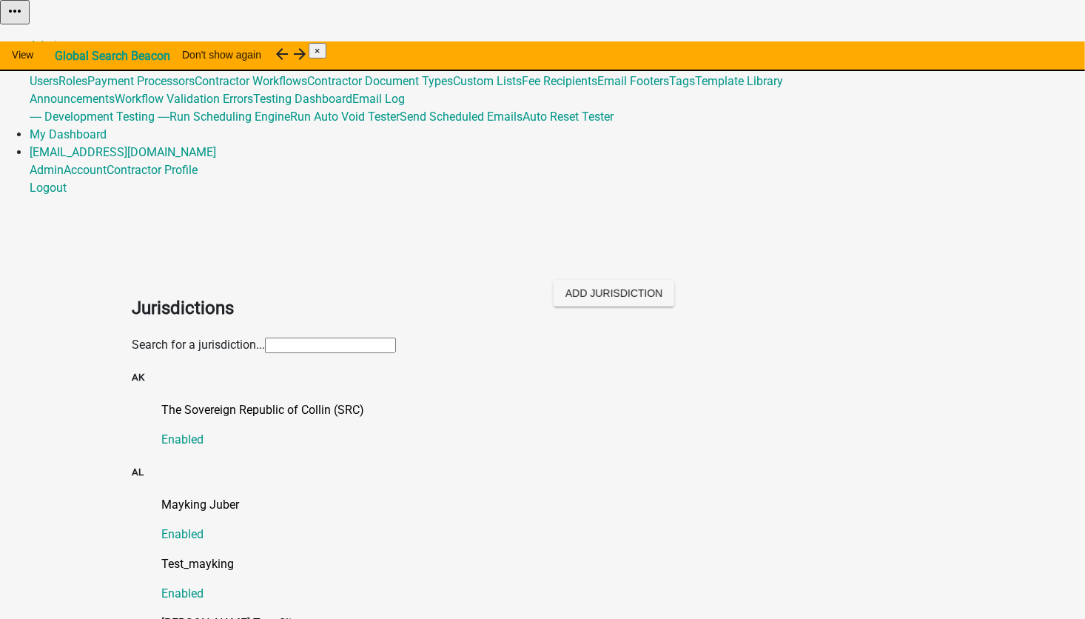
click at [265, 337] on input "text" at bounding box center [330, 345] width 131 height 16
type input "[PERSON_NAME]"
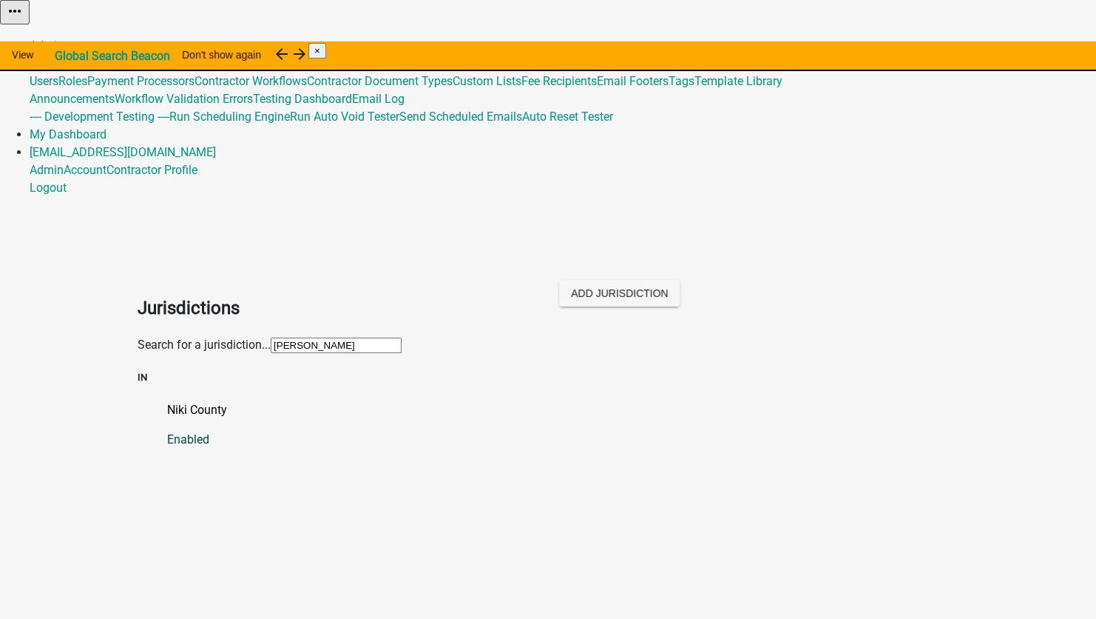
click at [169, 401] on p "Niki County" at bounding box center [563, 410] width 792 height 18
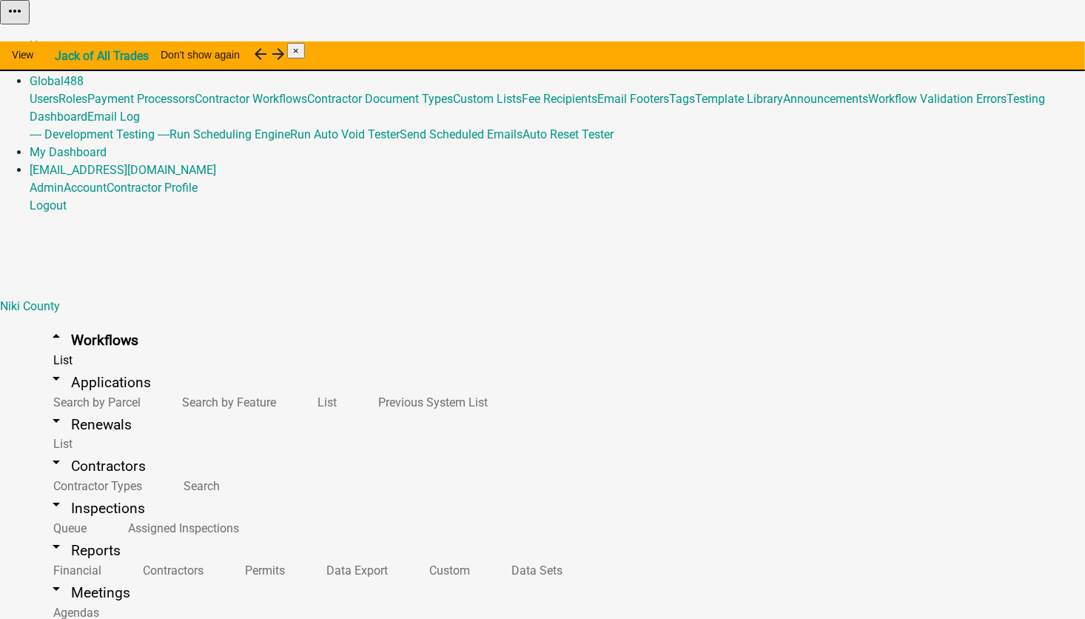
scroll to position [74, 0]
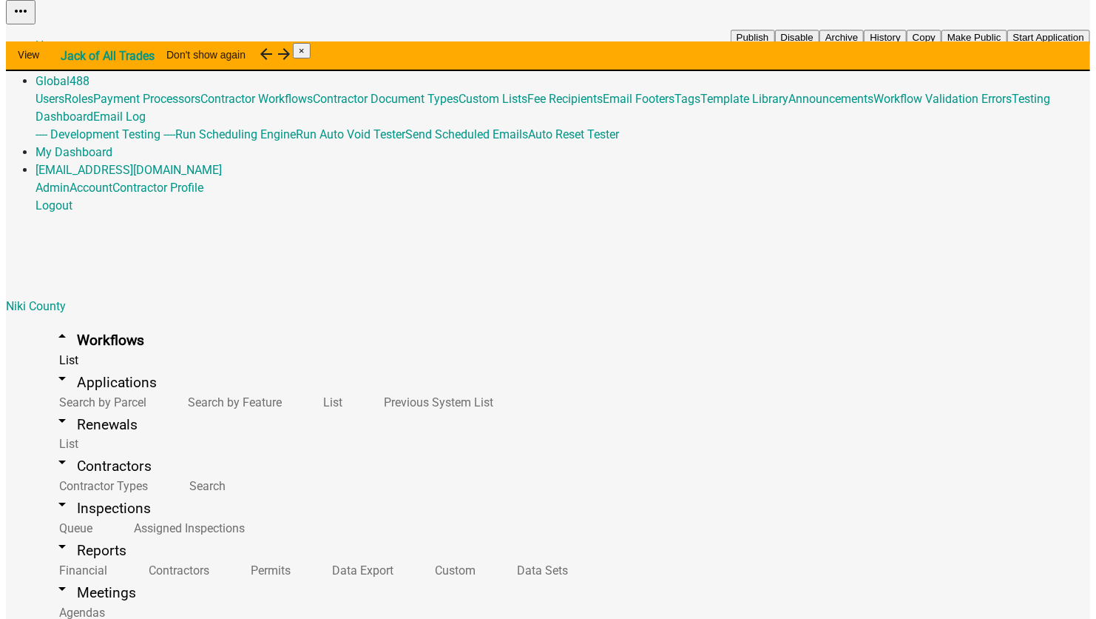
scroll to position [518, 0]
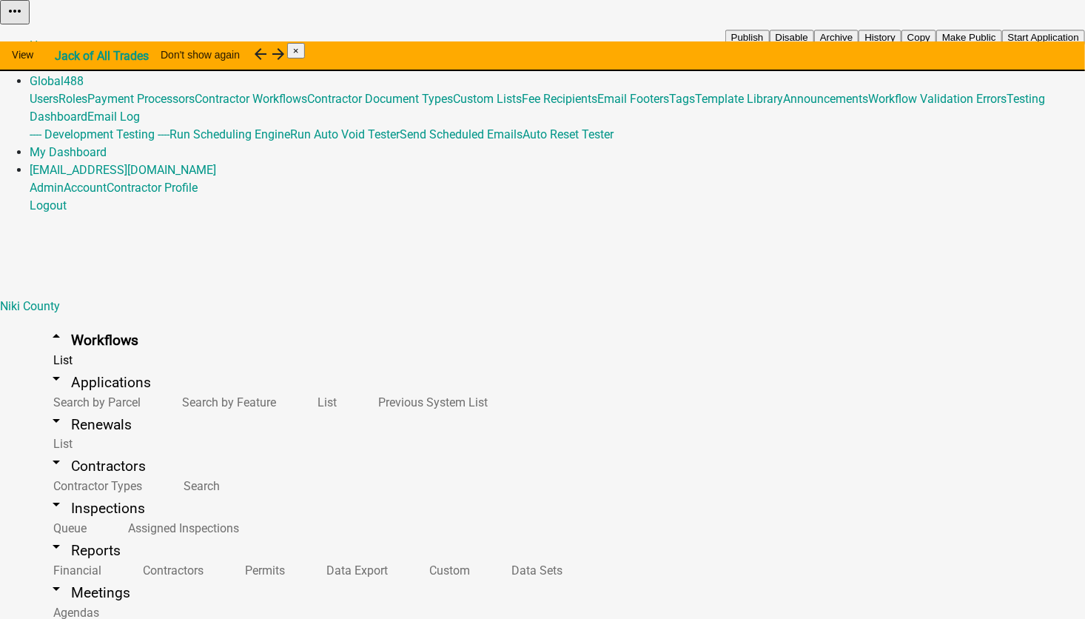
click at [936, 45] on button "Copy" at bounding box center [918, 38] width 35 height 16
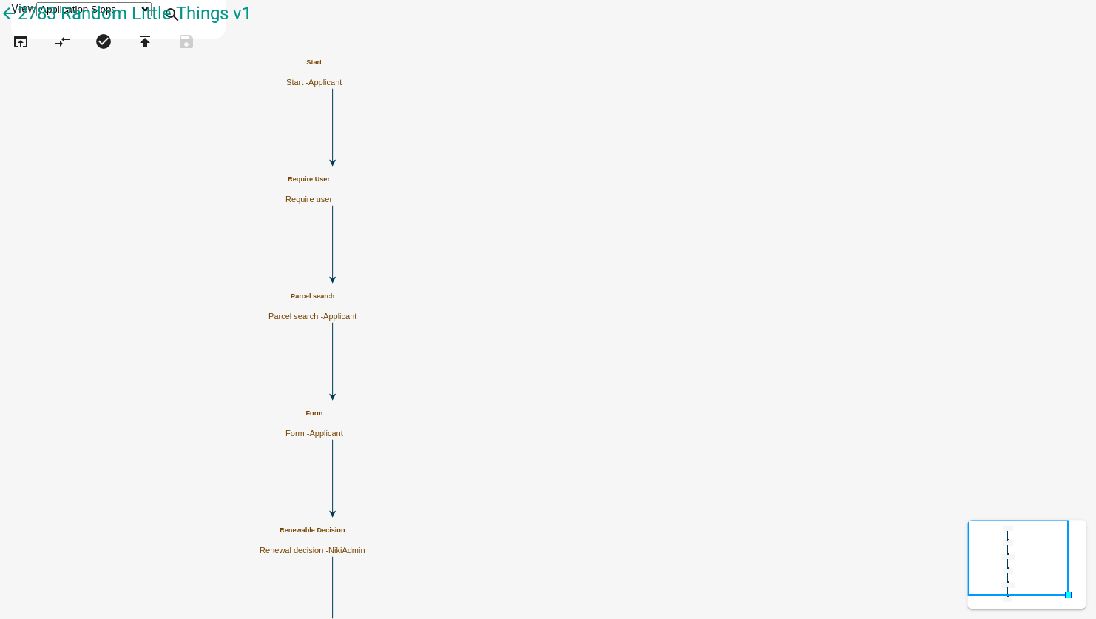
click at [343, 430] on div "Form Form - Applicant" at bounding box center [315, 423] width 58 height 29
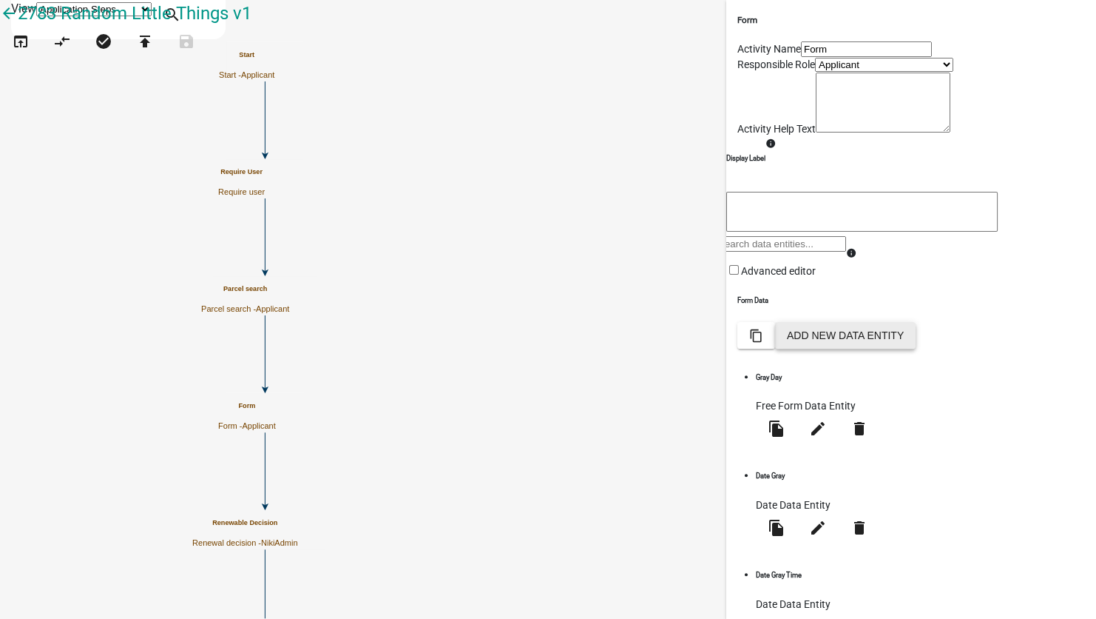
click at [916, 348] on button "Add New Data Entity" at bounding box center [845, 335] width 141 height 27
select select
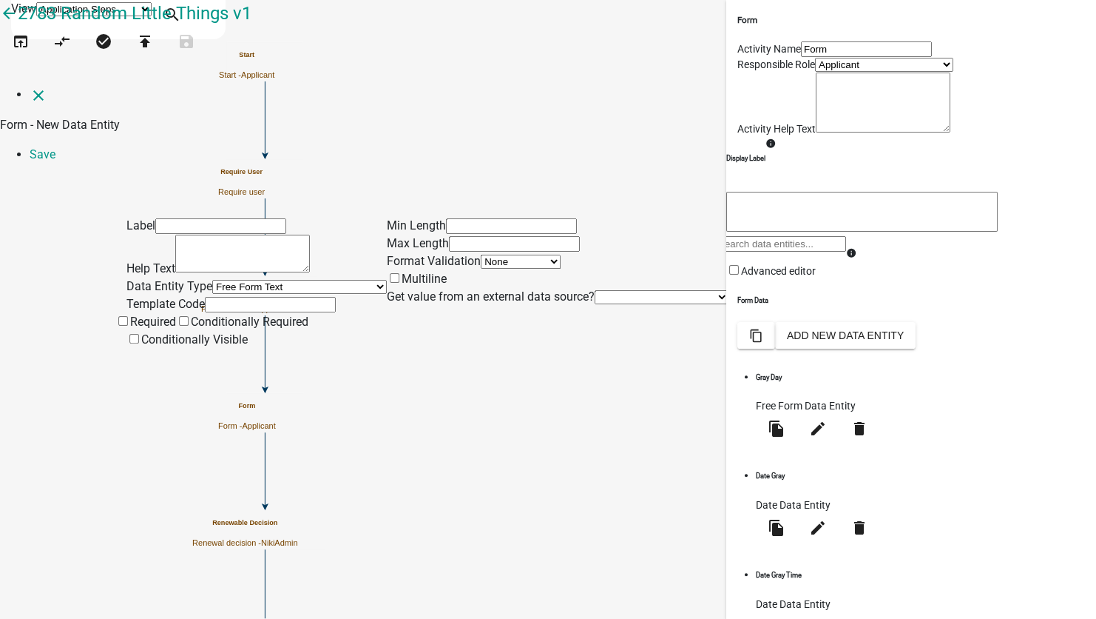
click at [158, 218] on input "text" at bounding box center [220, 226] width 131 height 16
type input "Random Little Things"
click at [205, 298] on input "text" at bounding box center [270, 305] width 131 height 16
type input "RandomLittleThings"
click at [481, 255] on select "None Email PhoneNumber" at bounding box center [521, 262] width 80 height 14
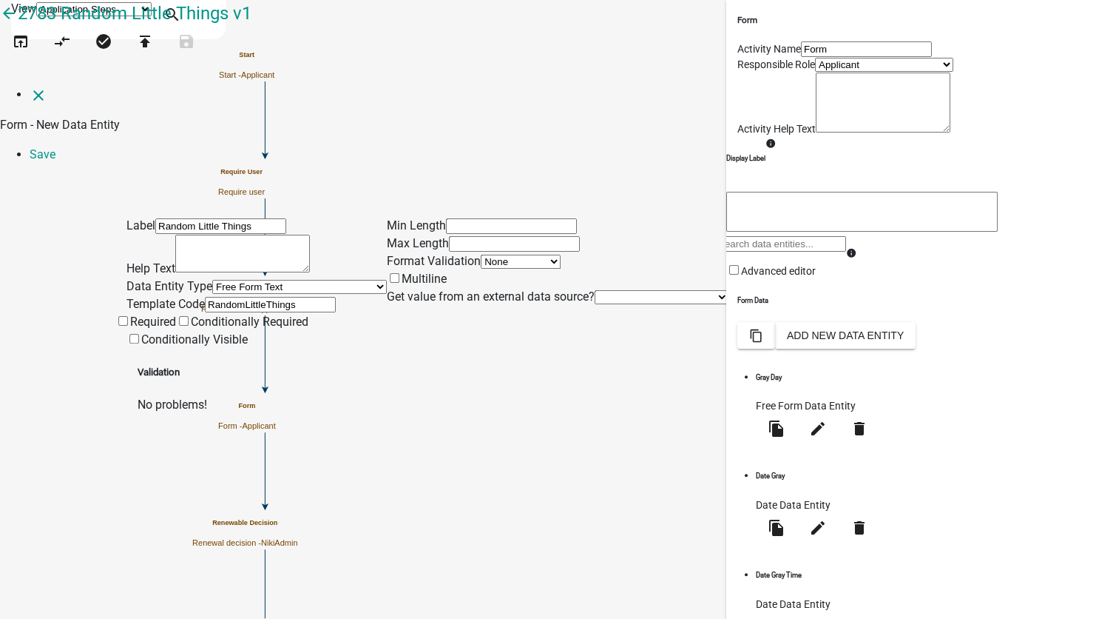
click at [481, 255] on select "None Email PhoneNumber" at bounding box center [521, 262] width 80 height 14
click at [595, 290] on select "None Parcel search Previous Registration Data Applicant Data" at bounding box center [662, 297] width 134 height 14
click at [55, 147] on link "Save" at bounding box center [43, 154] width 26 height 14
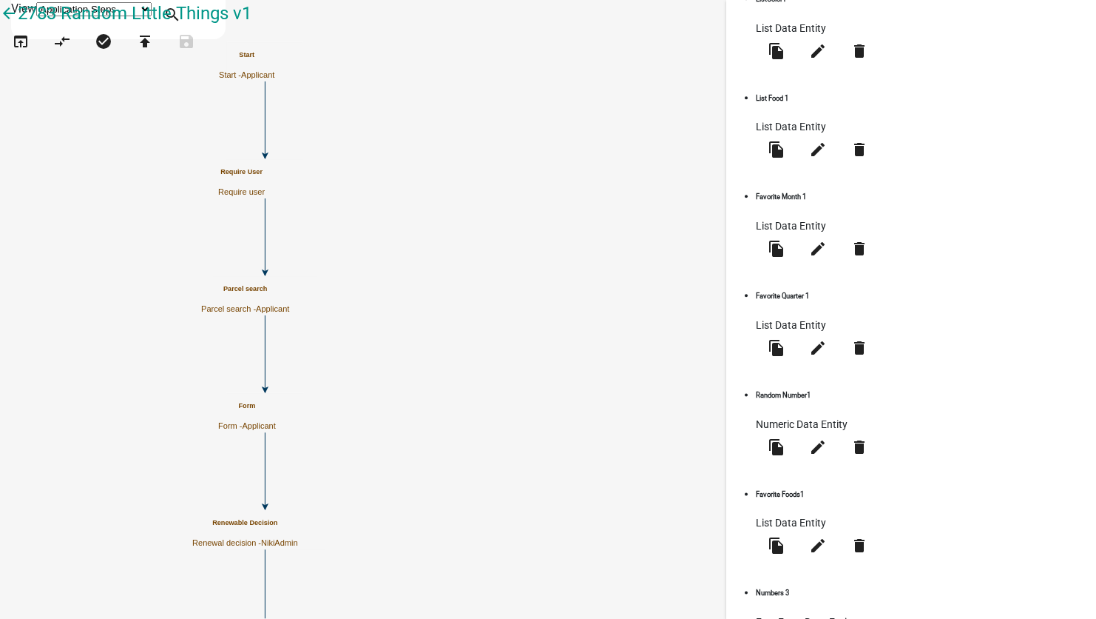
scroll to position [729, 0]
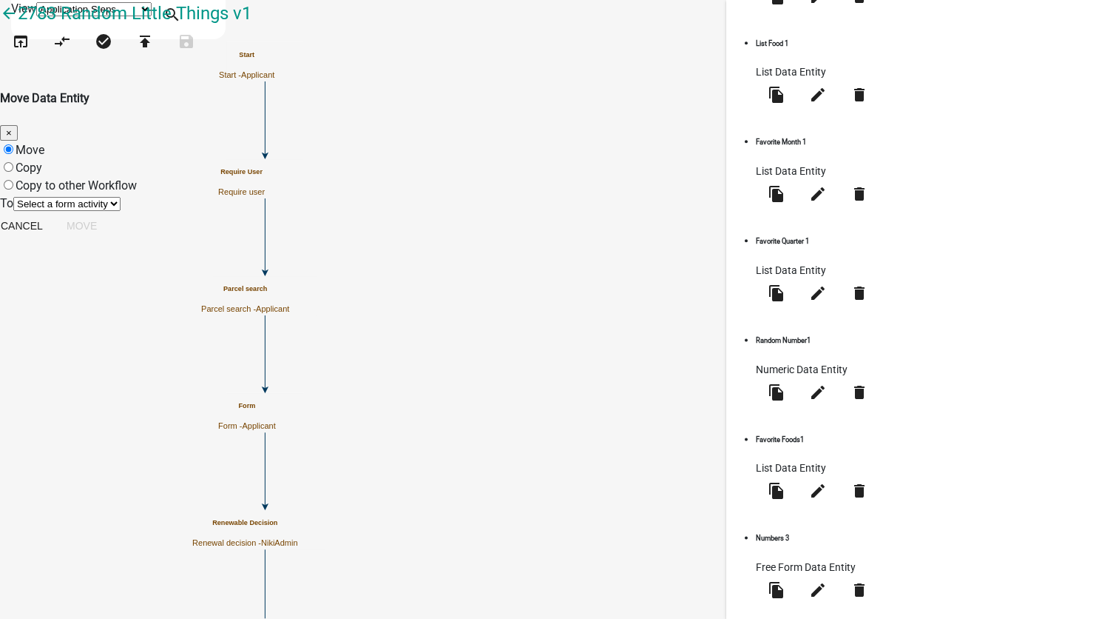
click at [42, 161] on label "Copy" at bounding box center [29, 168] width 27 height 14
click at [13, 162] on input "Copy" at bounding box center [9, 167] width 10 height 10
radio input "true"
click at [121, 197] on select "Select a form activity Form" at bounding box center [66, 204] width 107 height 14
select select "092811d9-4793-4178-af5b-075a232b6822"
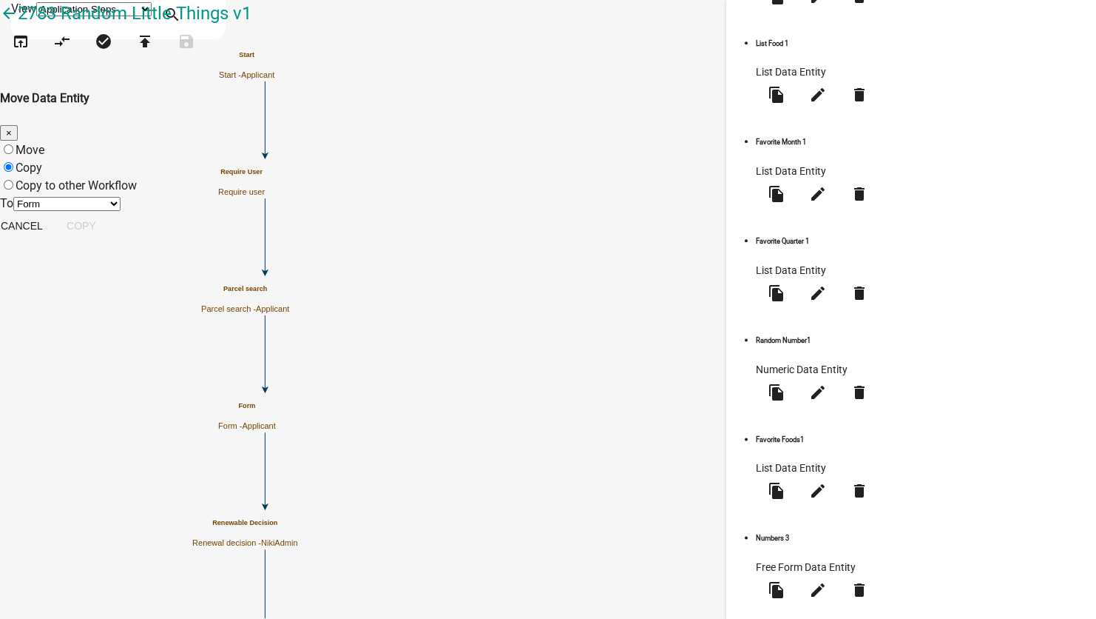
click at [121, 197] on select "Select a form activity Form" at bounding box center [66, 204] width 107 height 14
click at [108, 239] on button "Copy" at bounding box center [81, 225] width 53 height 27
radio input "true"
select select
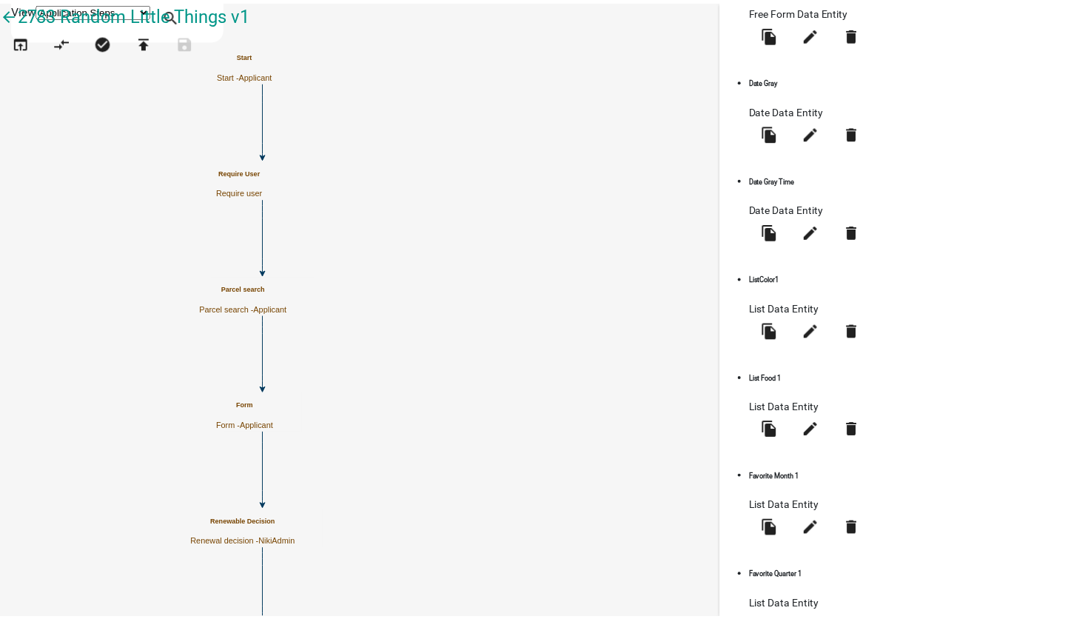
scroll to position [783, 0]
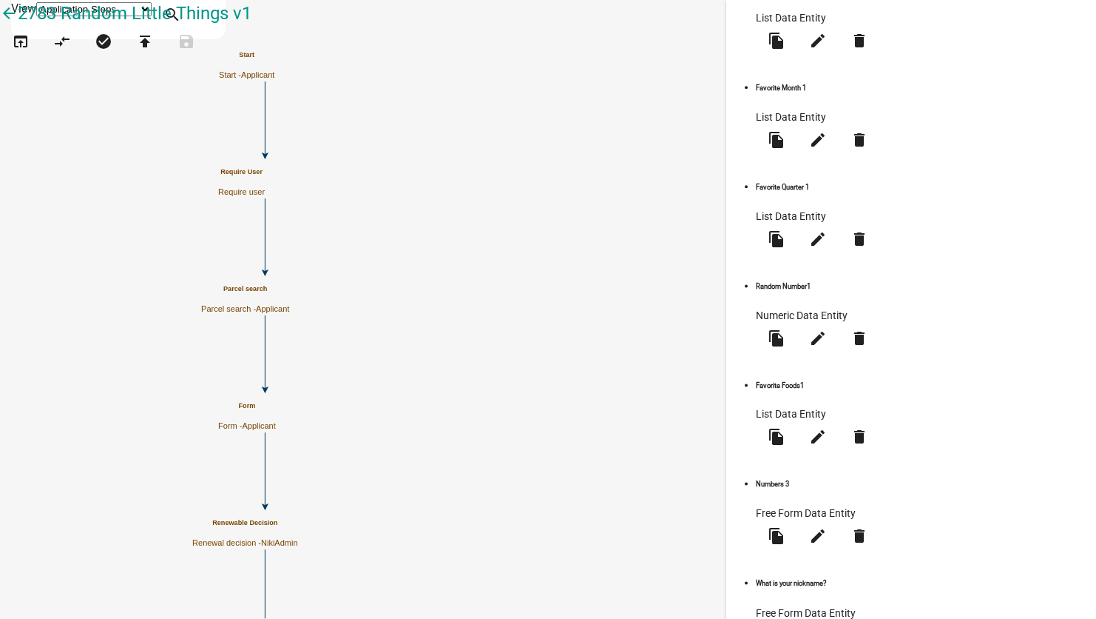
select select
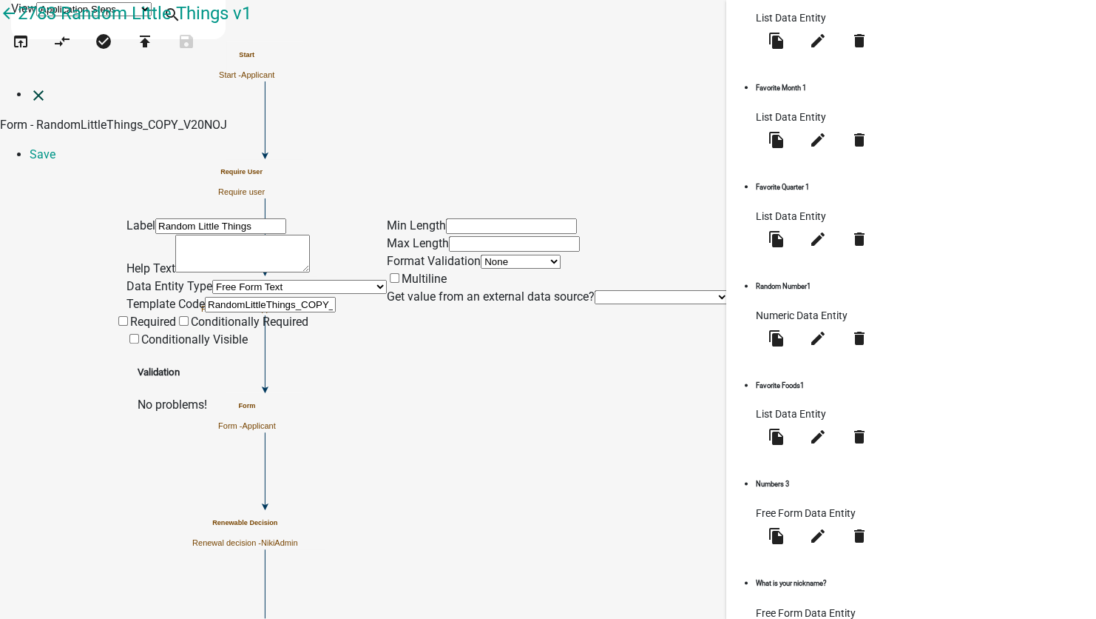
click at [30, 87] on icon "close" at bounding box center [39, 96] width 18 height 18
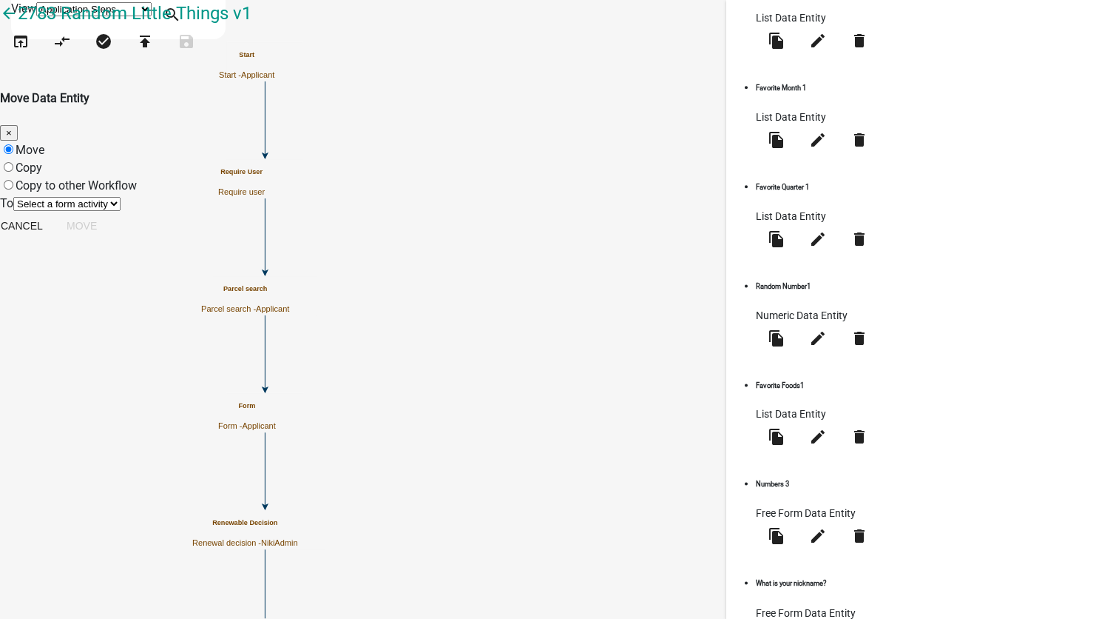
click at [121, 197] on select "Select a form activity Form" at bounding box center [66, 204] width 107 height 14
click at [282, 177] on div "Copy to other Workflow" at bounding box center [548, 186] width 1096 height 18
click at [137, 178] on label "Copy to other Workflow" at bounding box center [76, 185] width 121 height 14
click at [13, 180] on input "Copy to other Workflow" at bounding box center [9, 185] width 10 height 10
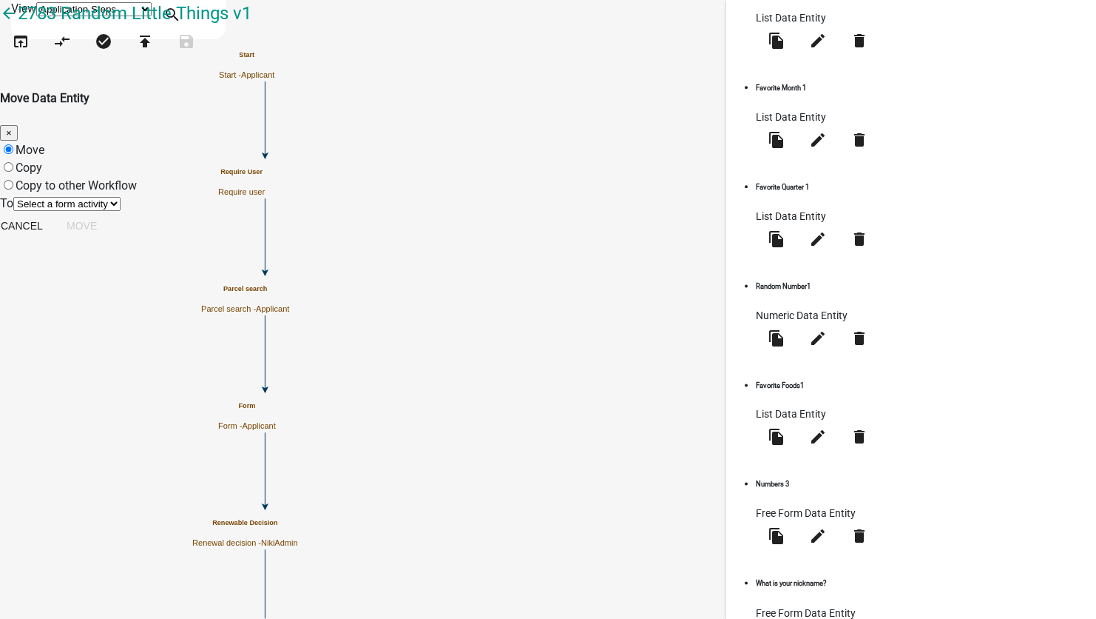
radio input "true"
select select "2a416b77-a80c-4c3c-b109-cf64325d1428"
click at [344, 229] on select "Select a Workflow _Continuously Continue to Build & Add 2021 Painting Applicati…" at bounding box center [284, 222] width 471 height 14
select select "a5a21992-943f-4e84-84a7-7b75acea4ff1"
click at [269, 229] on select "Select a Workflow _Continuously Continue to Build & Add 2021 Painting Applicati…" at bounding box center [284, 222] width 471 height 14
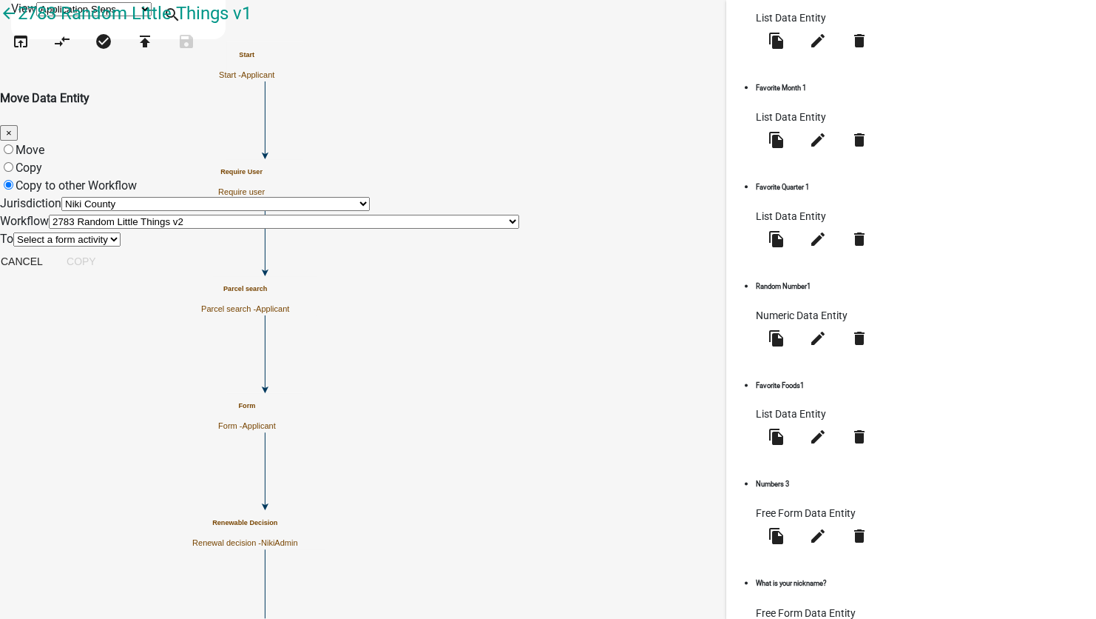
click at [121, 246] on select "Select a form activity Form" at bounding box center [66, 239] width 107 height 14
select select "092811d9-4793-4178-af5b-075a232b6822"
click at [121, 246] on select "Select a form activity Form" at bounding box center [66, 239] width 107 height 14
click at [108, 274] on button "Copy" at bounding box center [81, 261] width 53 height 27
radio input "true"
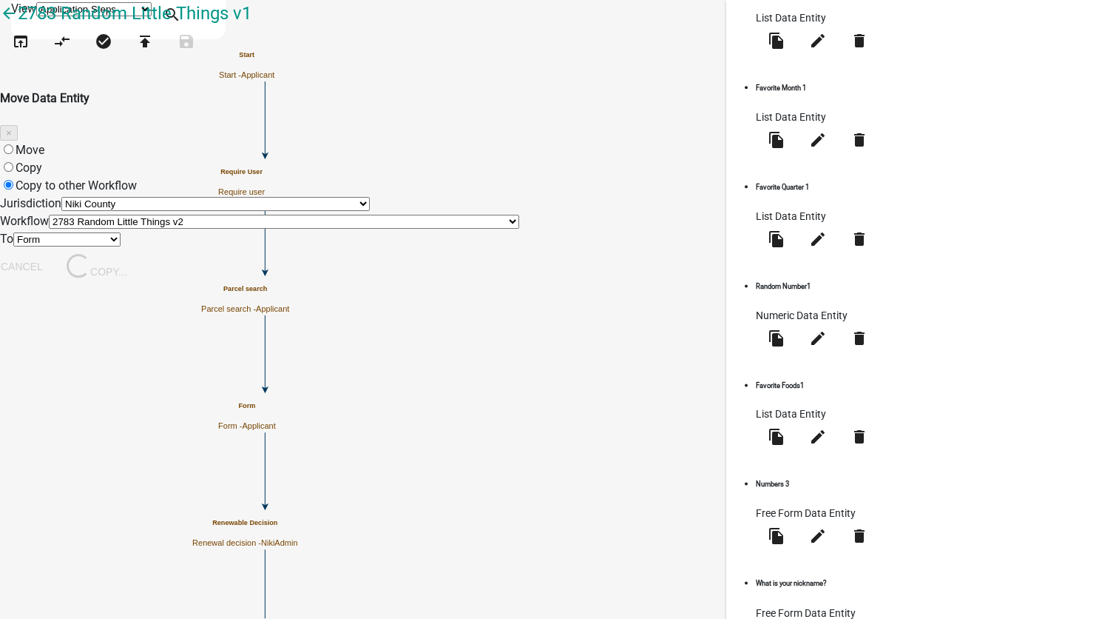
select select "0: null"
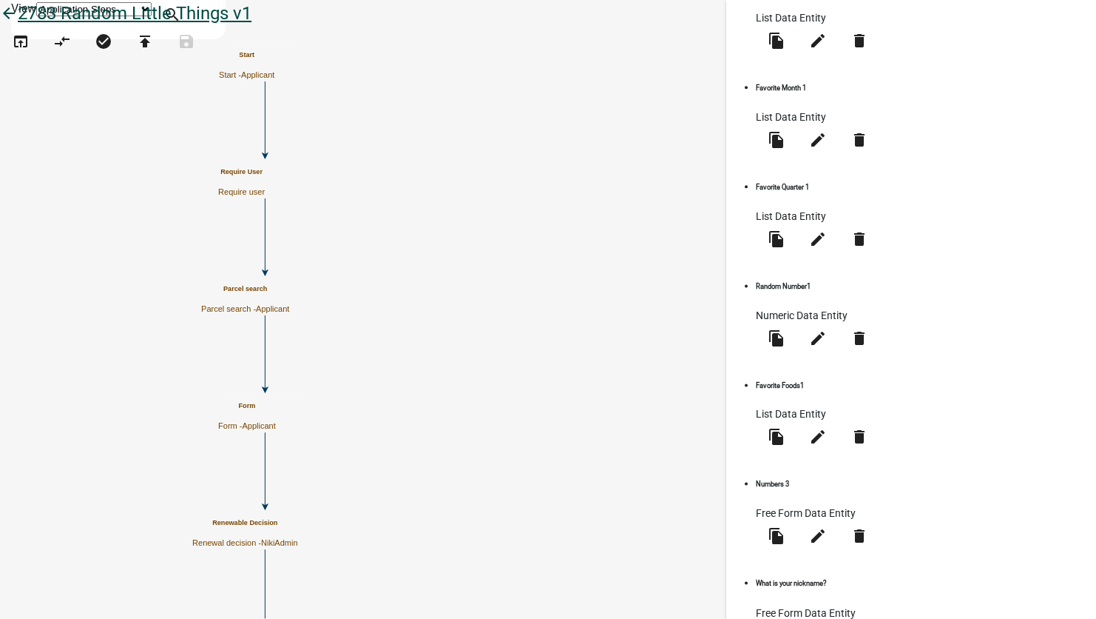
click at [18, 25] on icon "arrow_back" at bounding box center [9, 14] width 18 height 21
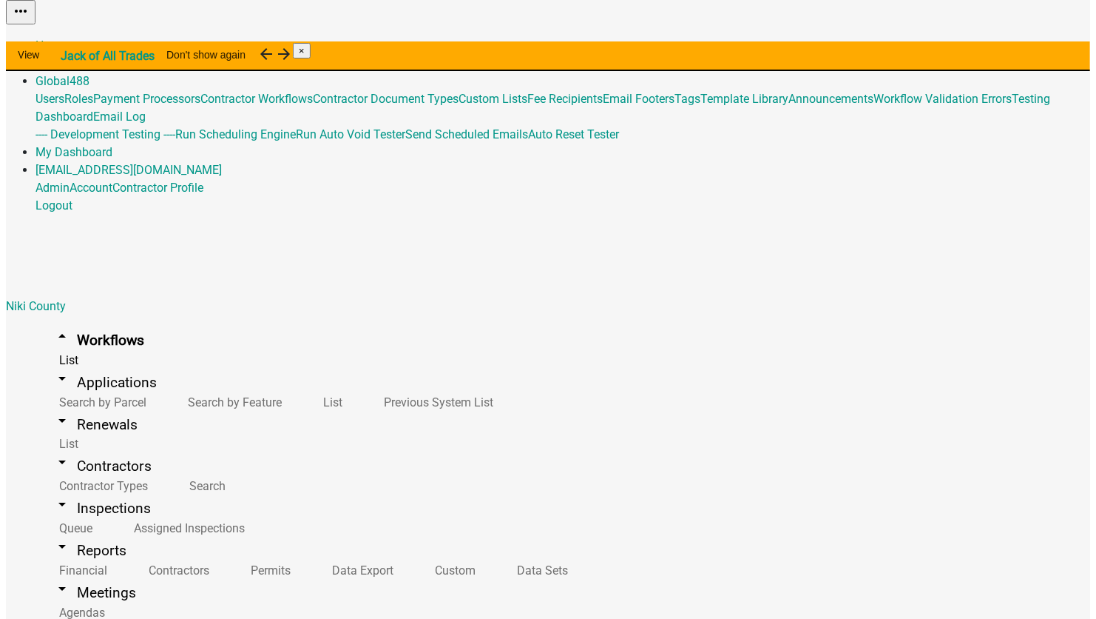
scroll to position [740, 0]
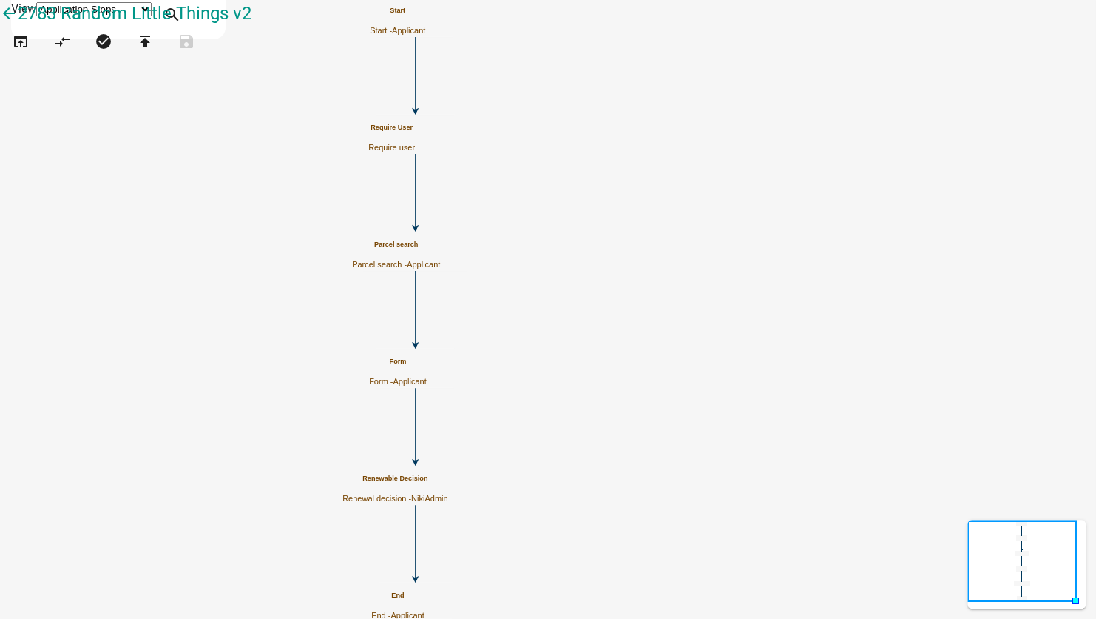
click at [427, 361] on div "Form Form - Applicant" at bounding box center [398, 371] width 58 height 29
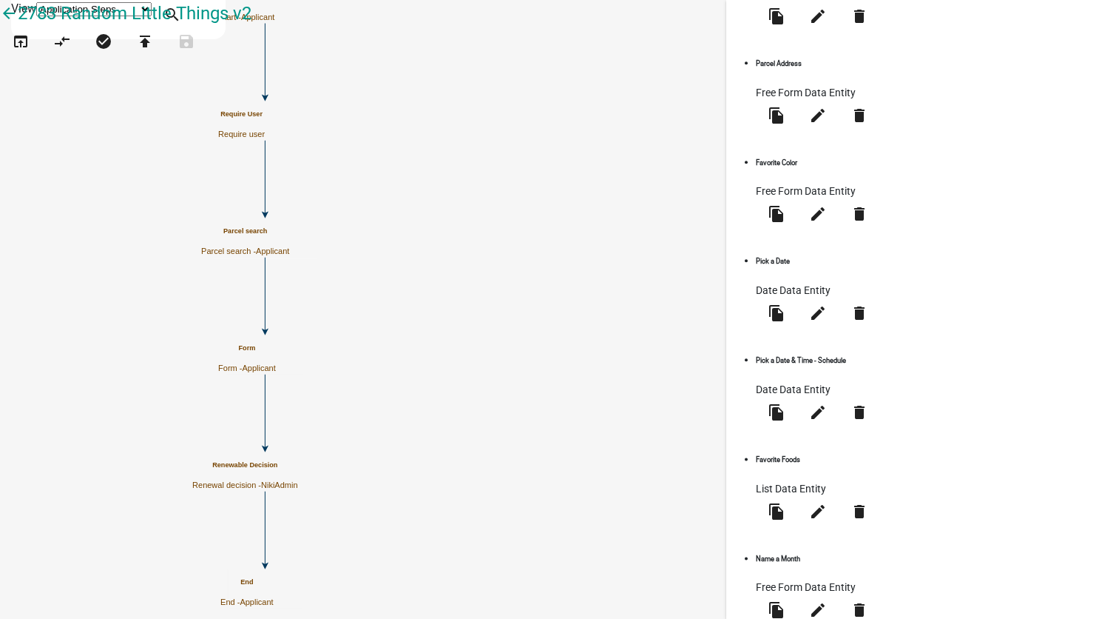
scroll to position [621, 0]
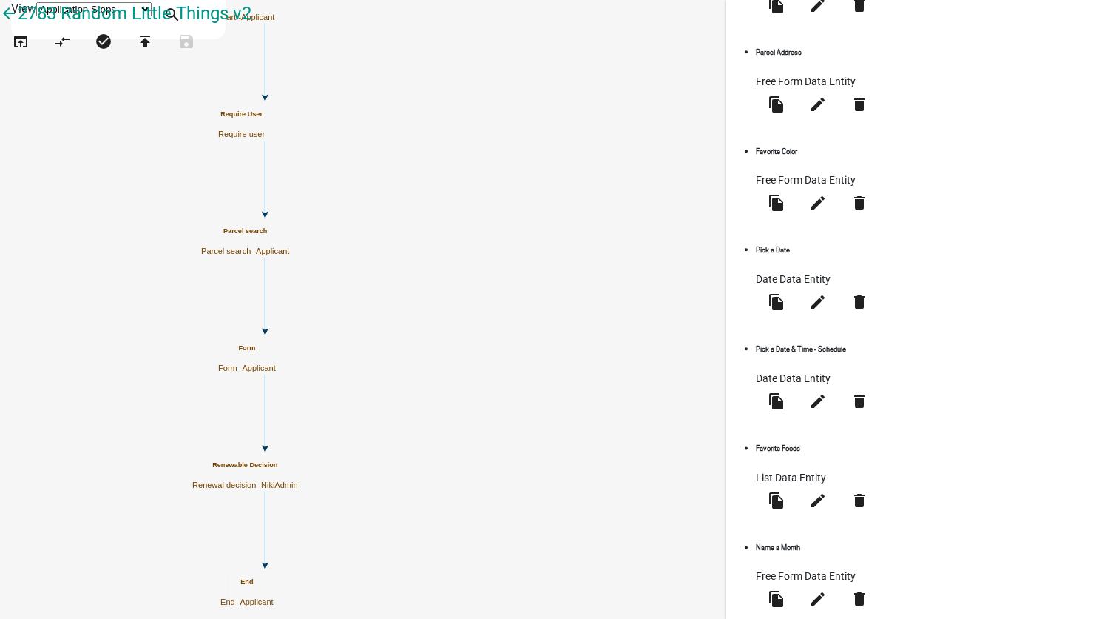
select select
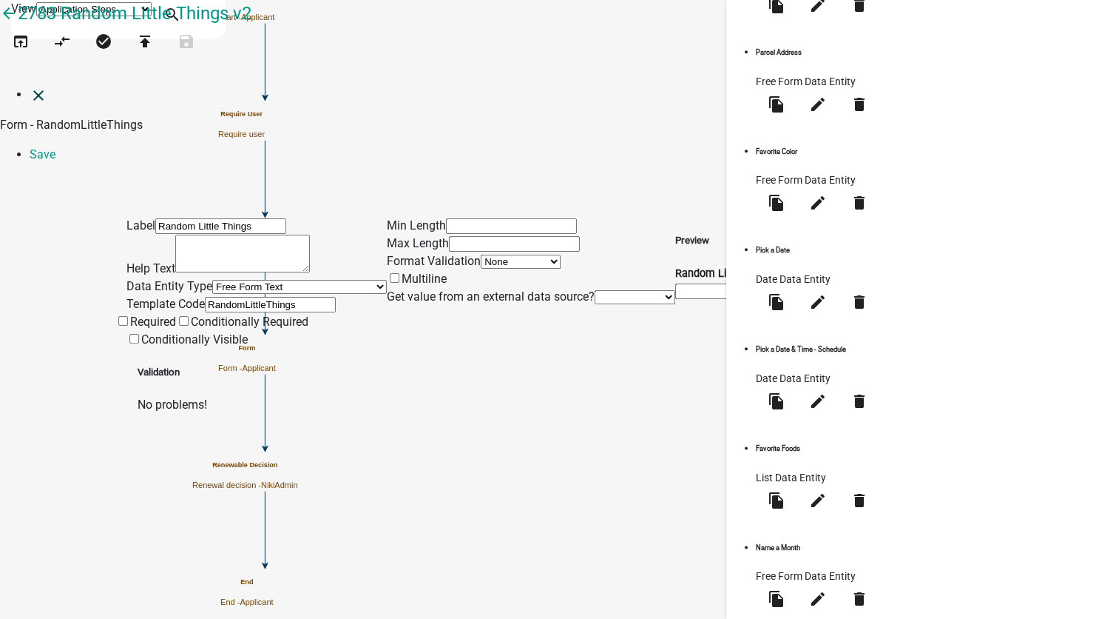
click at [30, 87] on icon "close" at bounding box center [39, 96] width 18 height 18
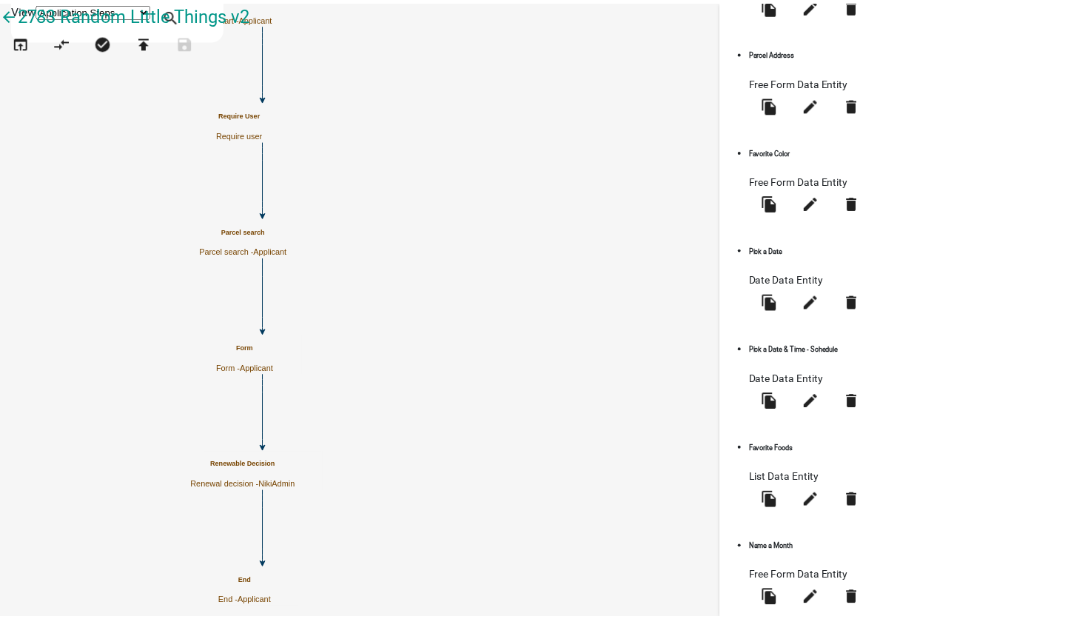
scroll to position [0, 0]
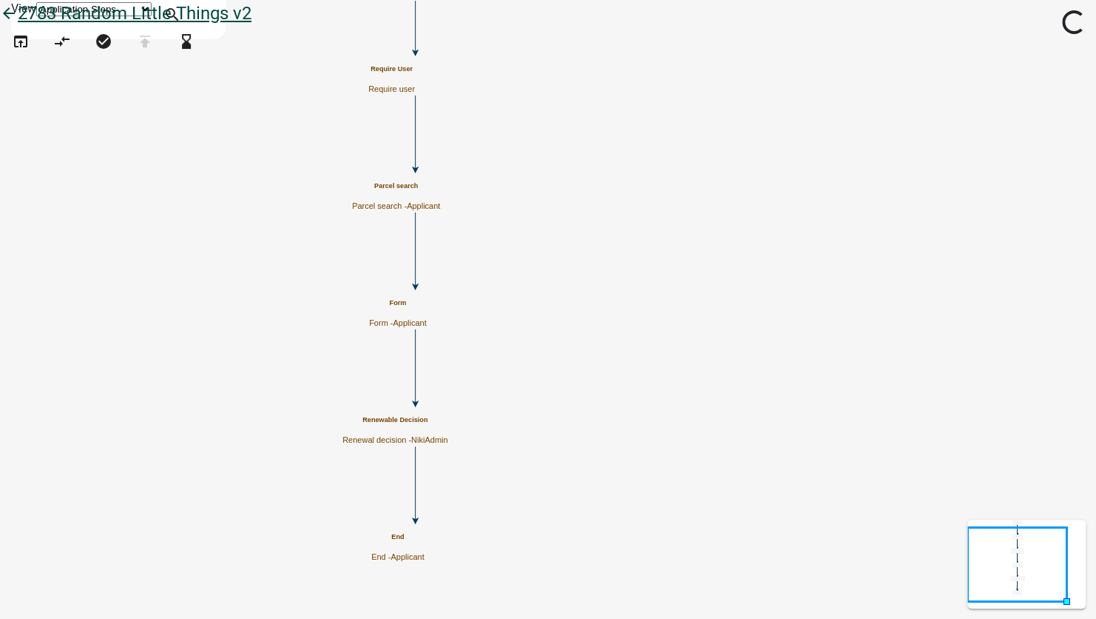
click at [18, 24] on icon "arrow_back" at bounding box center [9, 14] width 18 height 21
click at [18, 25] on icon "arrow_back" at bounding box center [9, 14] width 18 height 21
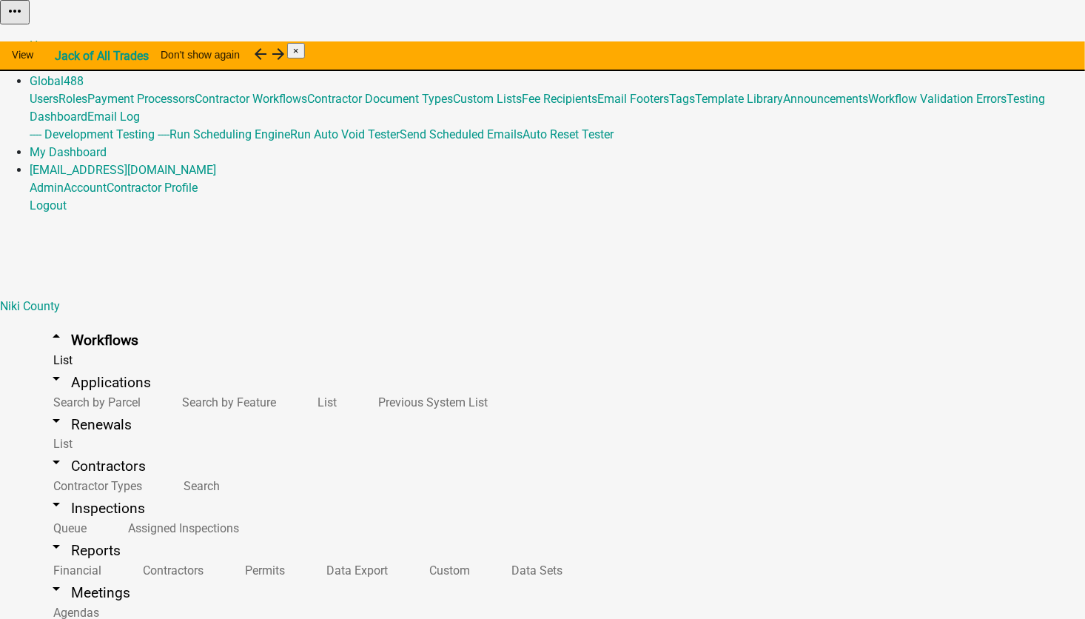
scroll to position [2293, 0]
